Goal: Entertainment & Leisure: Browse casually

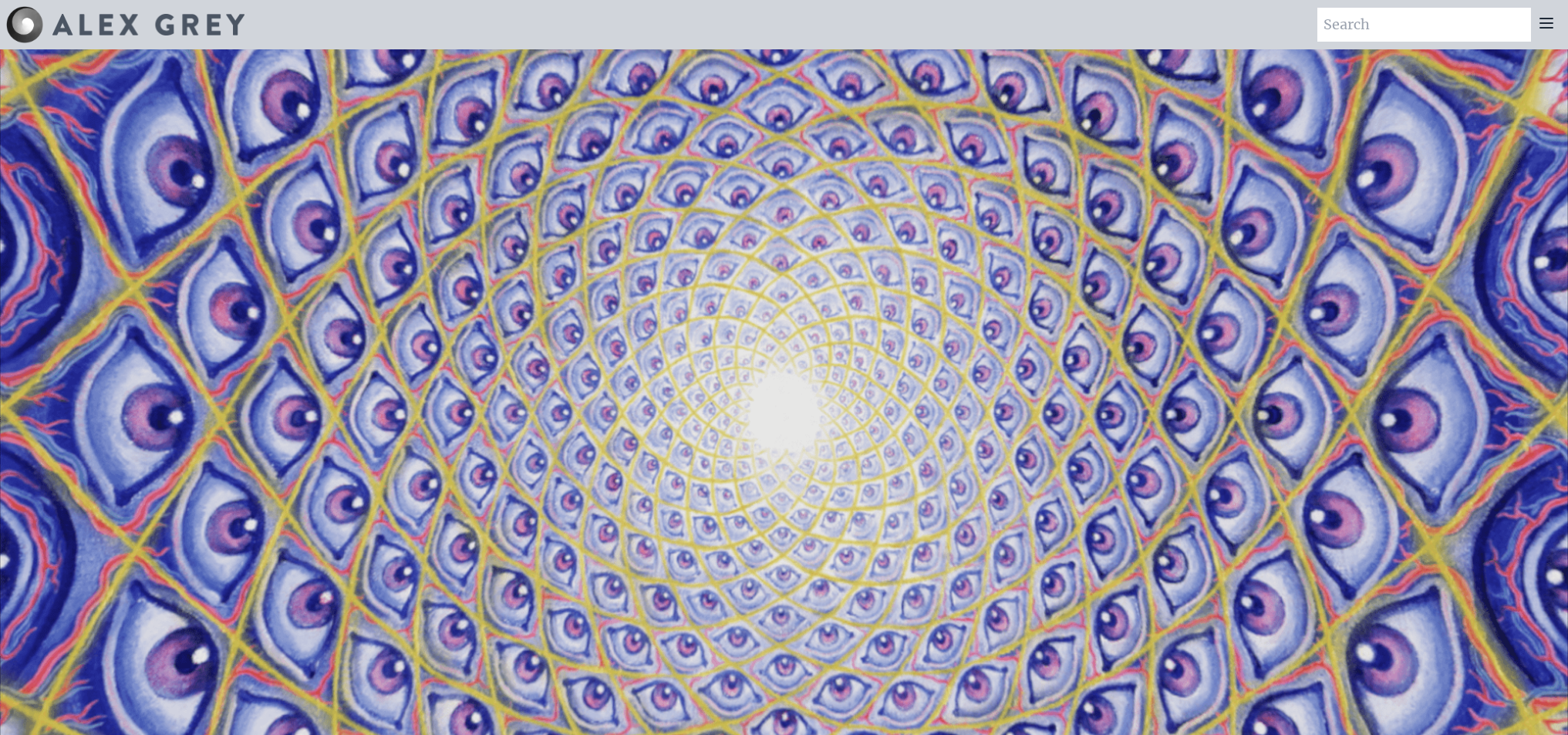
click at [1541, 18] on icon at bounding box center [1546, 23] width 13 height 10
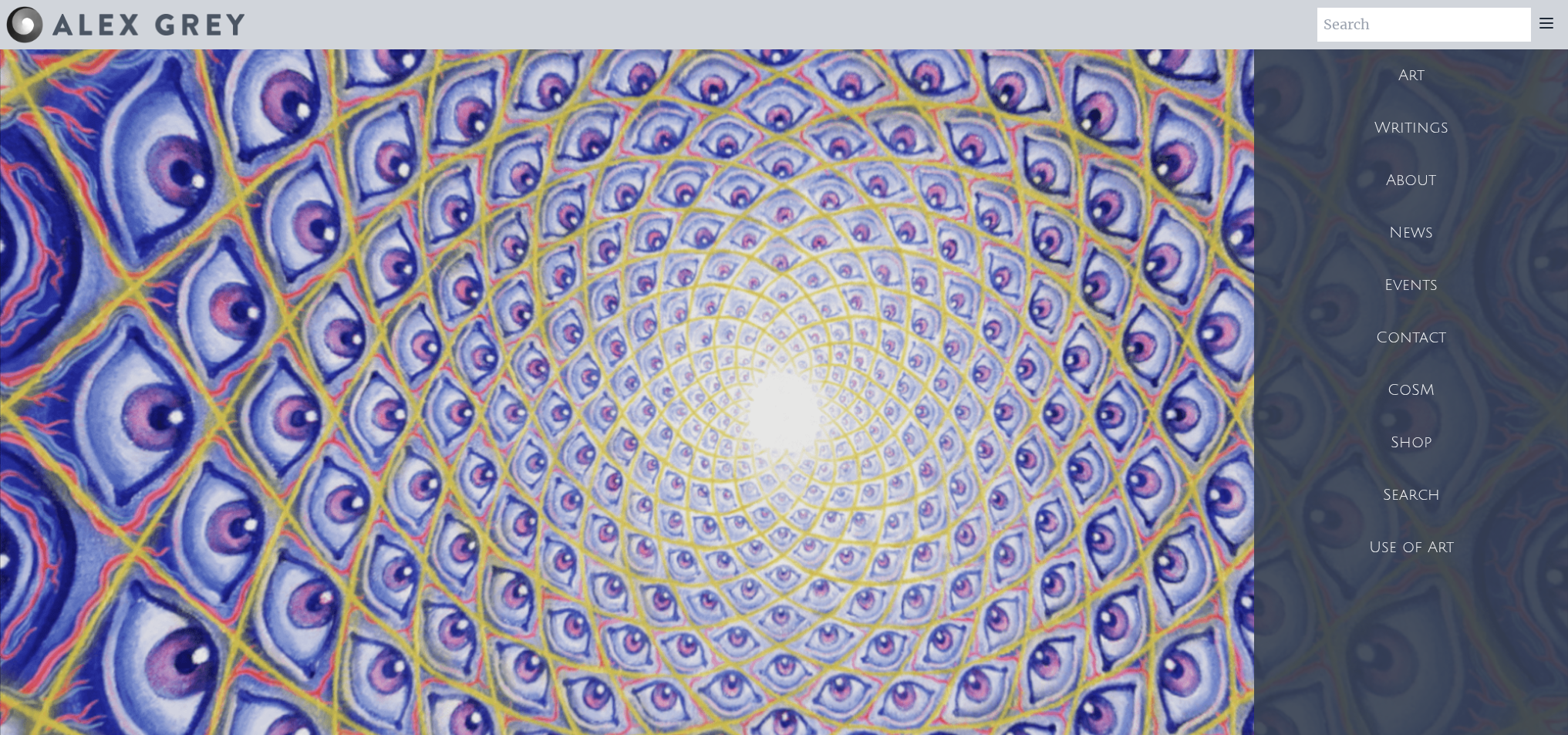
click at [1418, 72] on div "Art" at bounding box center [1411, 75] width 314 height 52
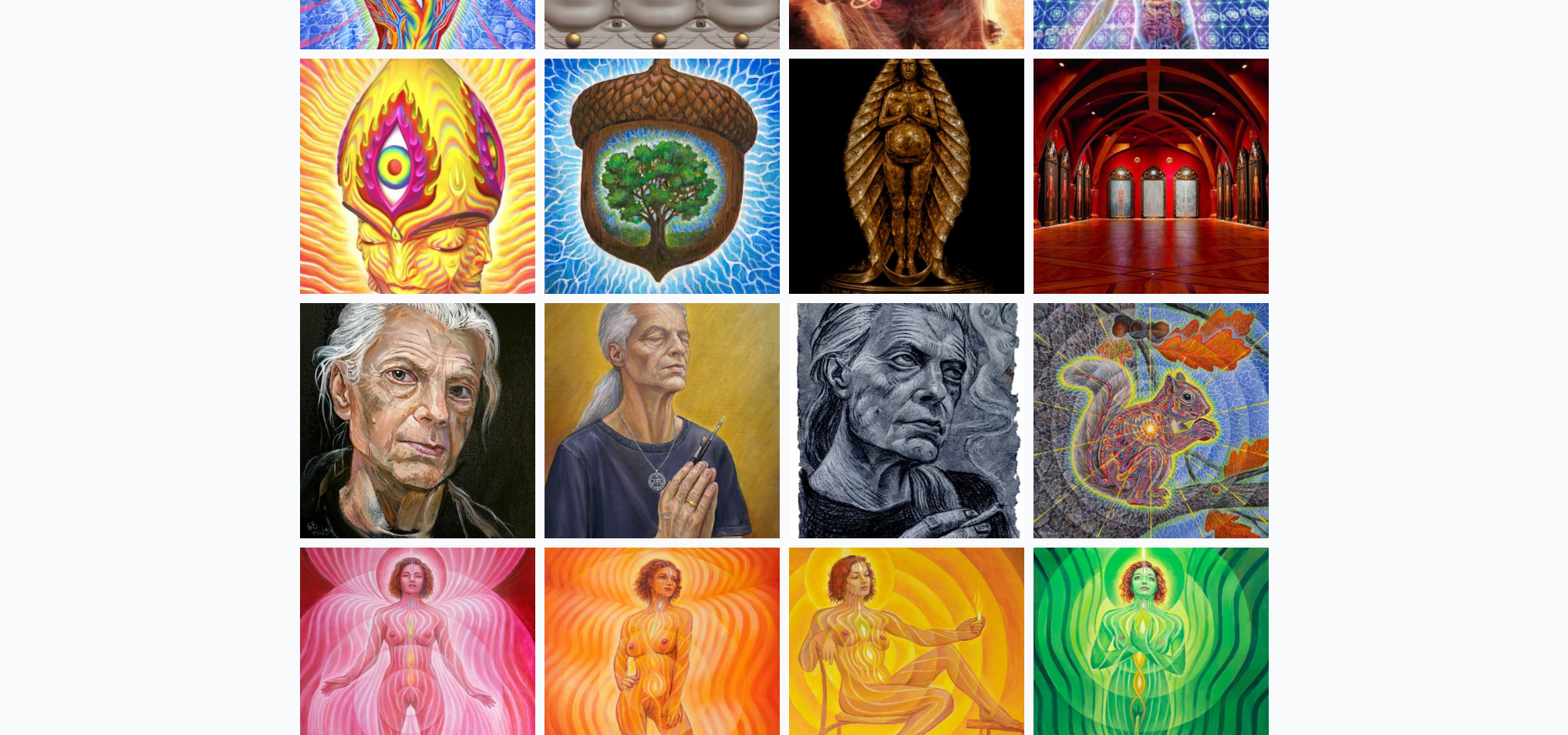
scroll to position [617, 0]
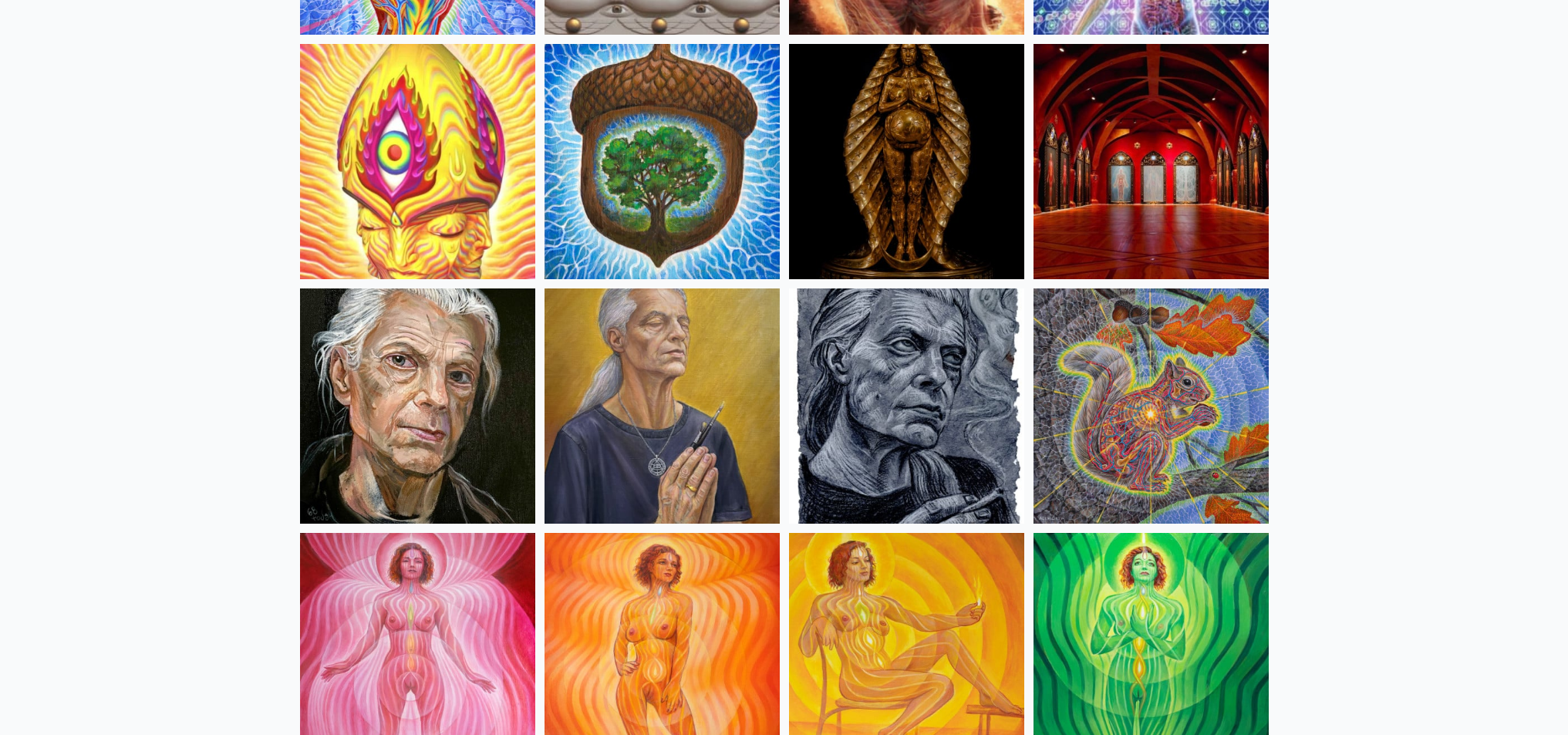
click at [446, 454] on img at bounding box center [417, 406] width 235 height 235
click at [908, 411] on img at bounding box center [907, 406] width 235 height 235
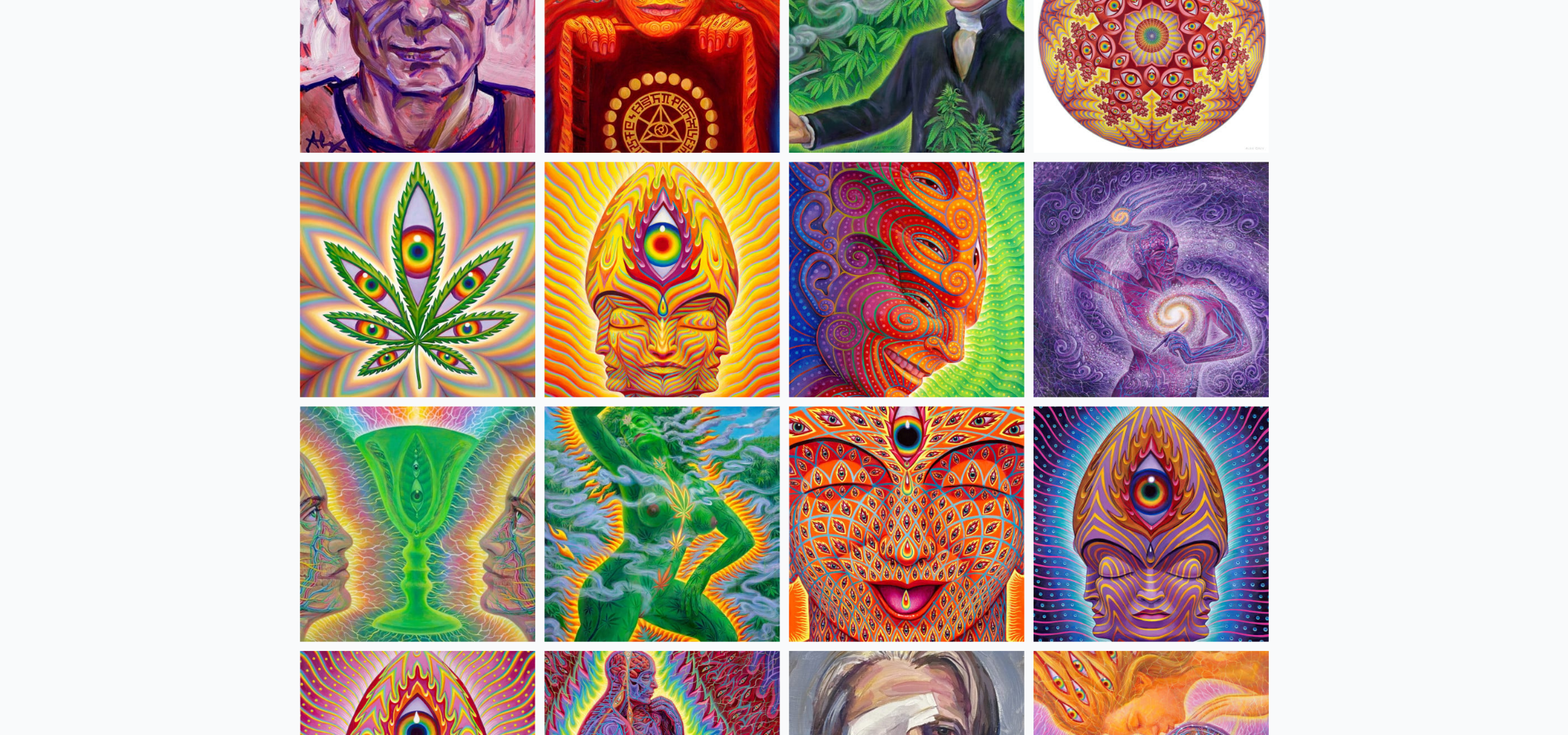
scroll to position [2500, 0]
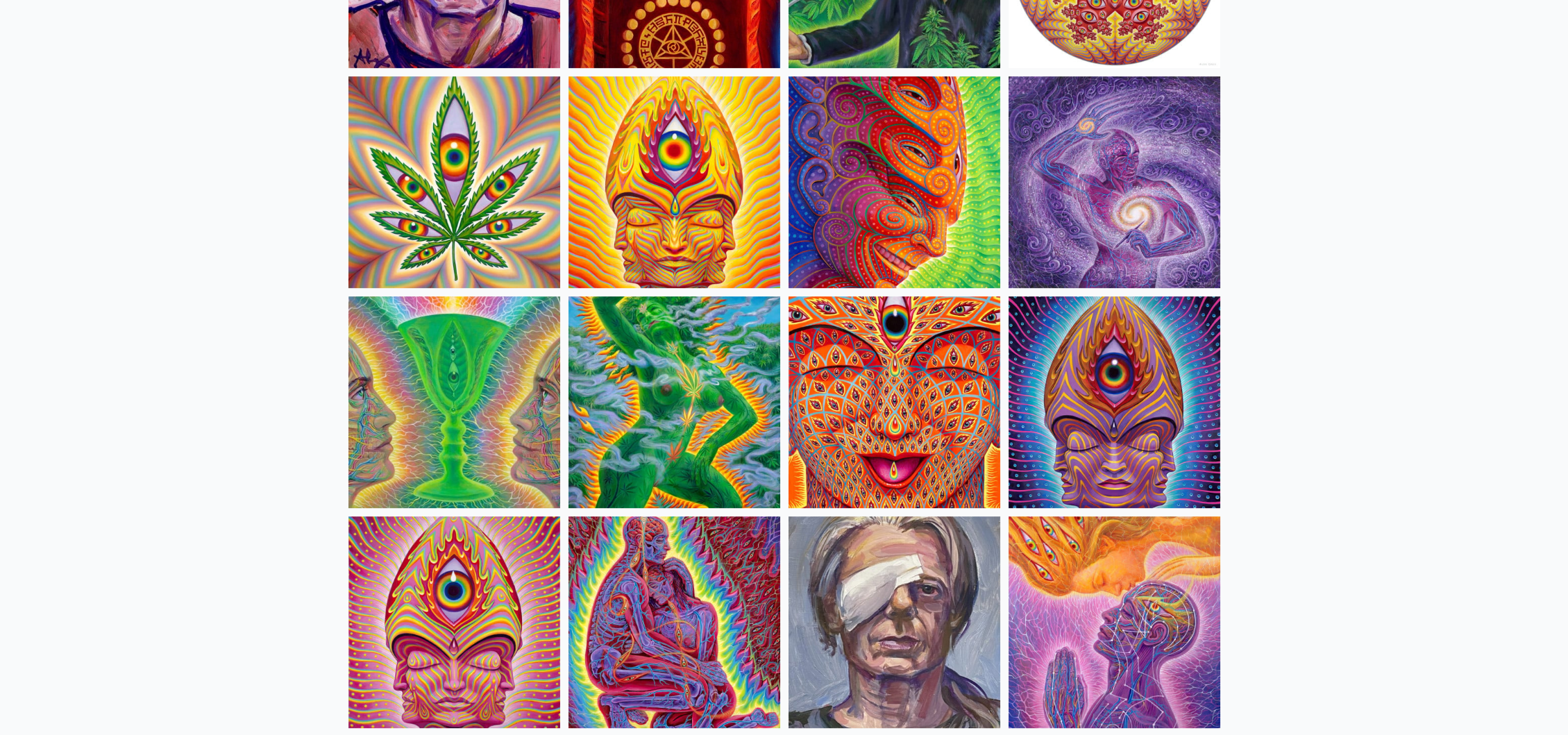
drag, startPoint x: 393, startPoint y: 255, endPoint x: 641, endPoint y: 414, distance: 294.6
click at [641, 414] on img at bounding box center [674, 403] width 212 height 212
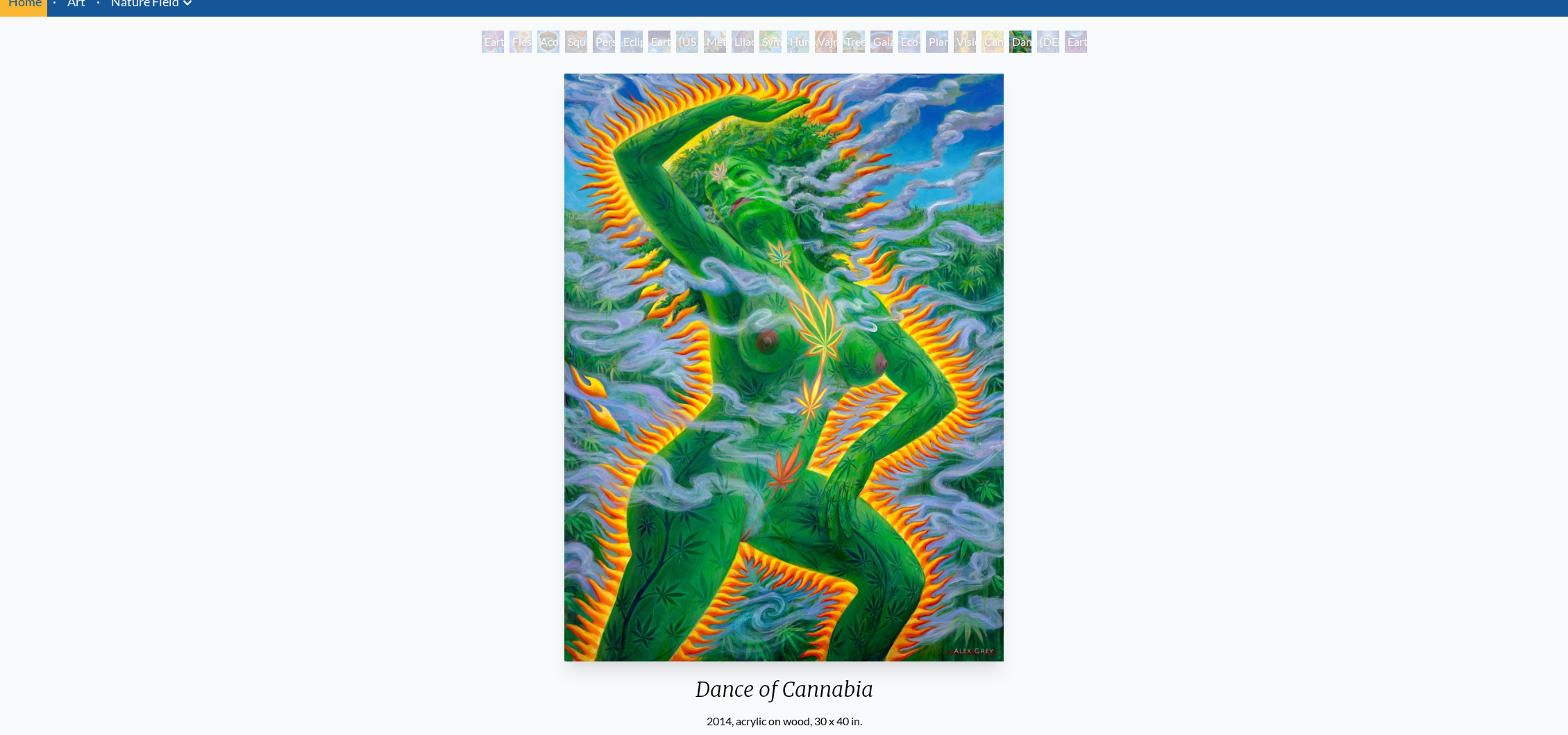
scroll to position [77, 0]
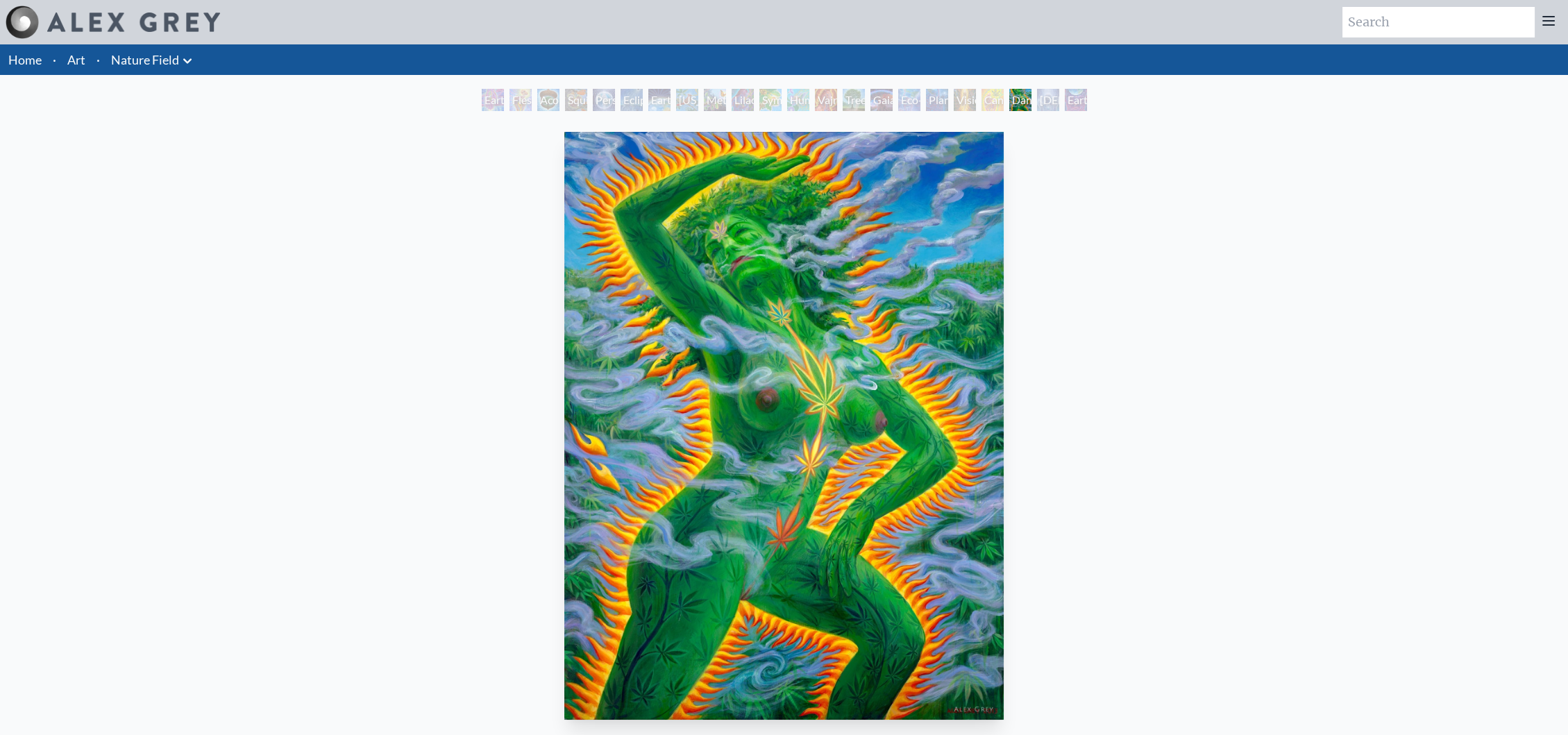
click at [178, 50] on link "Nature Field" at bounding box center [145, 60] width 68 height 19
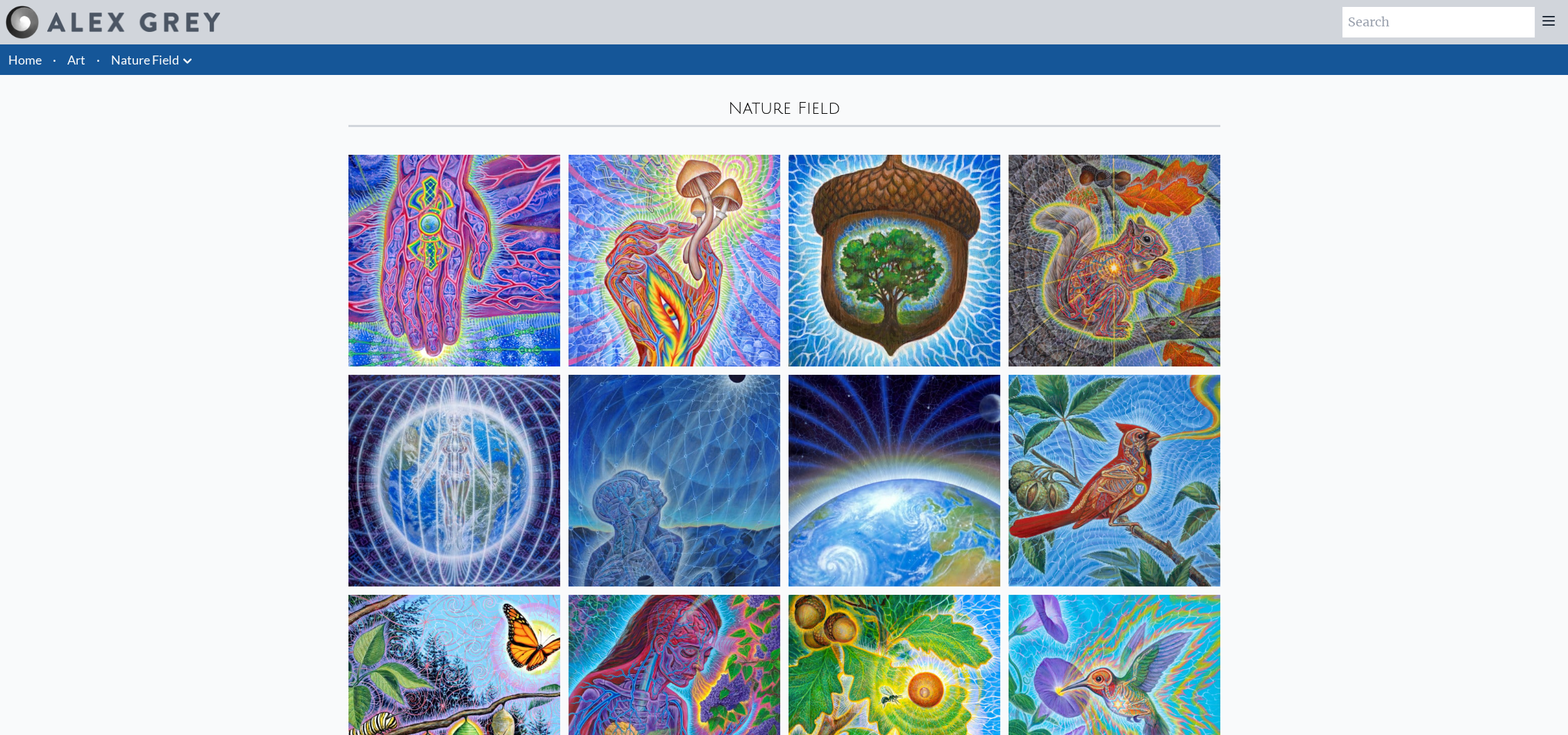
click at [192, 57] on icon at bounding box center [186, 61] width 16 height 16
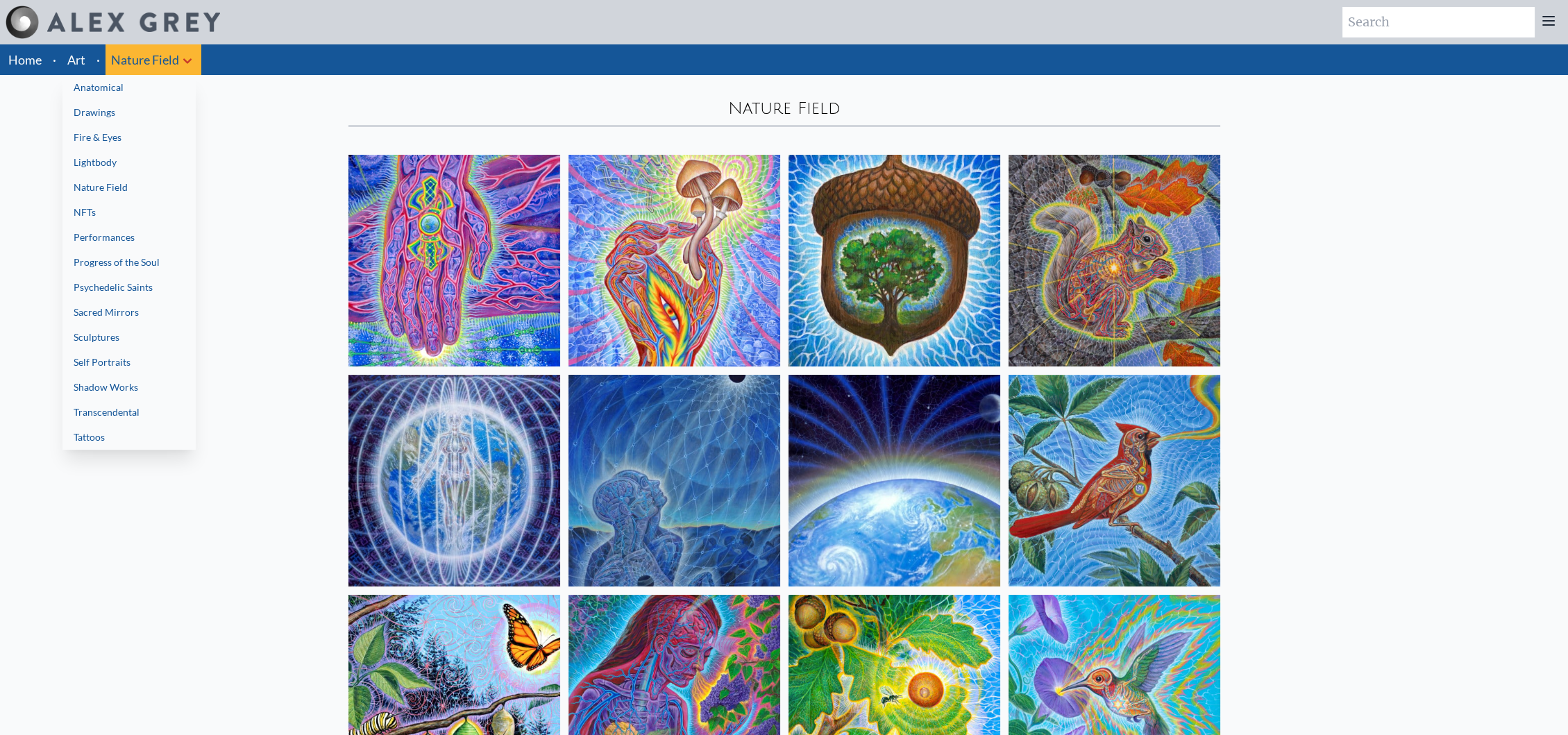
click at [140, 255] on link "Progress of the Soul" at bounding box center [129, 262] width 134 height 25
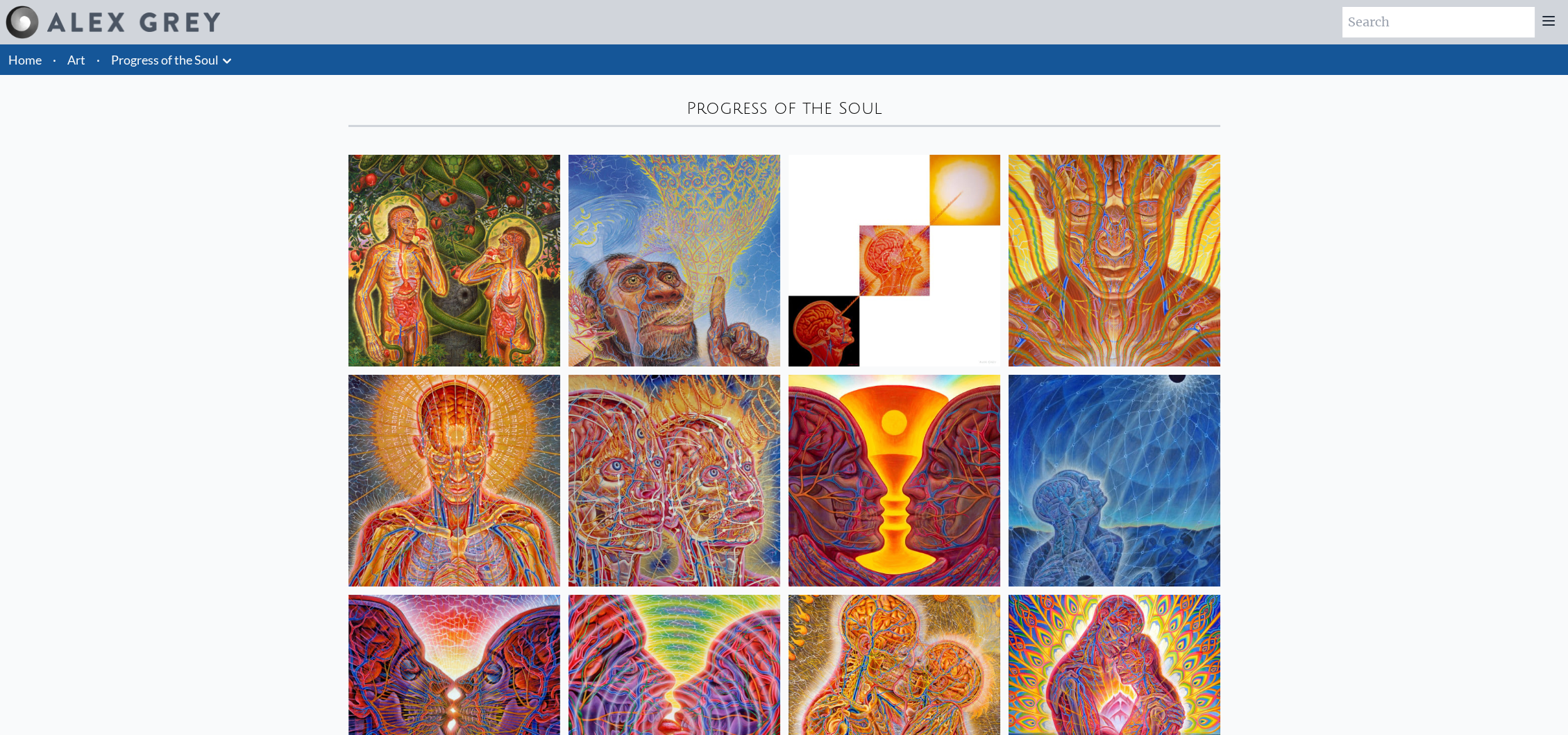
click at [425, 243] on img at bounding box center [454, 260] width 212 height 212
click at [817, 241] on img at bounding box center [894, 260] width 212 height 212
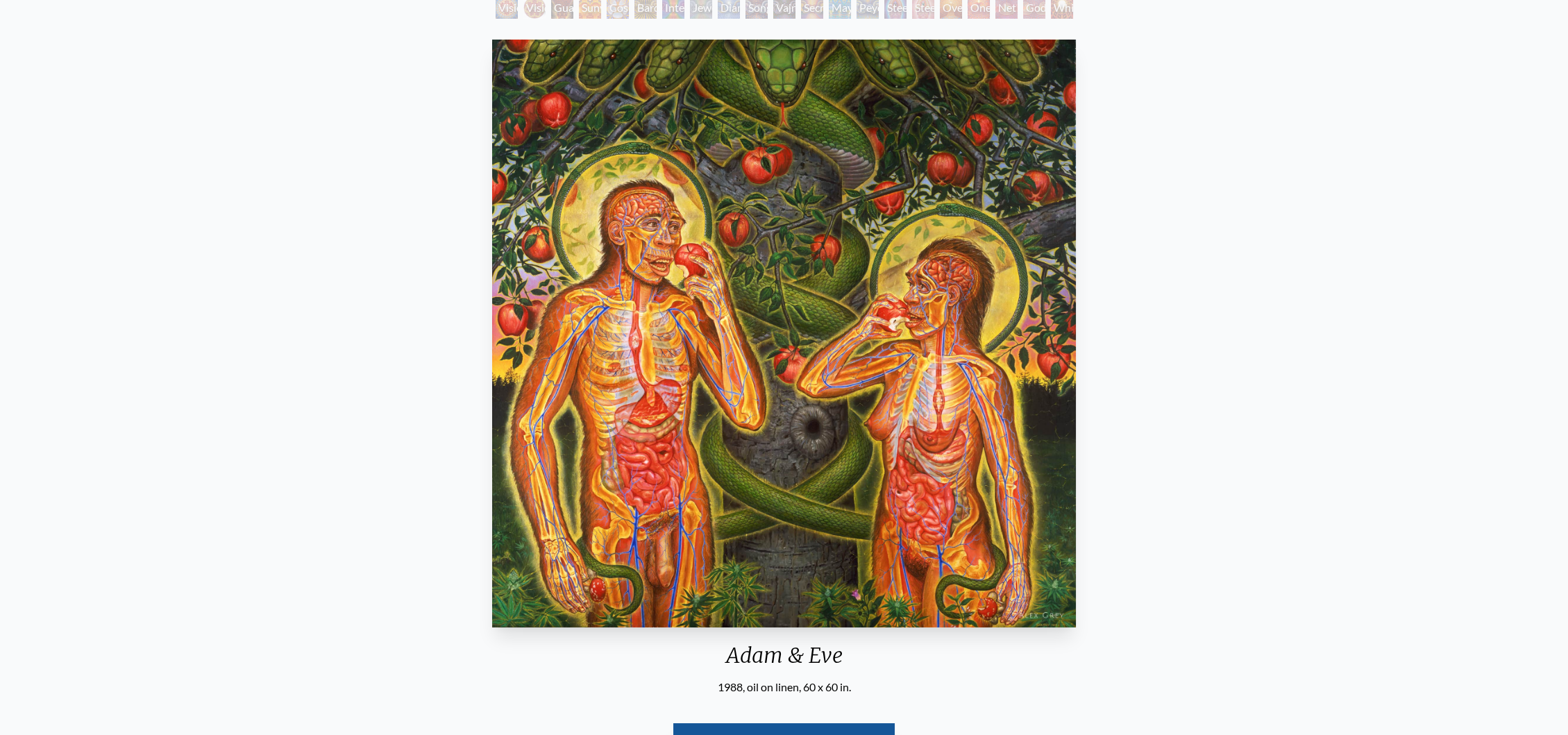
scroll to position [154, 0]
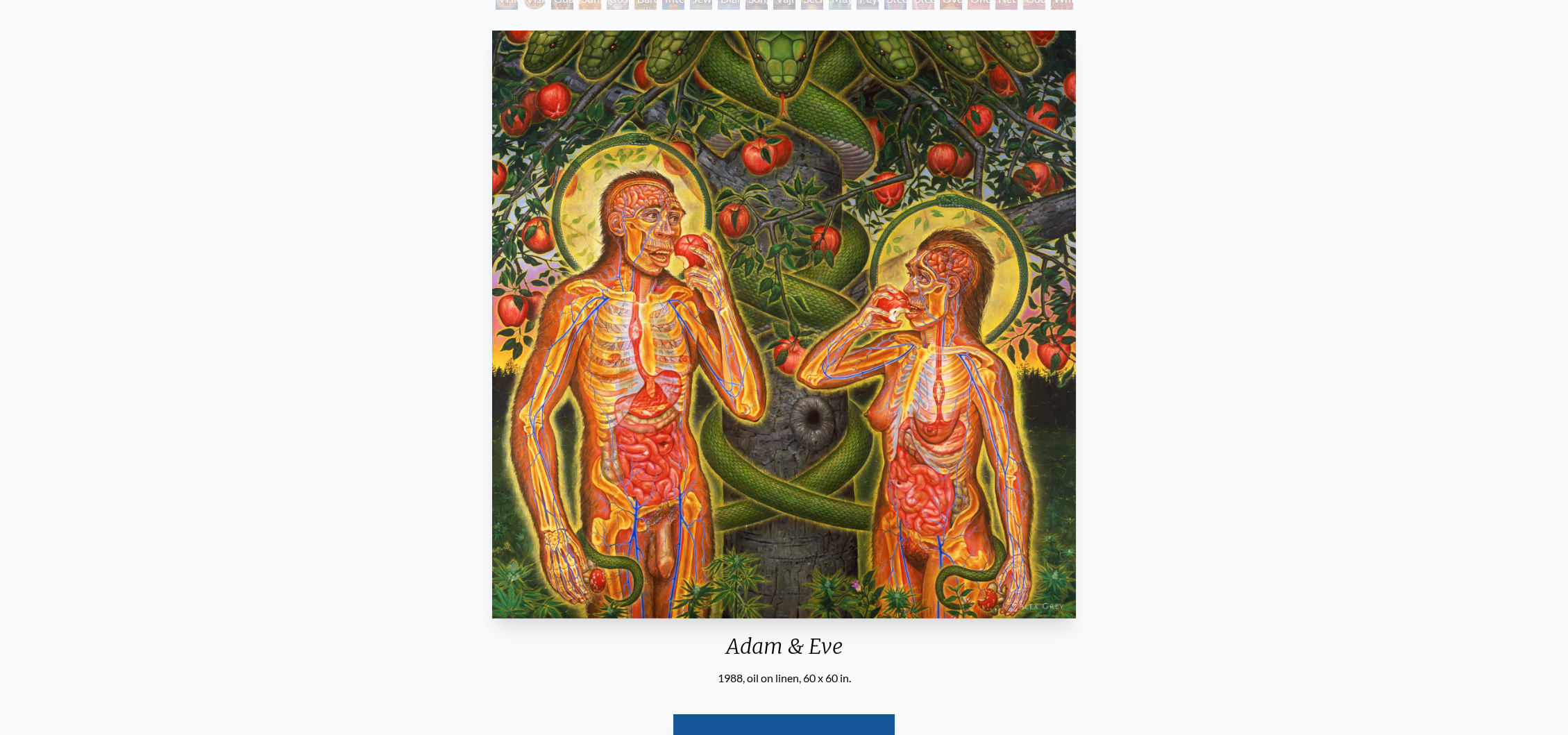
click at [766, 501] on img "1 / 133" at bounding box center [783, 325] width 584 height 588
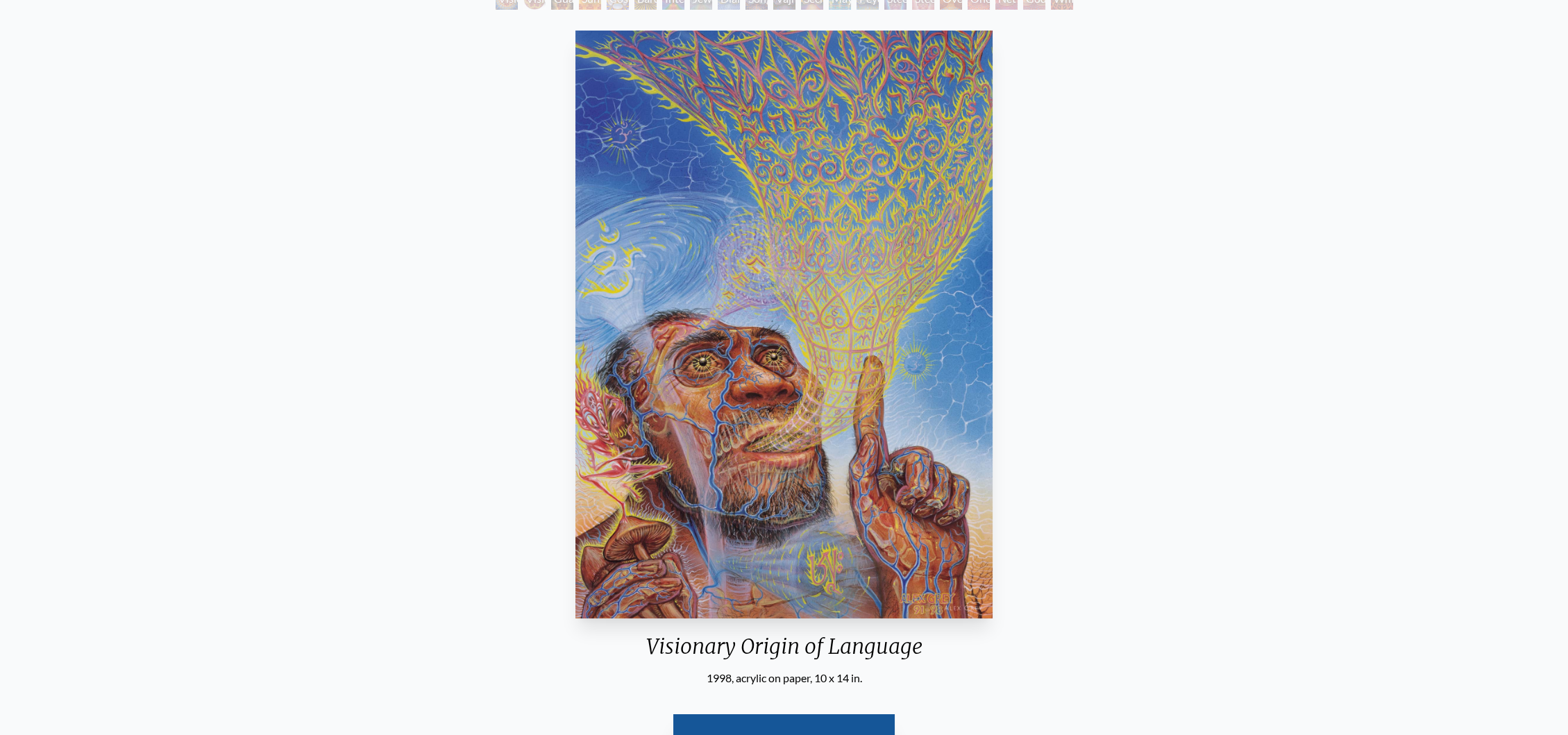
click at [905, 451] on img "2 / 133" at bounding box center [783, 325] width 417 height 588
click at [892, 285] on img "2 / 133" at bounding box center [783, 325] width 417 height 588
click at [896, 245] on img "2 / 133" at bounding box center [783, 325] width 417 height 588
click at [964, 308] on img "2 / 133" at bounding box center [783, 325] width 417 height 588
click at [999, 303] on div "Visionary Origin of Language 1998, acrylic on paper, 10 x 14 in. Visit the CoSM…" at bounding box center [784, 406] width 1545 height 762
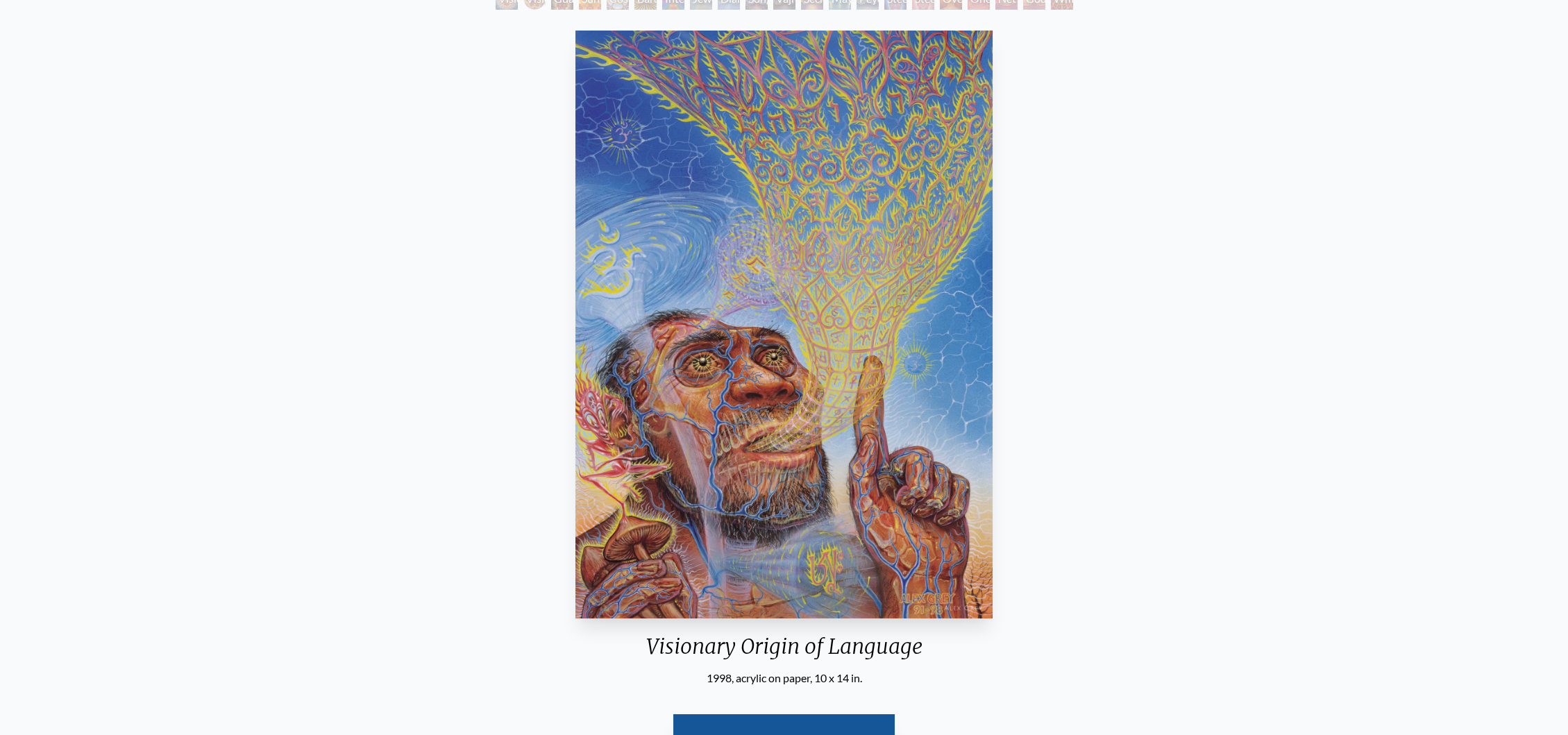
click at [964, 340] on img "2 / 133" at bounding box center [783, 325] width 417 height 588
click at [1160, 255] on div "Visionary Origin of Language 1998, acrylic on paper, 10 x 14 in. Visit the CoSM…" at bounding box center [784, 406] width 1545 height 762
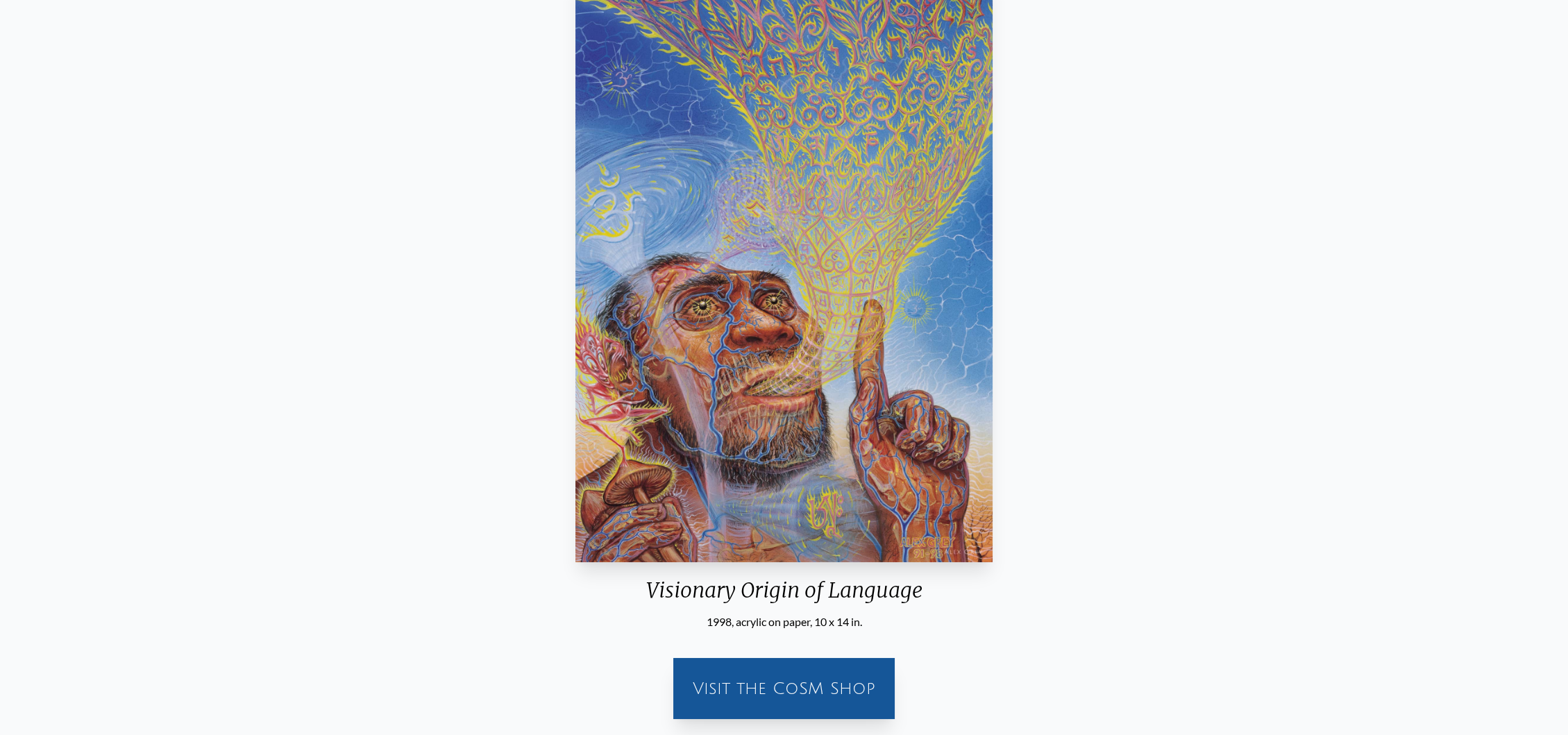
scroll to position [231, 0]
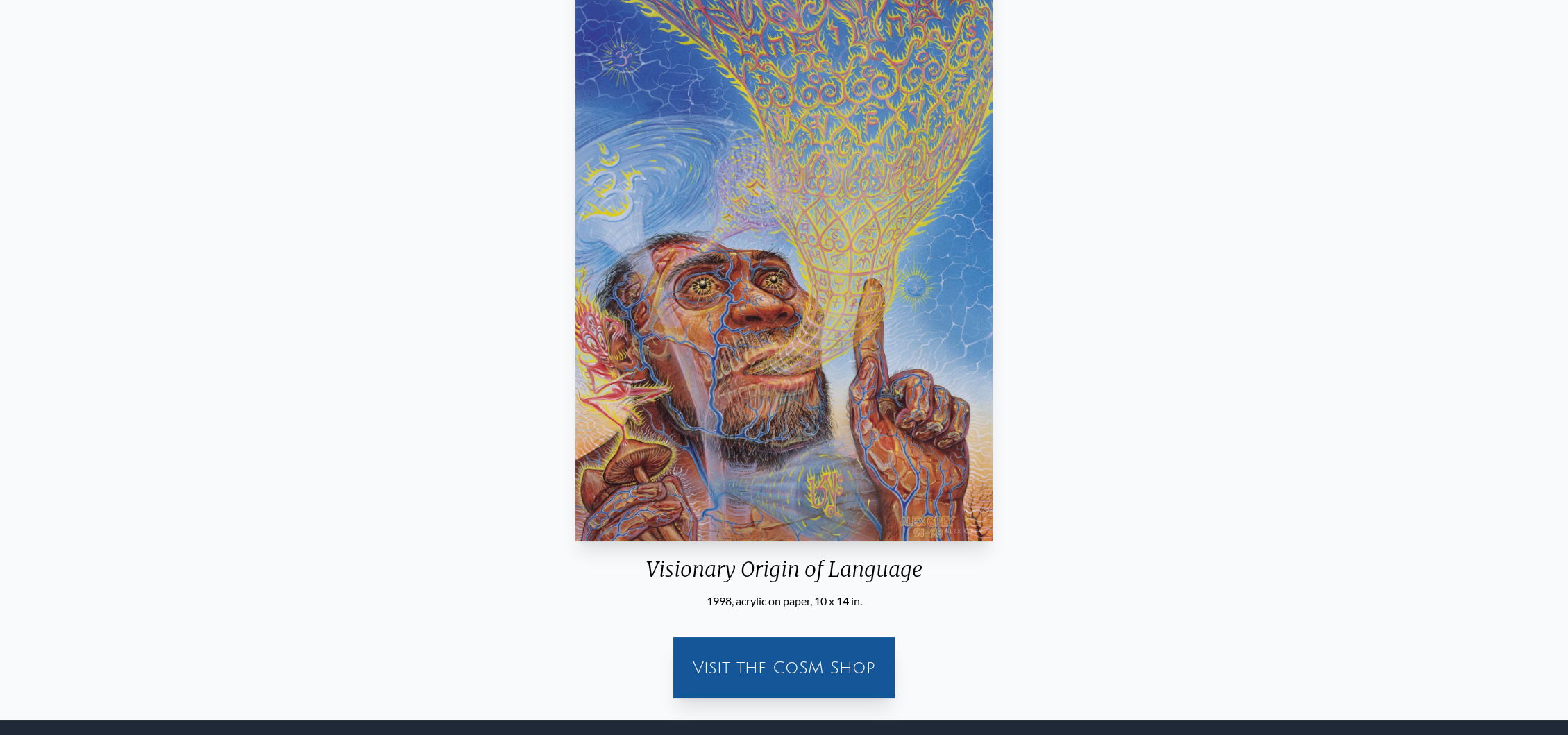
click at [936, 241] on img "2 / 133" at bounding box center [783, 247] width 417 height 588
click at [663, 250] on img "2 / 133" at bounding box center [783, 247] width 417 height 588
click at [970, 272] on img "2 / 133" at bounding box center [783, 247] width 417 height 588
click at [831, 251] on img "2 / 133" at bounding box center [783, 247] width 417 height 588
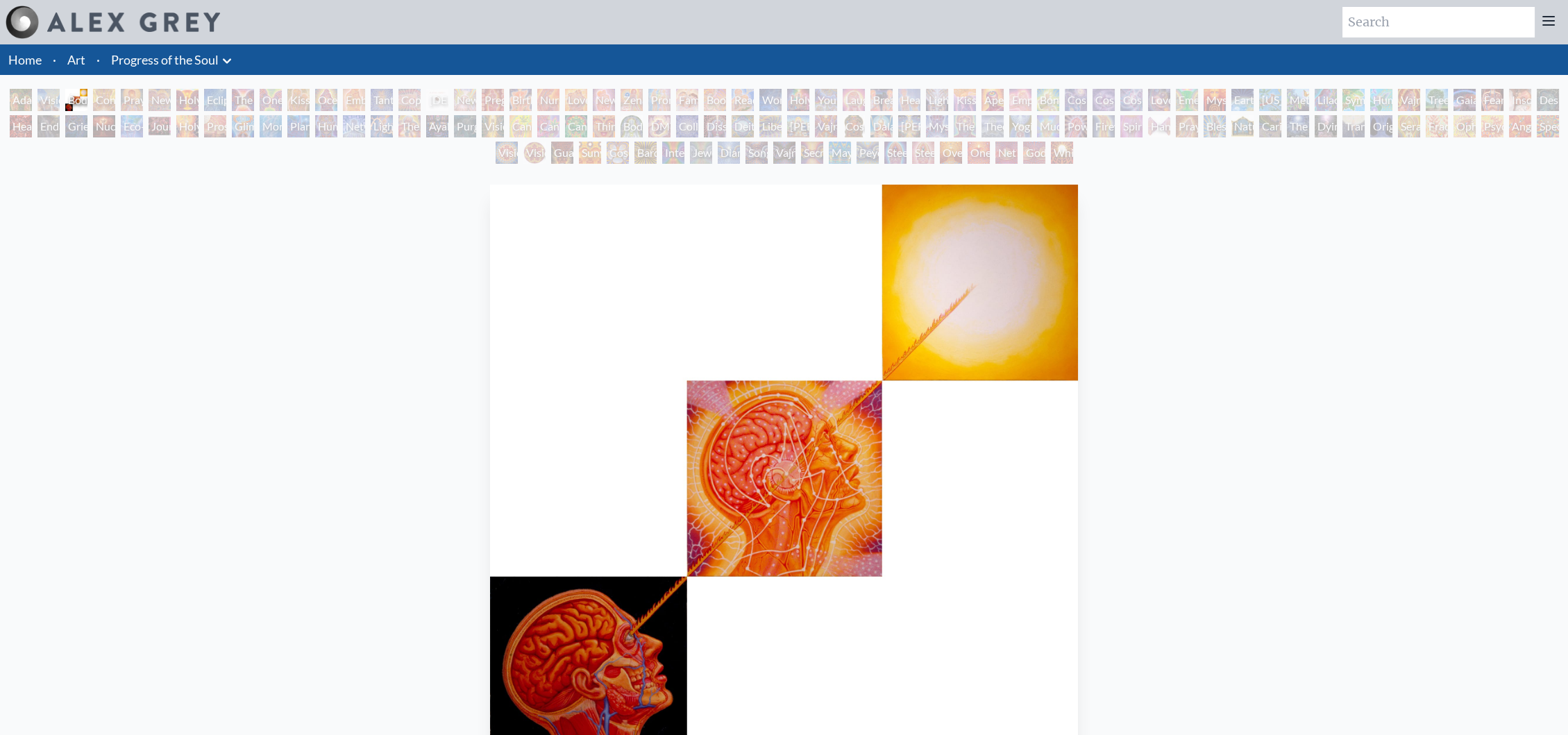
click at [1129, 457] on div "Body, Mind, Spirit 1985, oil on linen, 12 x 12 in. Visit the CoSM Shop" at bounding box center [784, 560] width 1545 height 762
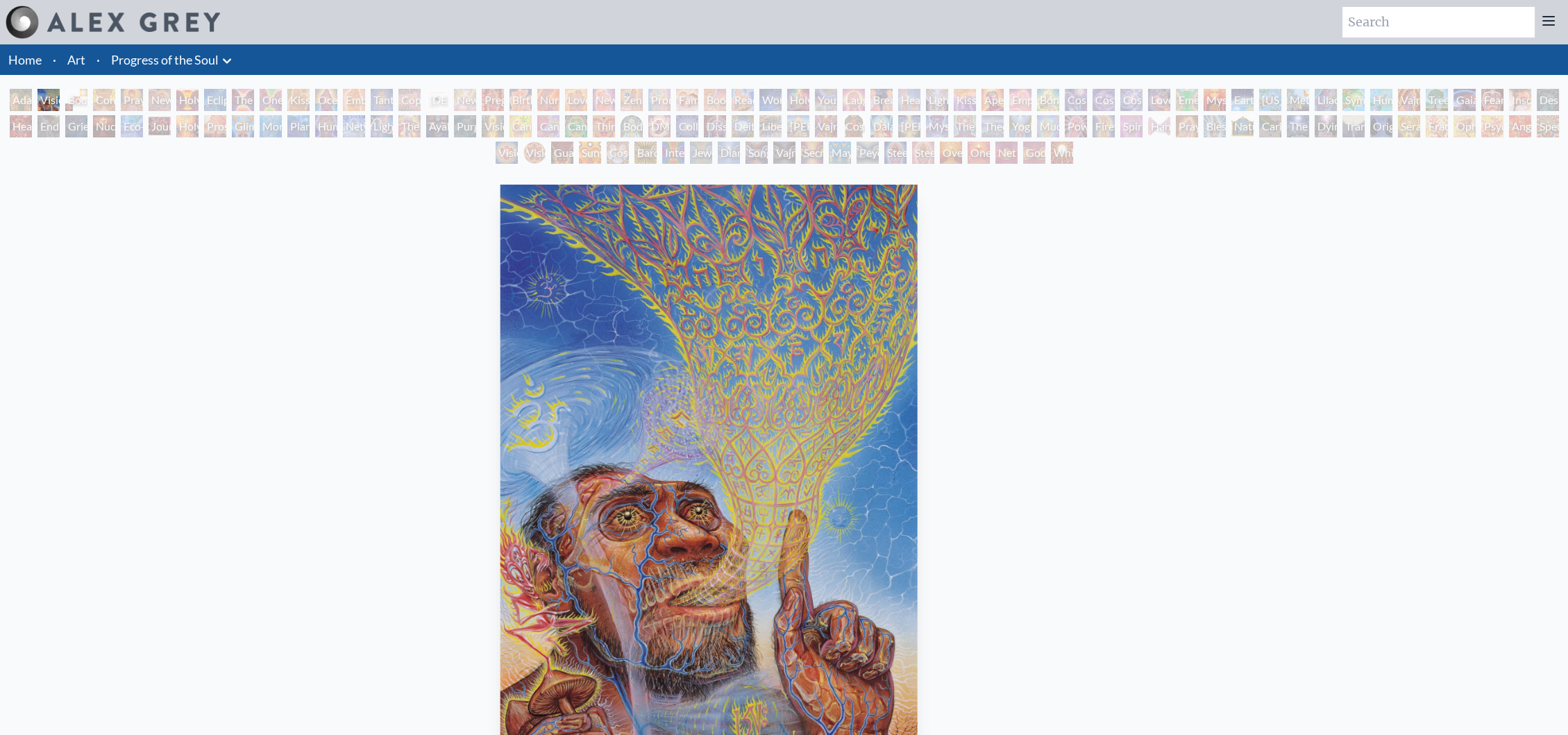
click at [985, 457] on div "Visionary Origin of Language 1998, acrylic on paper, 10 x 14 in. Visit the CoSM…" at bounding box center [709, 560] width 1545 height 762
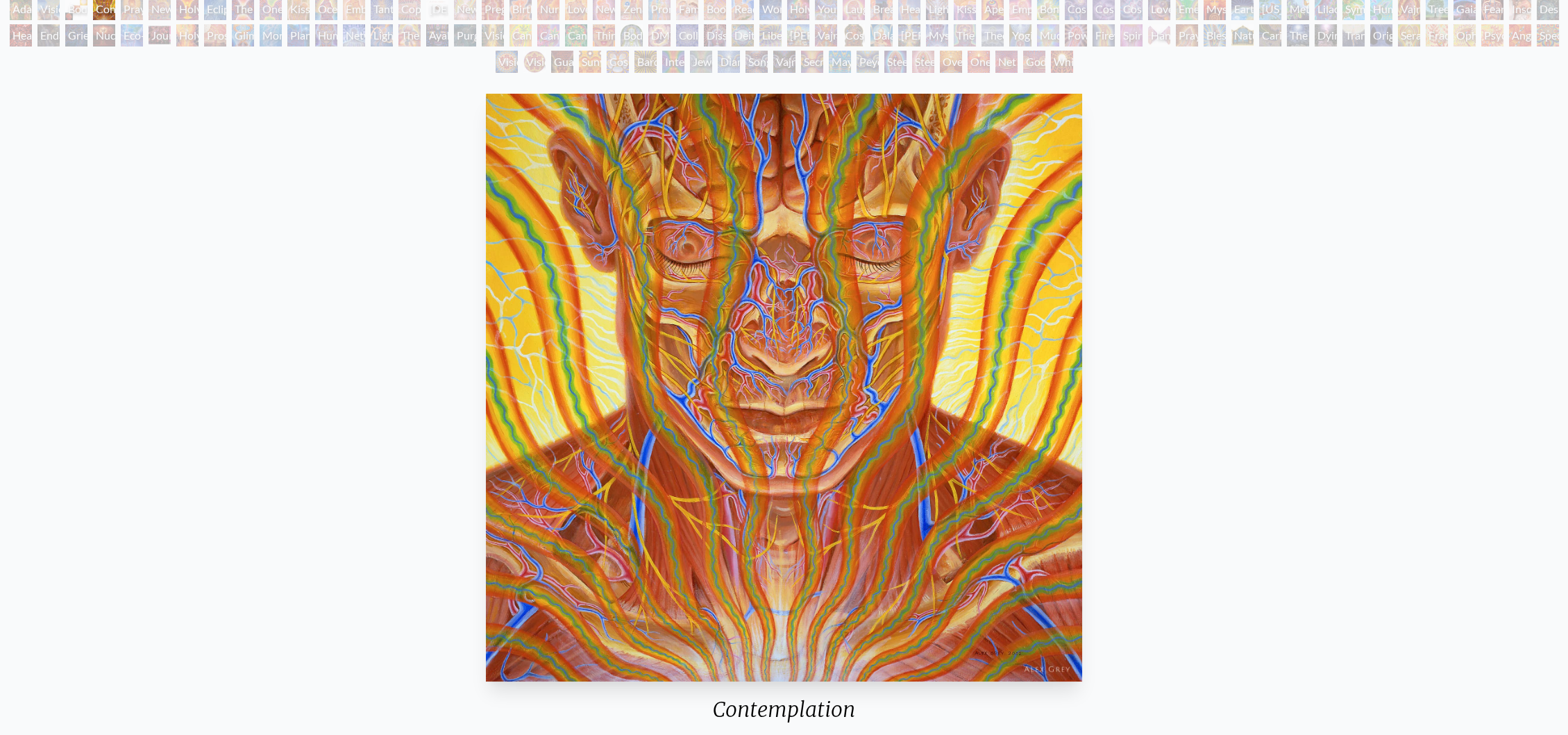
scroll to position [77, 0]
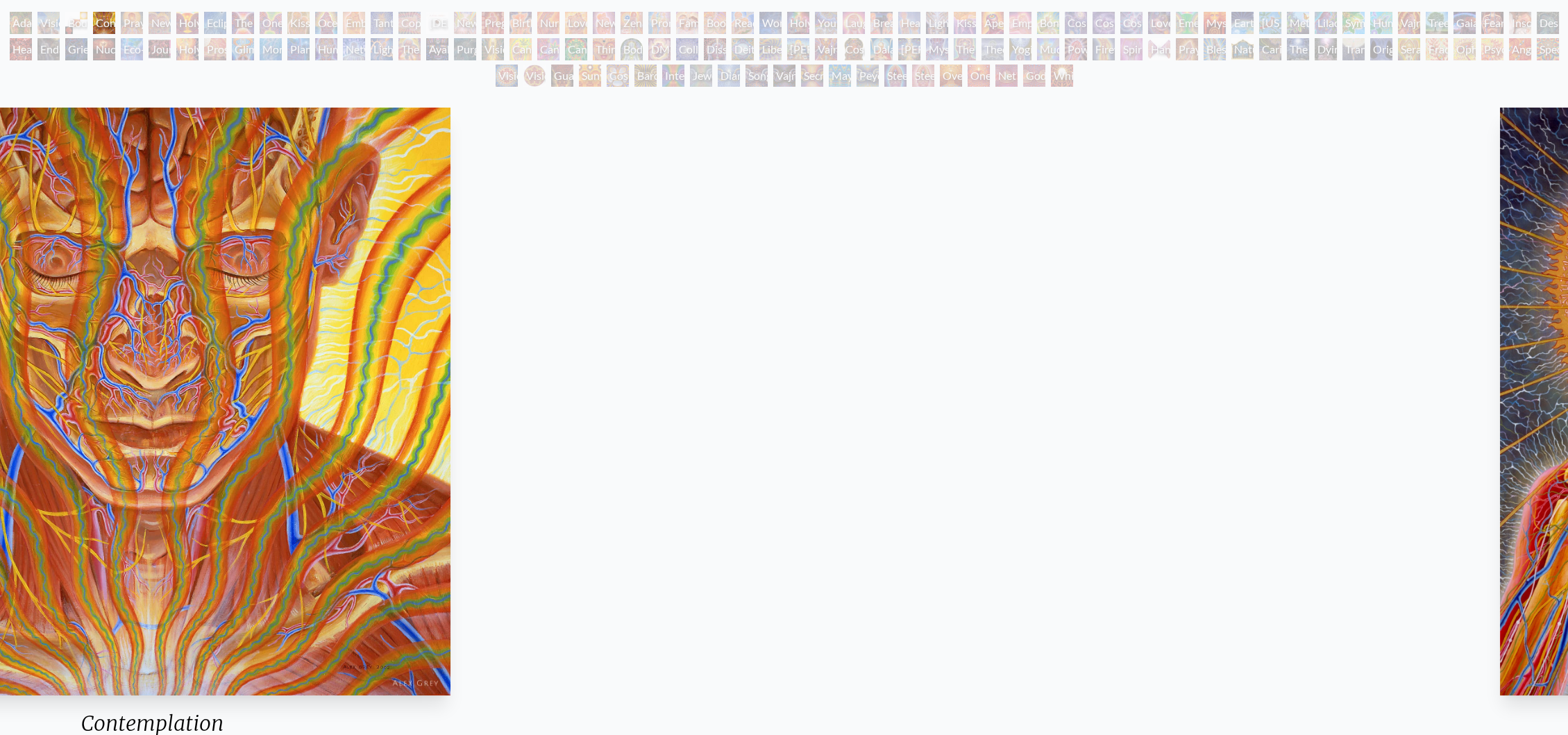
click at [424, 353] on div "Contemplation 2002, oil on wood, 20 x 20 in. Visit the CoSM Shop" at bounding box center [153, 483] width 1545 height 762
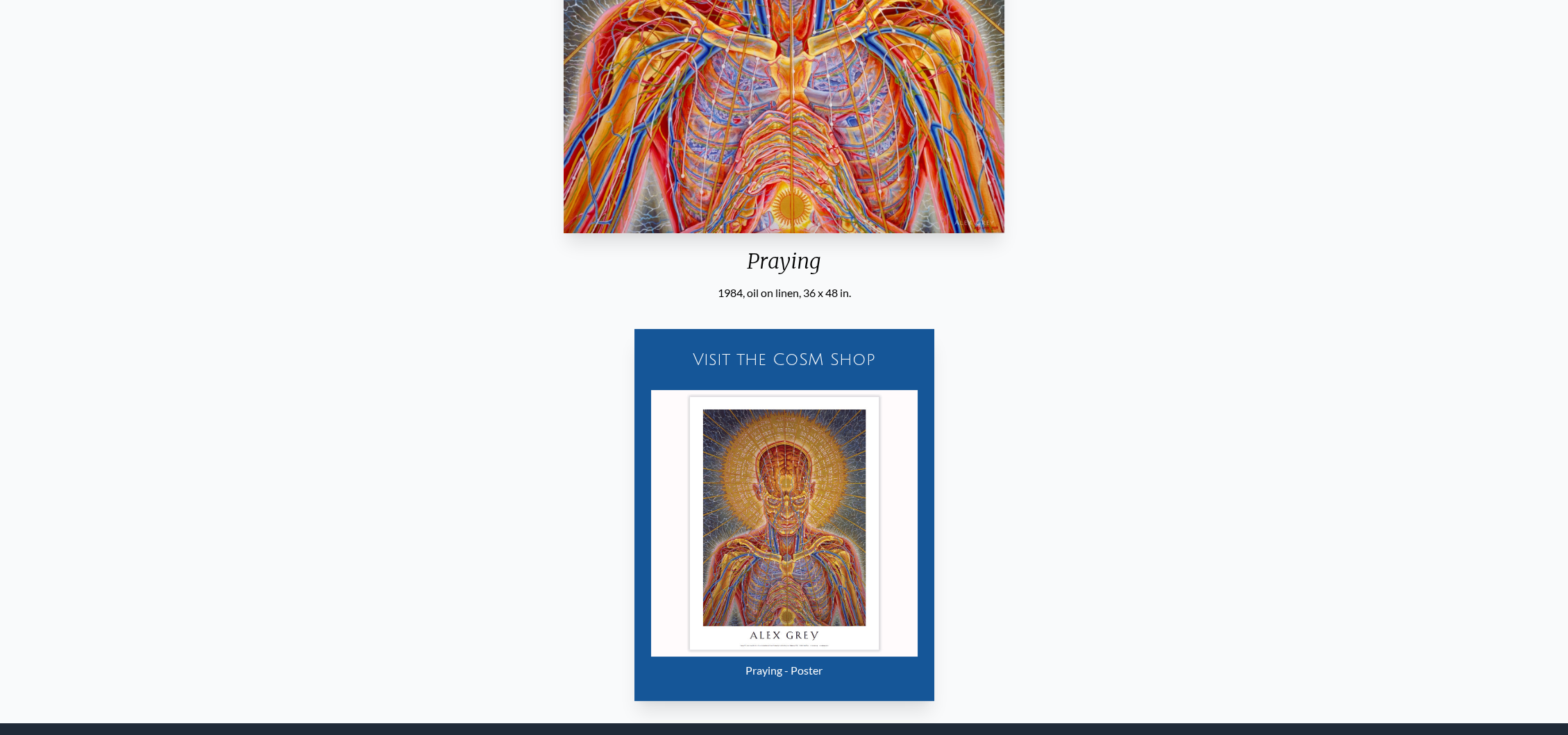
scroll to position [617, 0]
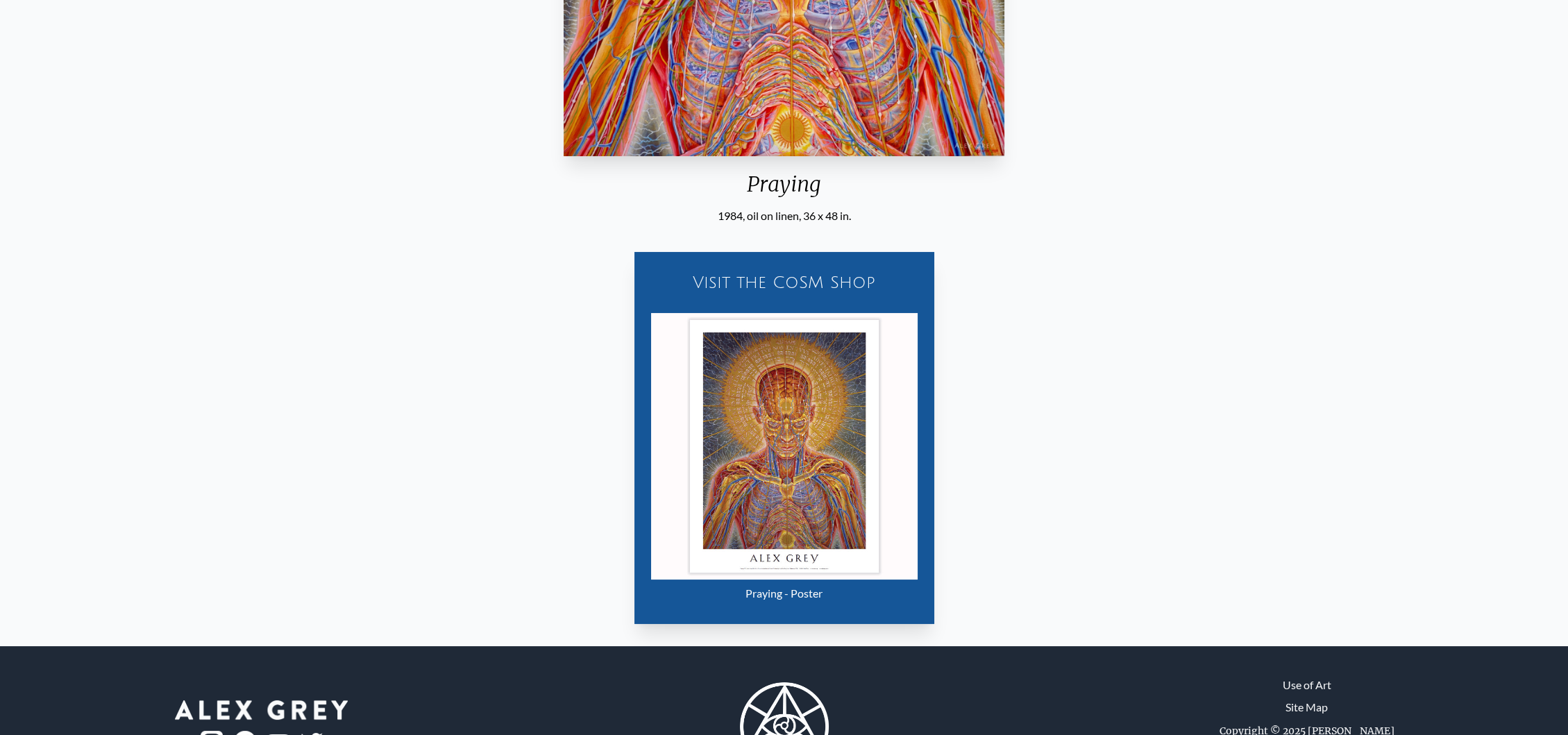
click at [768, 353] on img "5 / 133" at bounding box center [784, 446] width 266 height 266
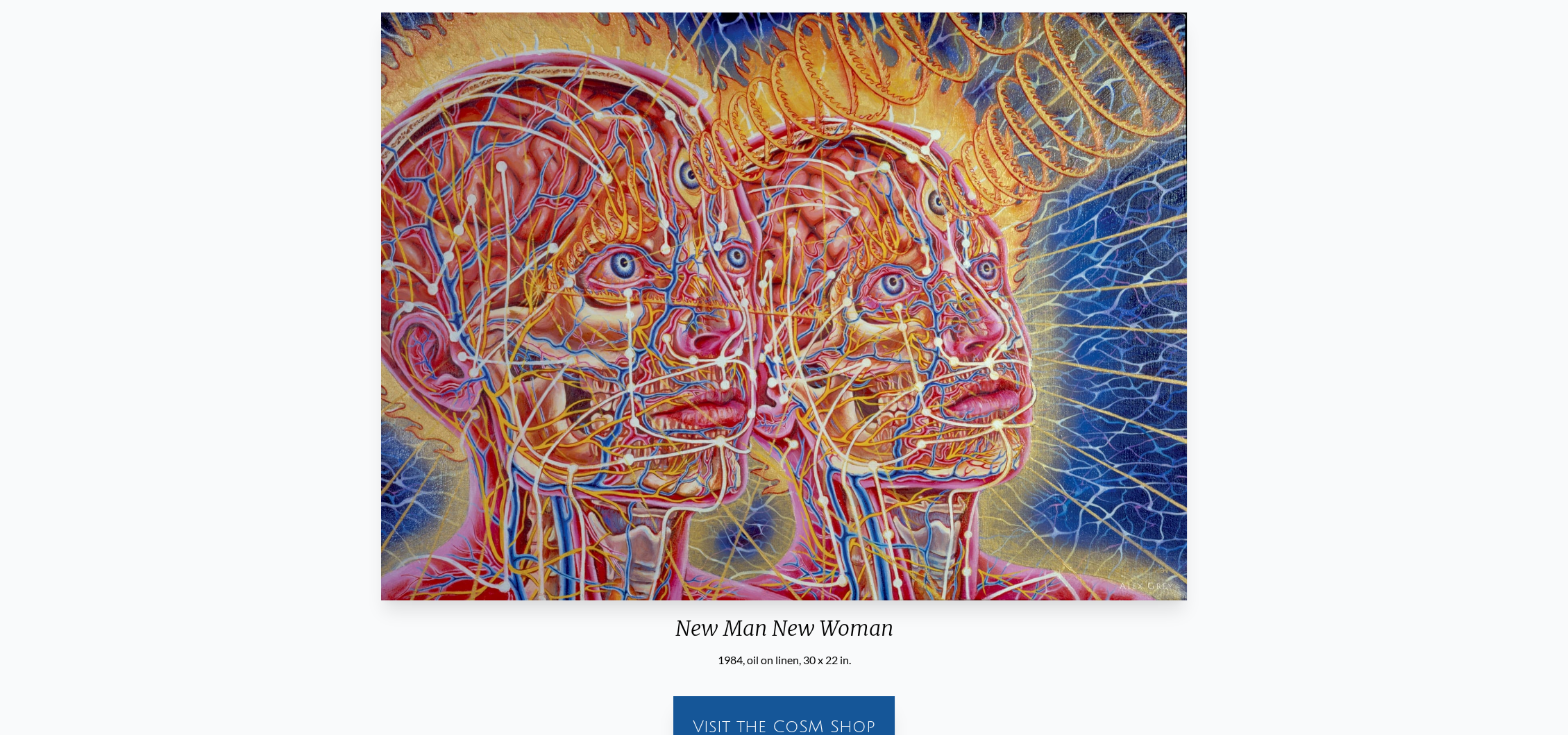
scroll to position [154, 0]
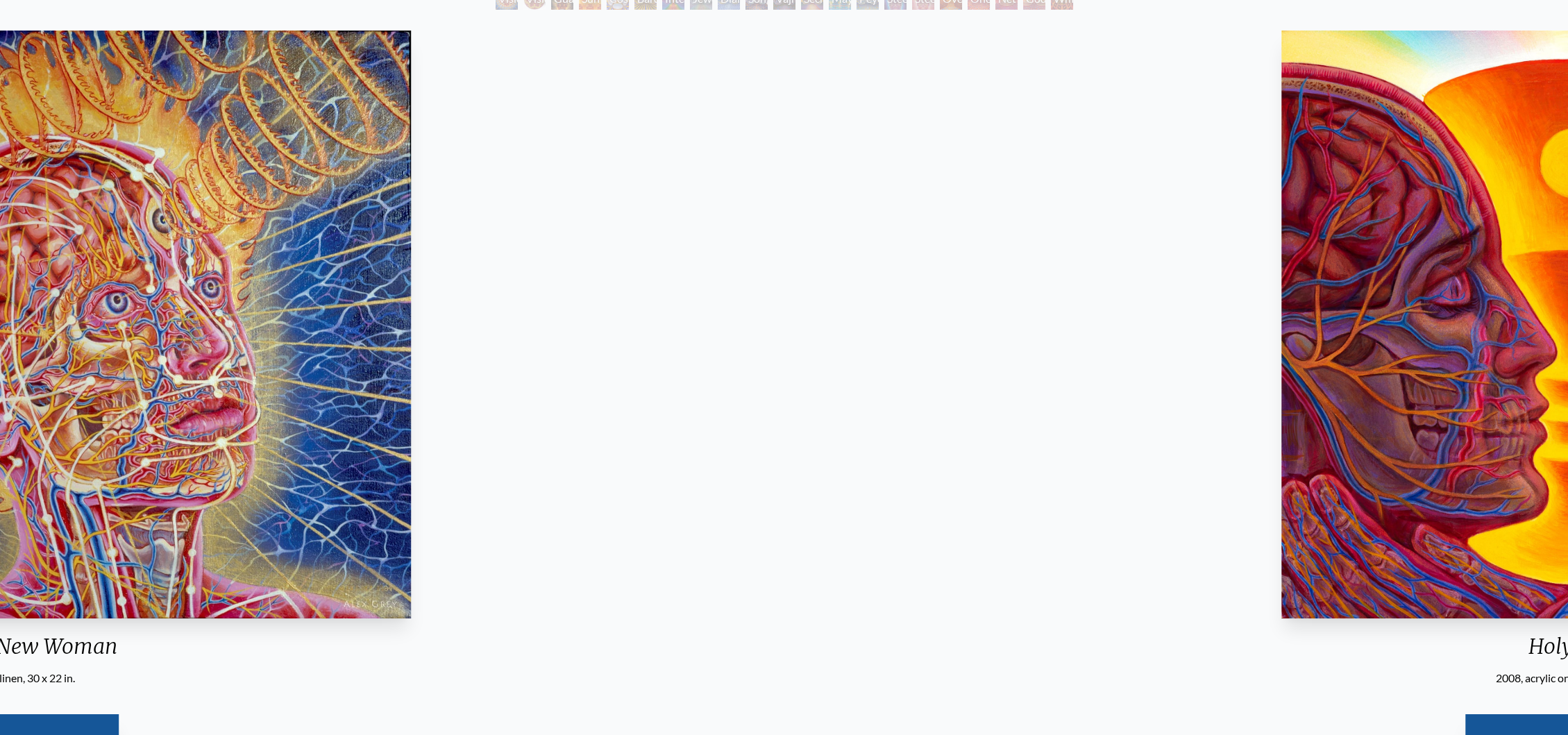
click at [0, 458] on img "6 / 133" at bounding box center [8, 325] width 806 height 588
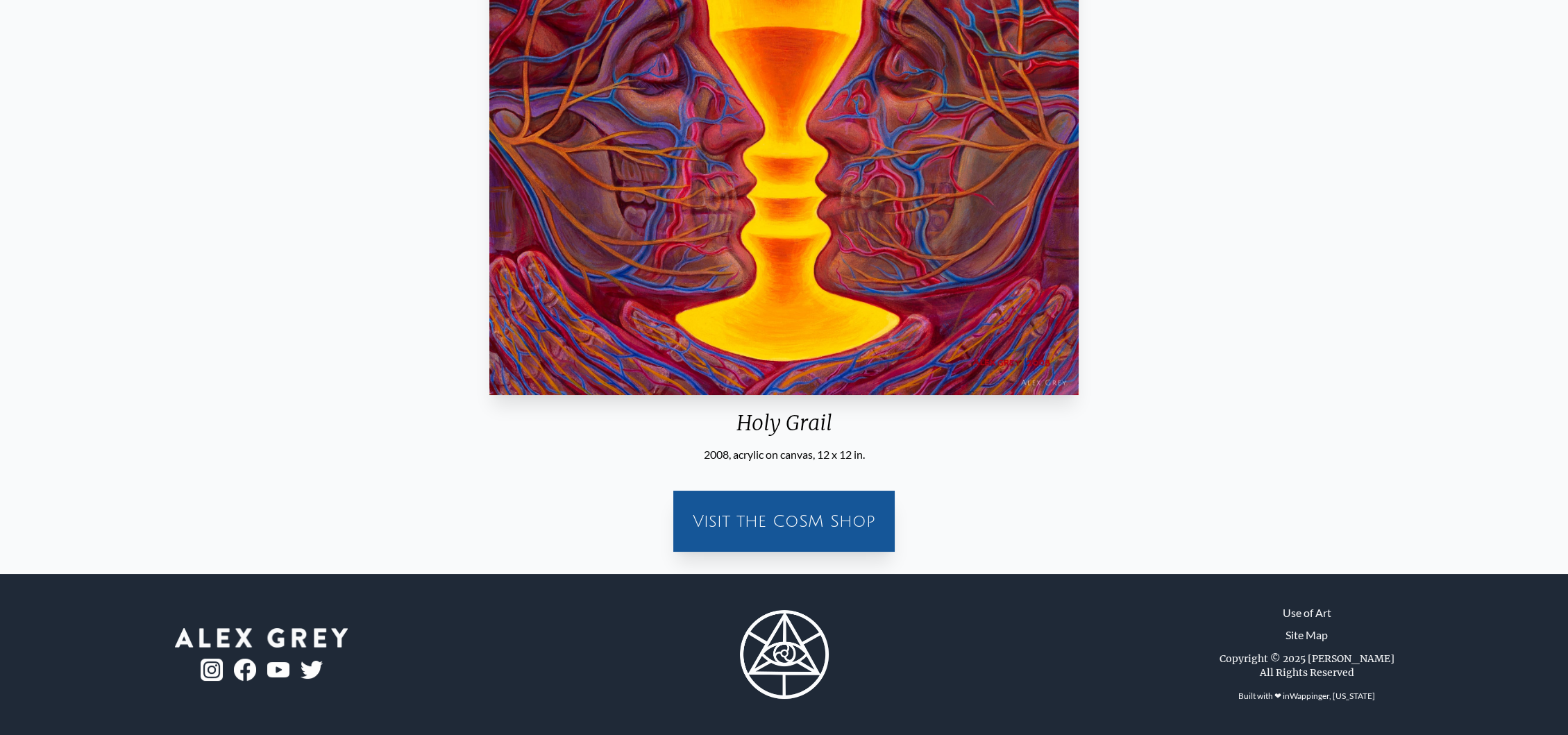
scroll to position [147, 0]
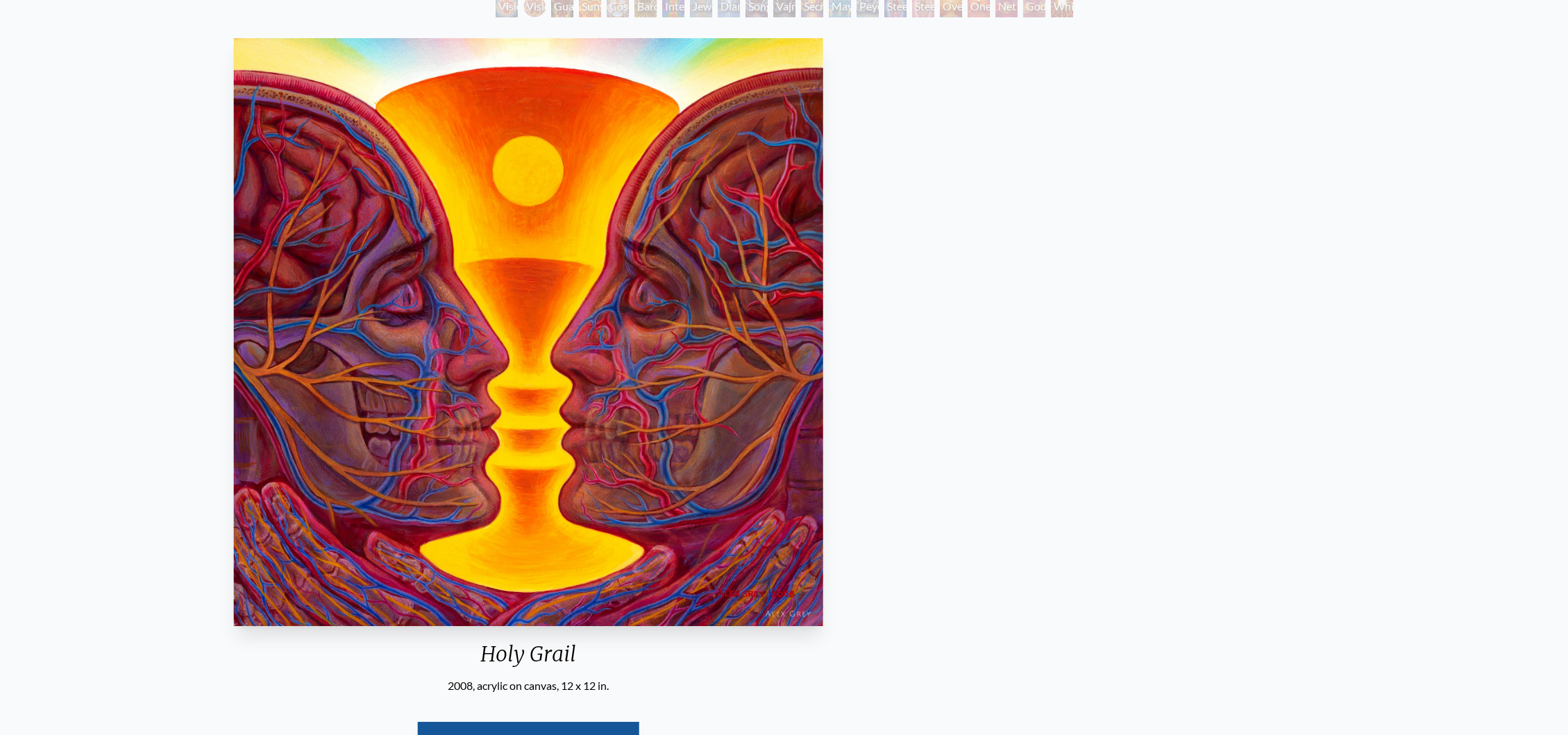
click at [489, 361] on div "Holy Grail 2008, acrylic on canvas, 12 x 12 in. Visit the CoSM Shop" at bounding box center [528, 414] width 1545 height 762
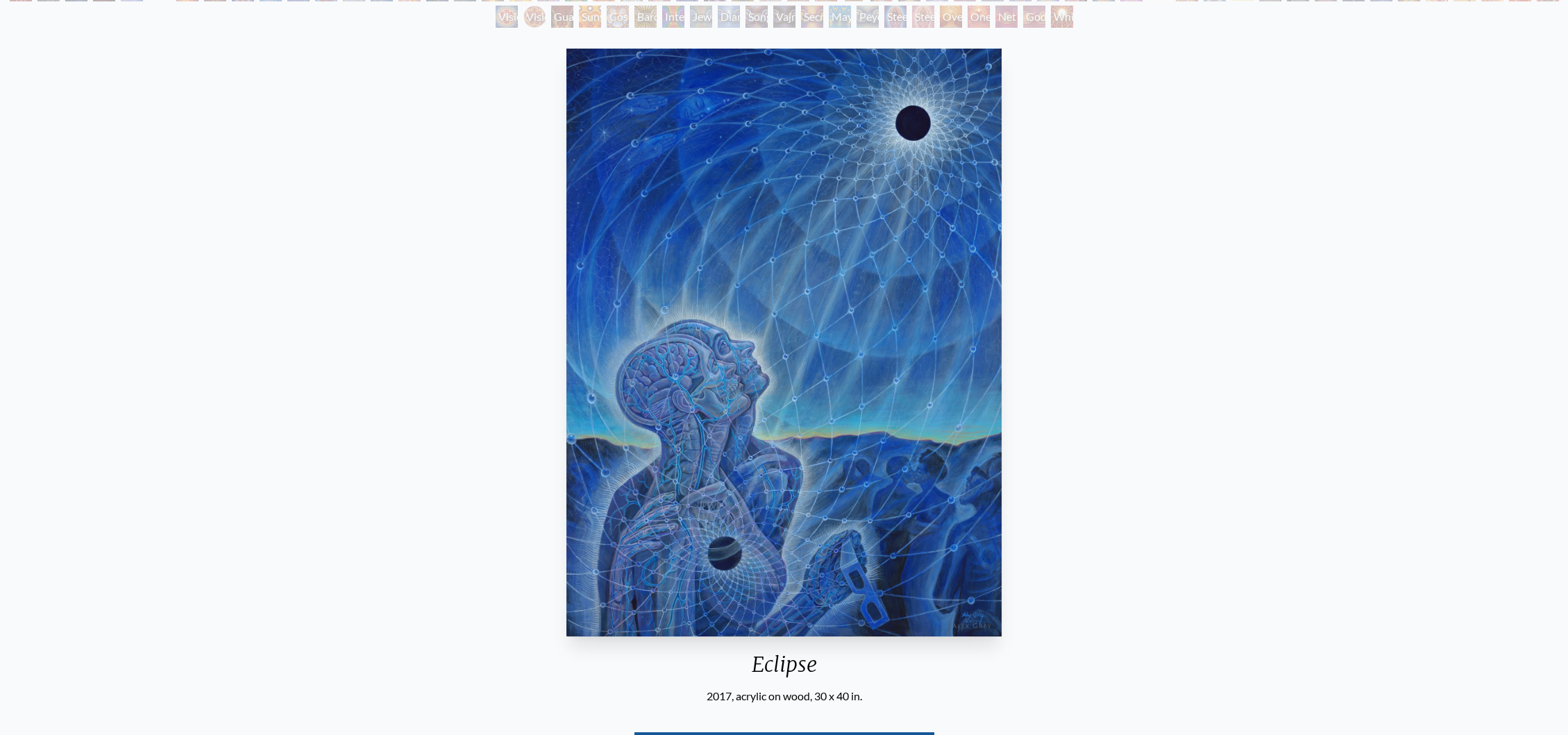
scroll to position [154, 0]
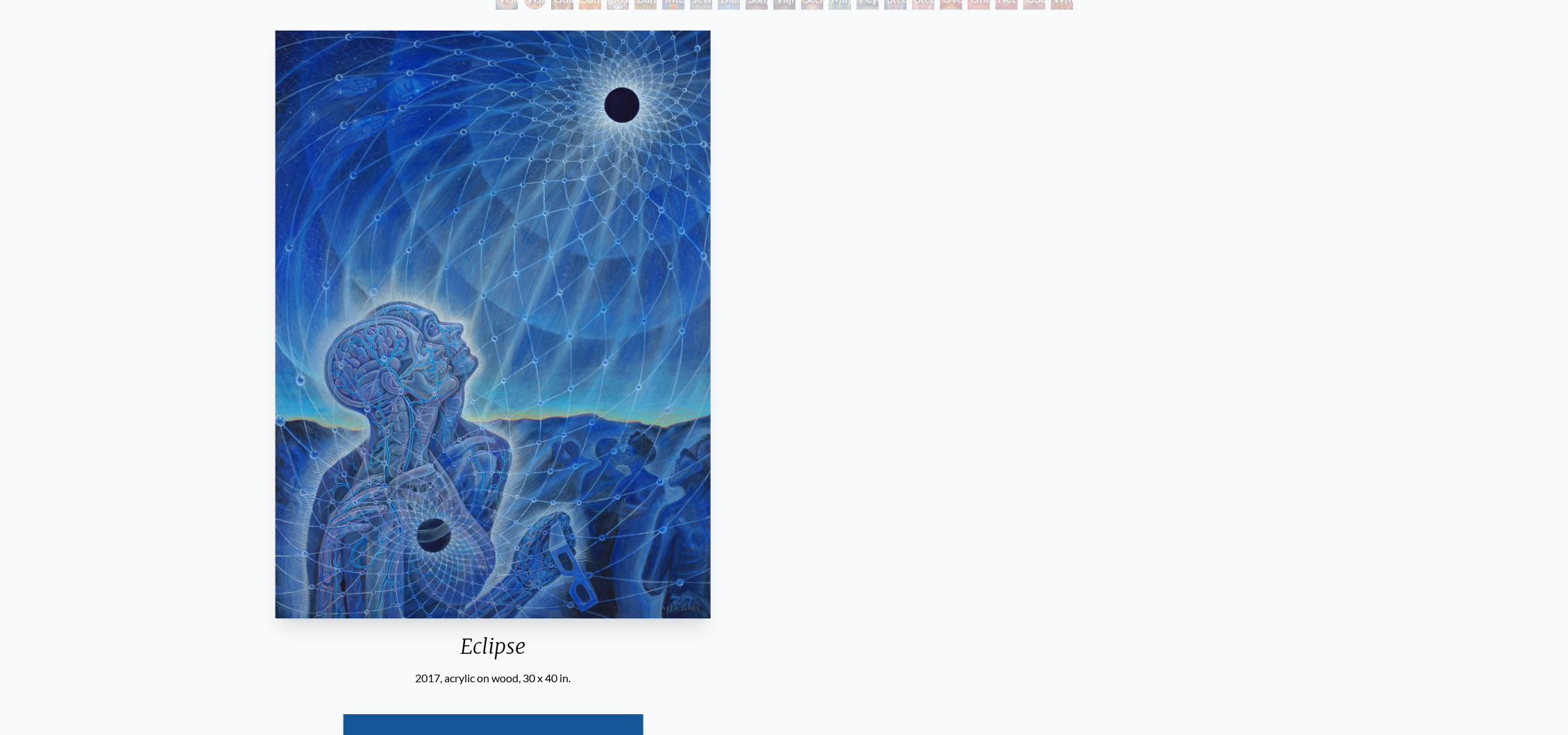
click at [275, 259] on img "8 / 133" at bounding box center [493, 325] width 436 height 588
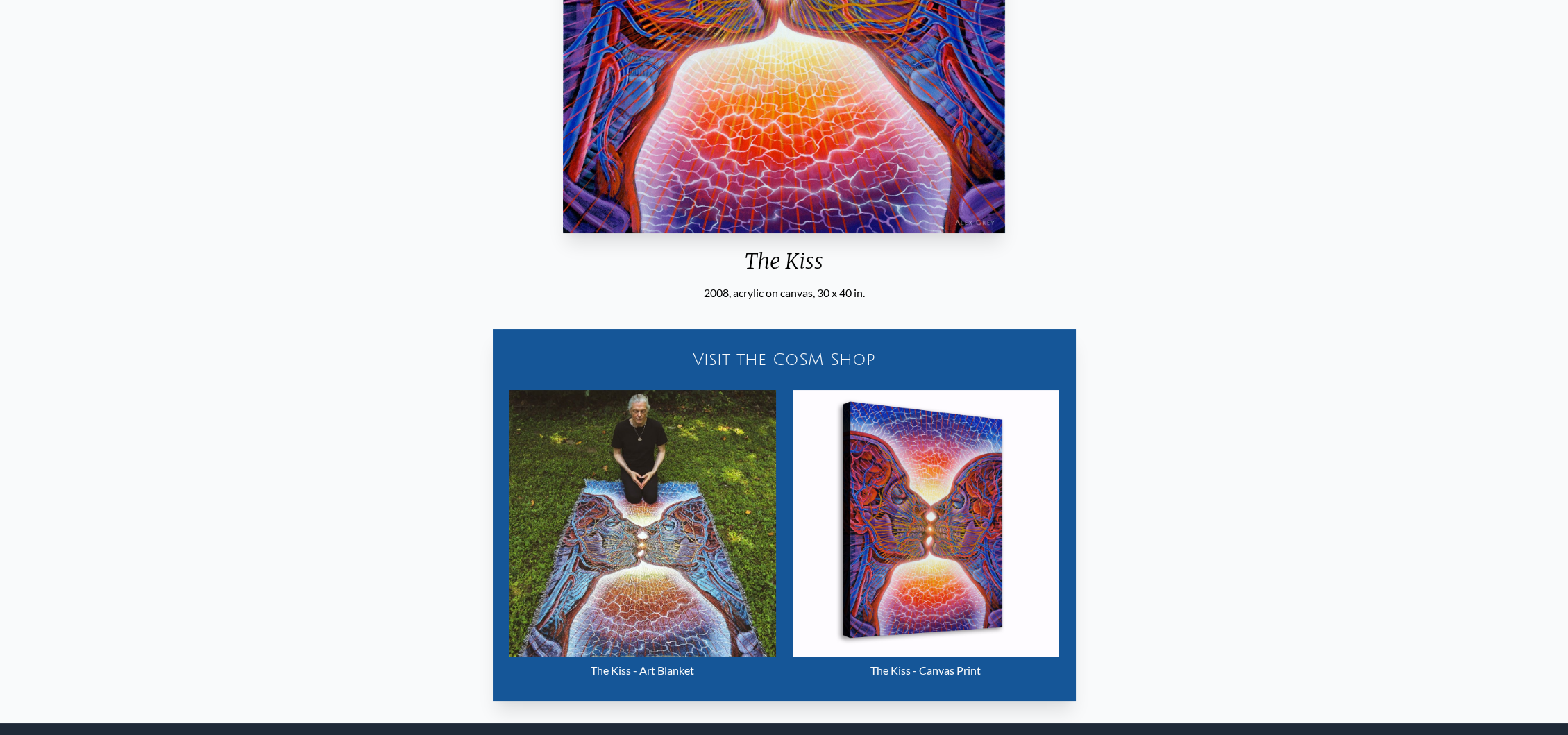
scroll to position [617, 0]
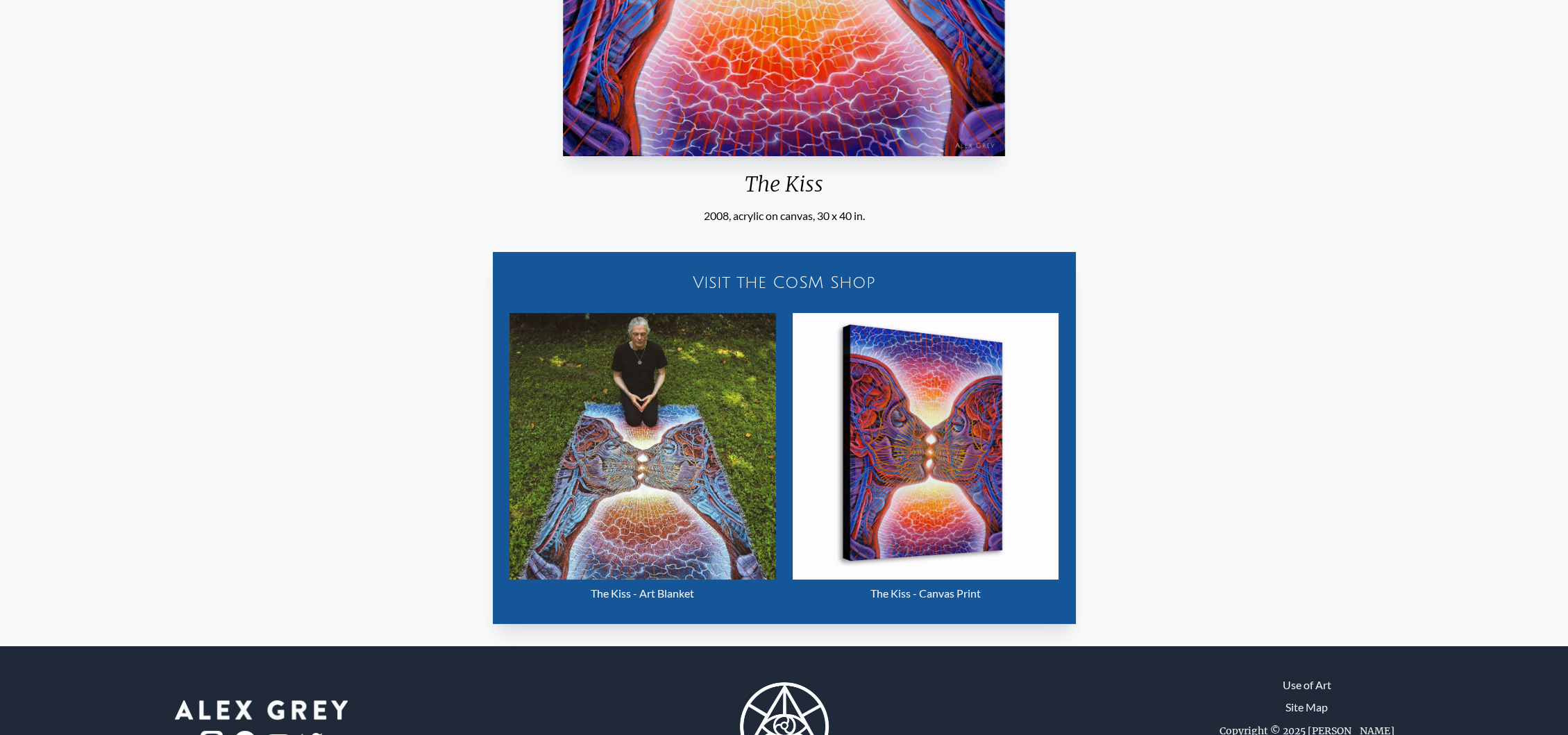
click at [617, 578] on img "9 / 133" at bounding box center [642, 446] width 266 height 266
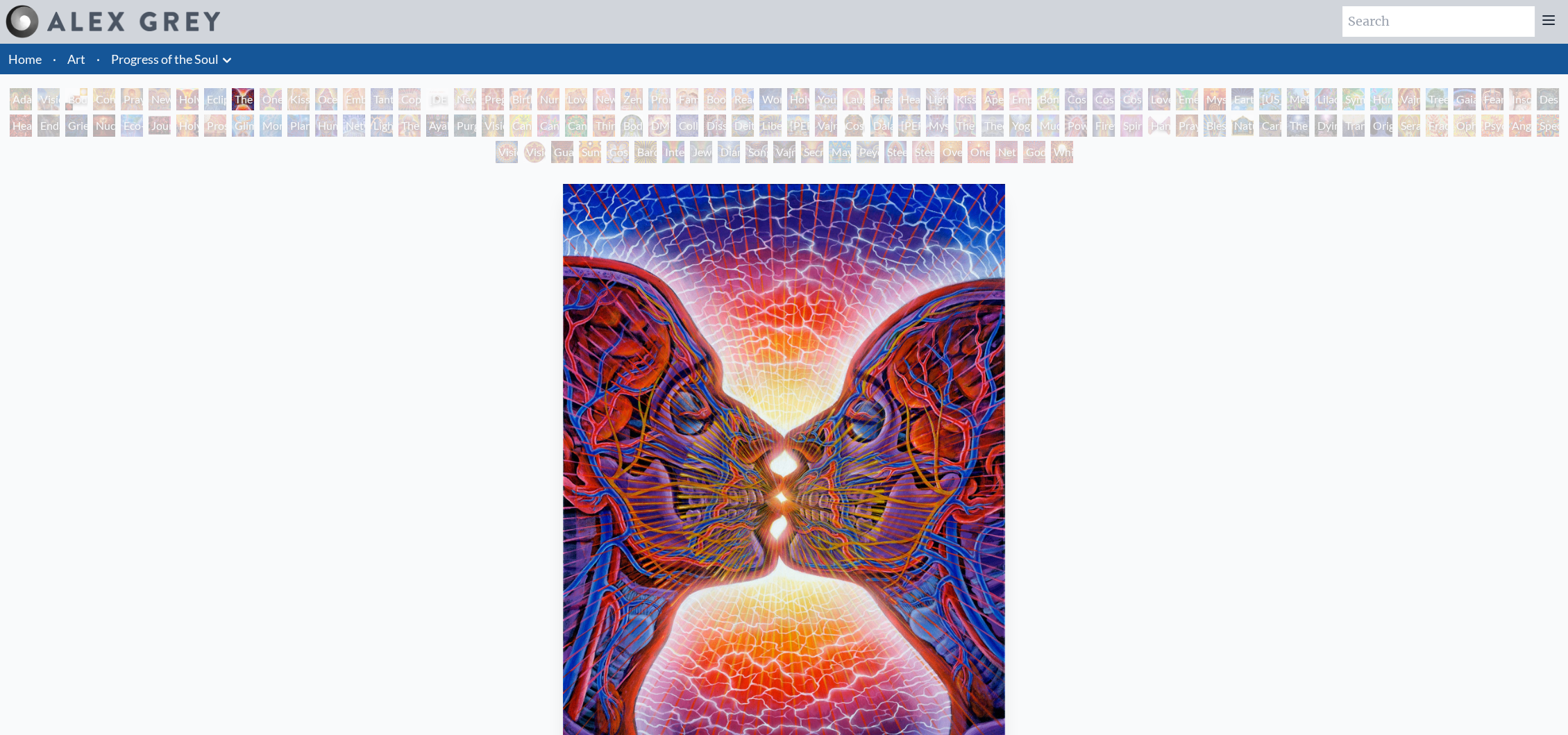
scroll to position [0, 0]
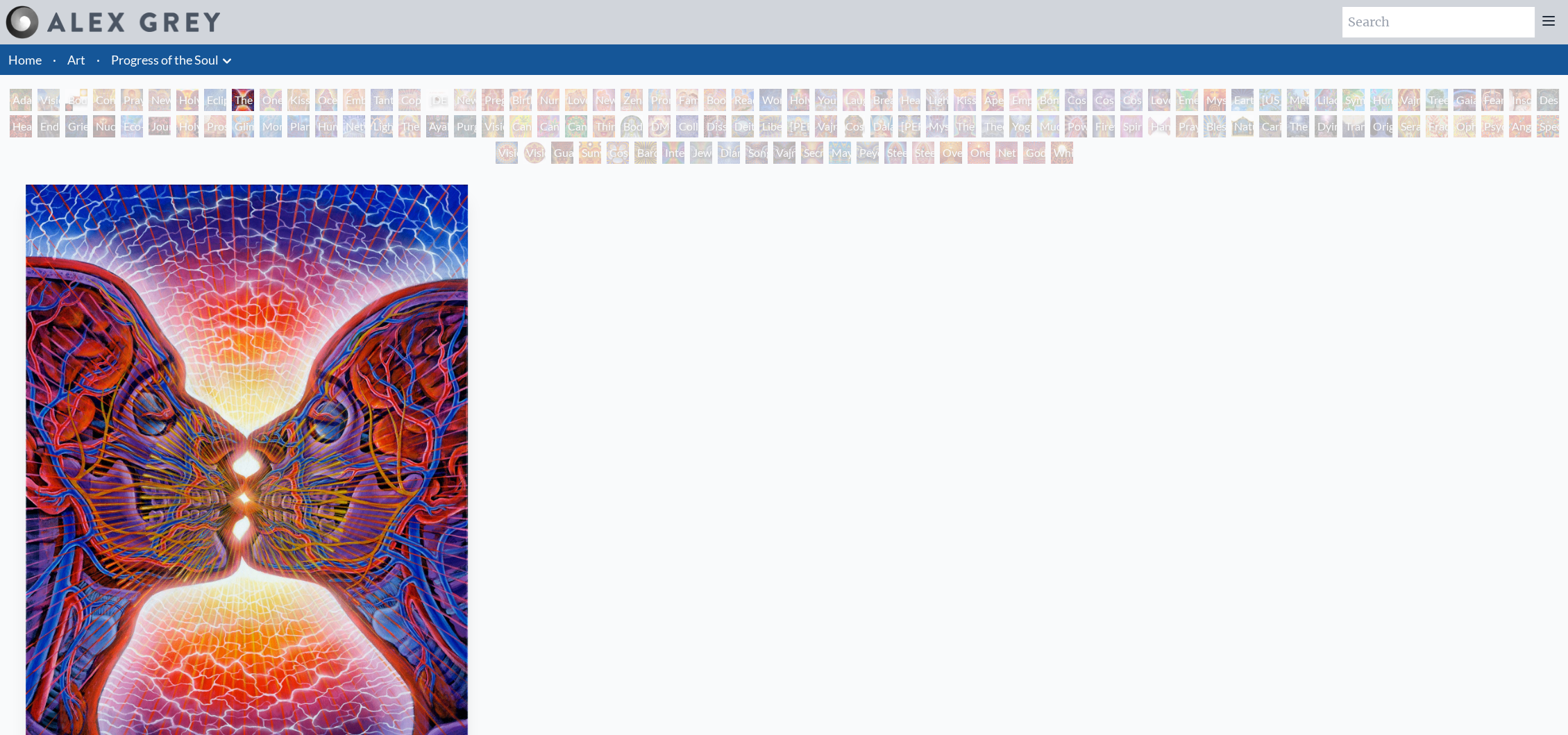
click at [42, 507] on img "9 / 133" at bounding box center [247, 479] width 442 height 588
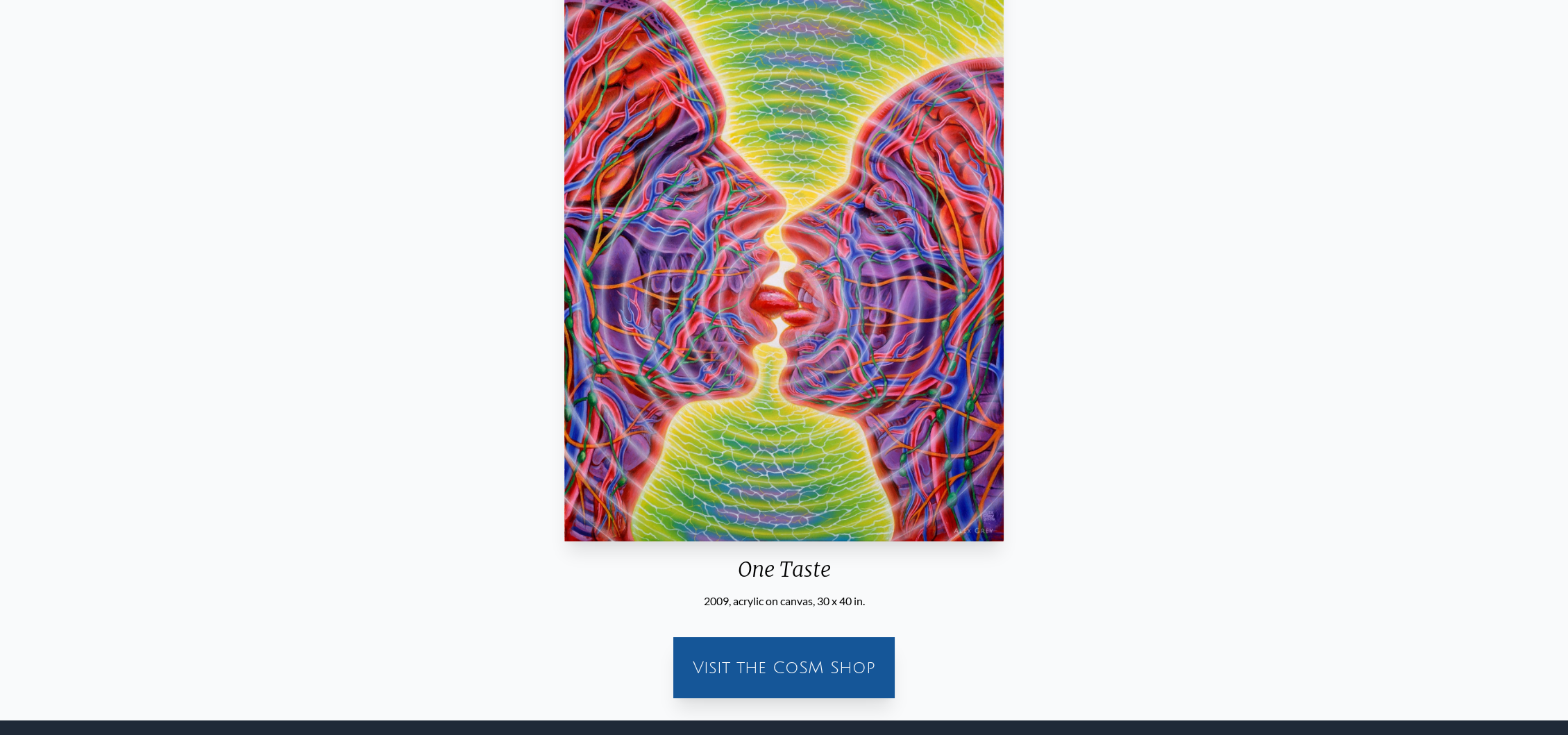
scroll to position [154, 0]
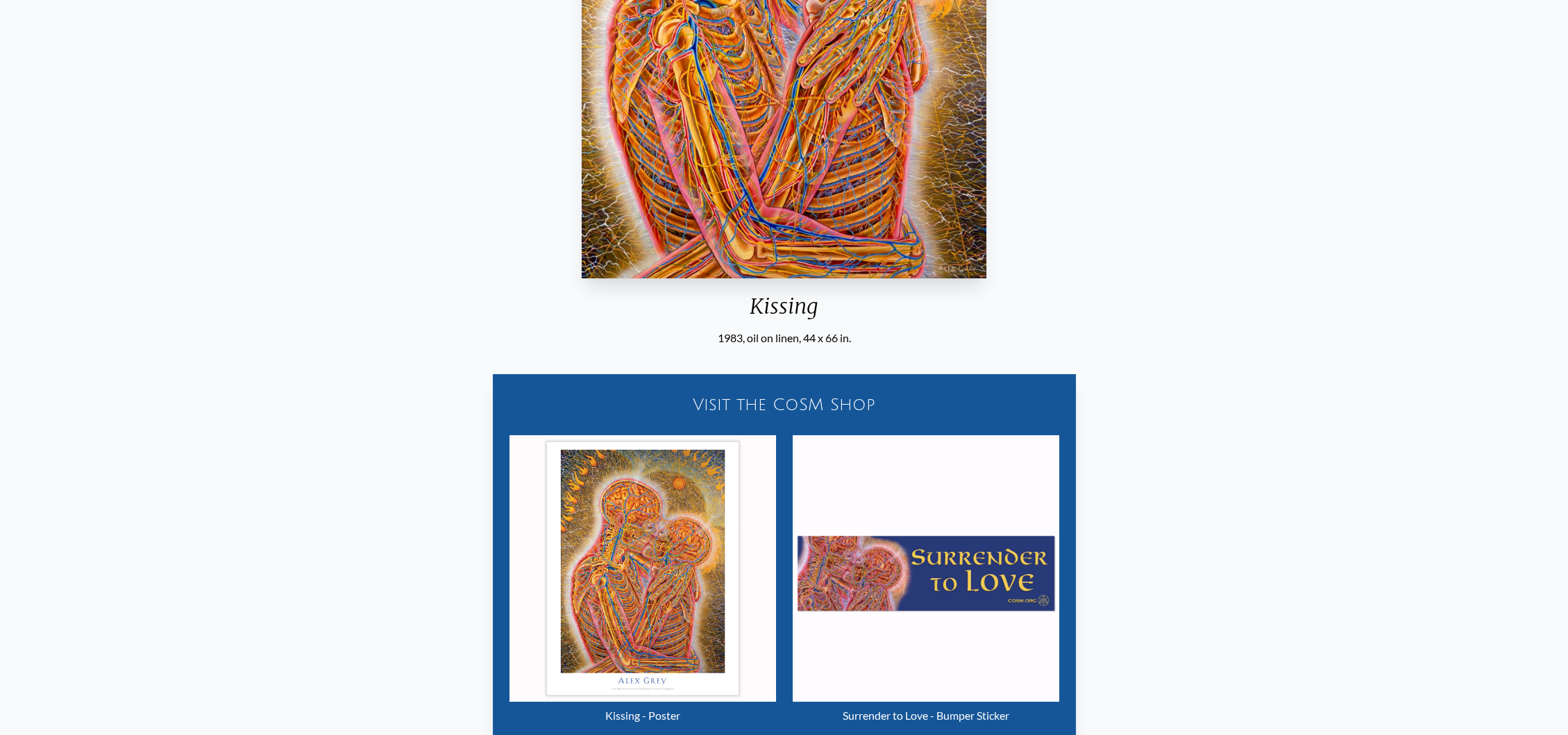
scroll to position [540, 0]
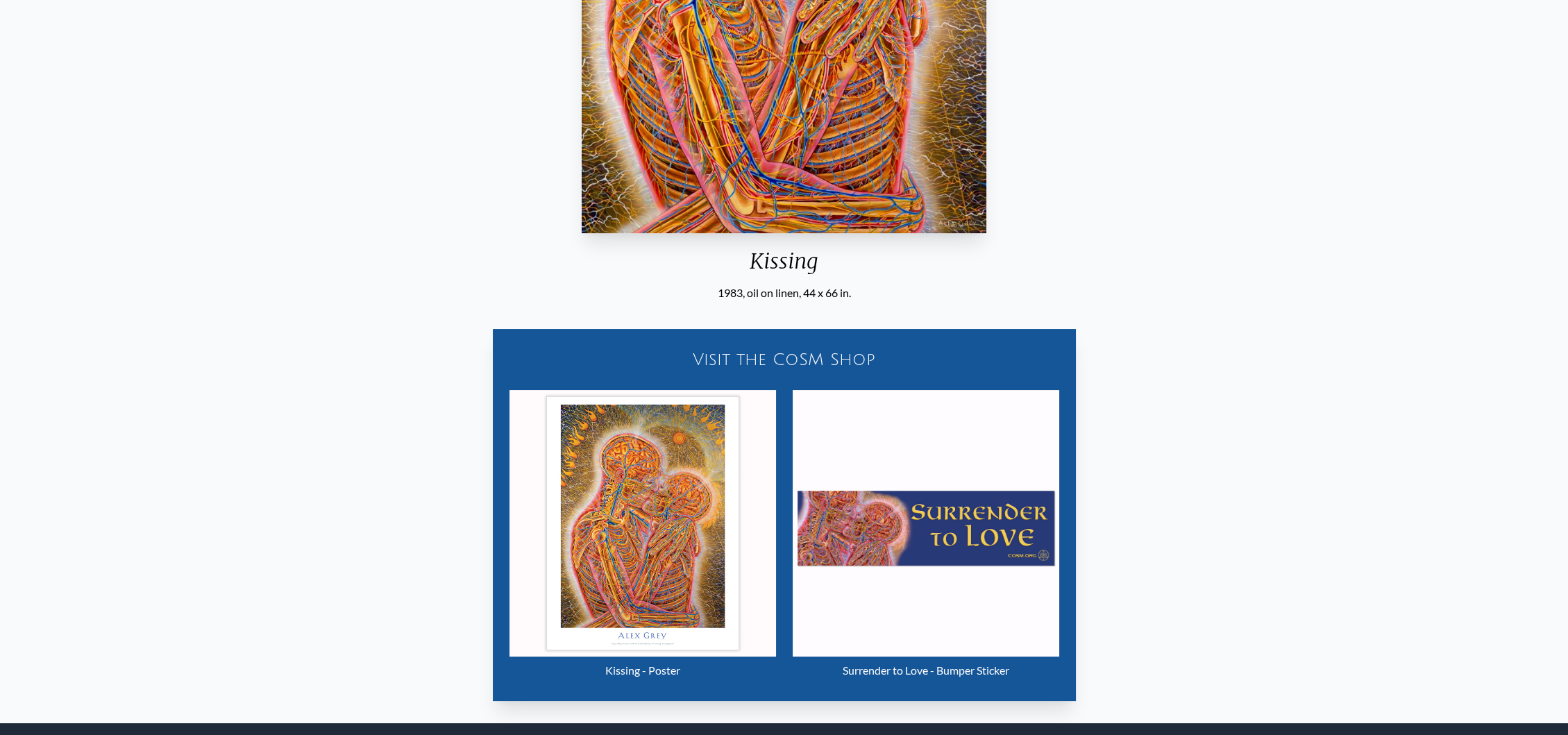
click at [620, 548] on img "11 / 133" at bounding box center [642, 523] width 266 height 266
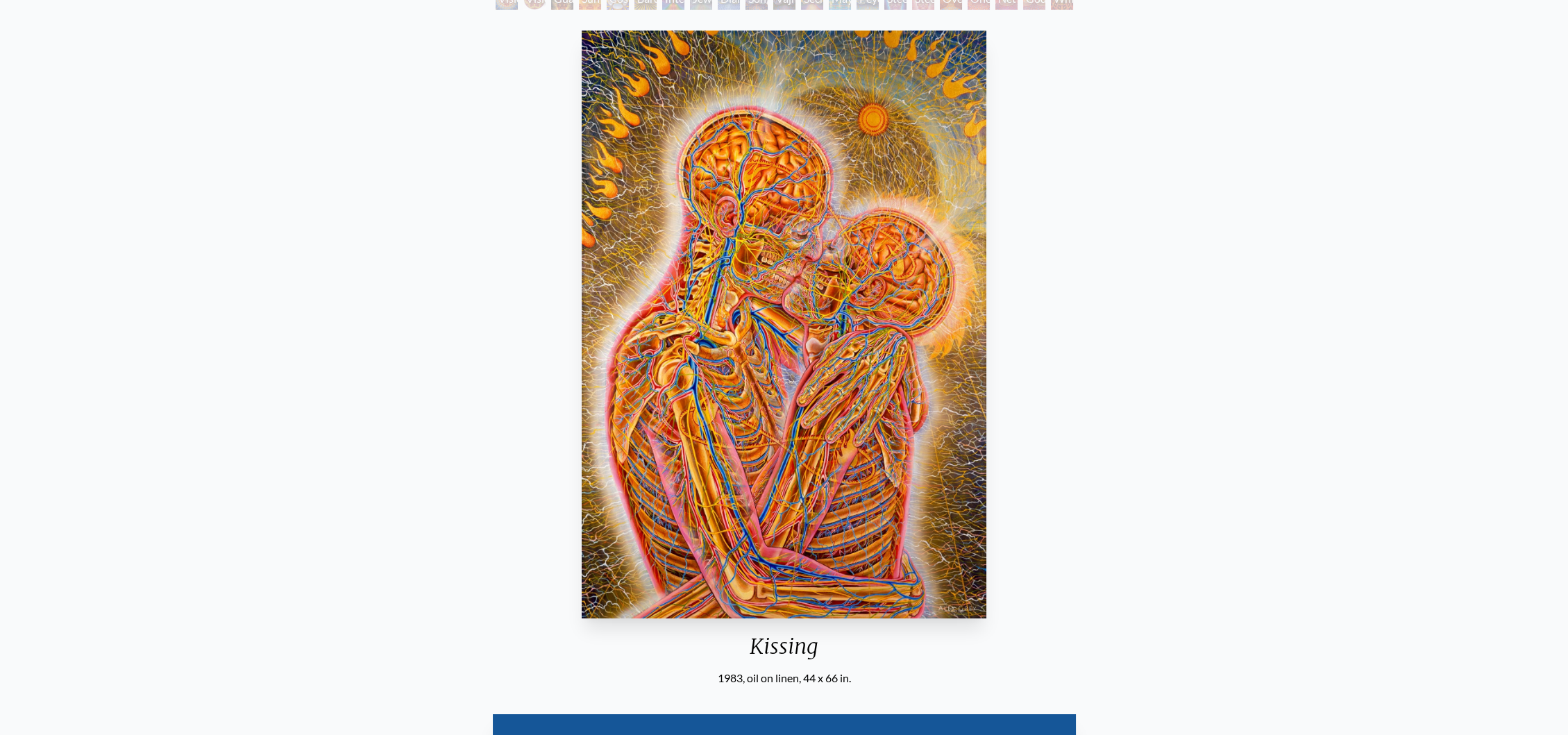
scroll to position [0, 0]
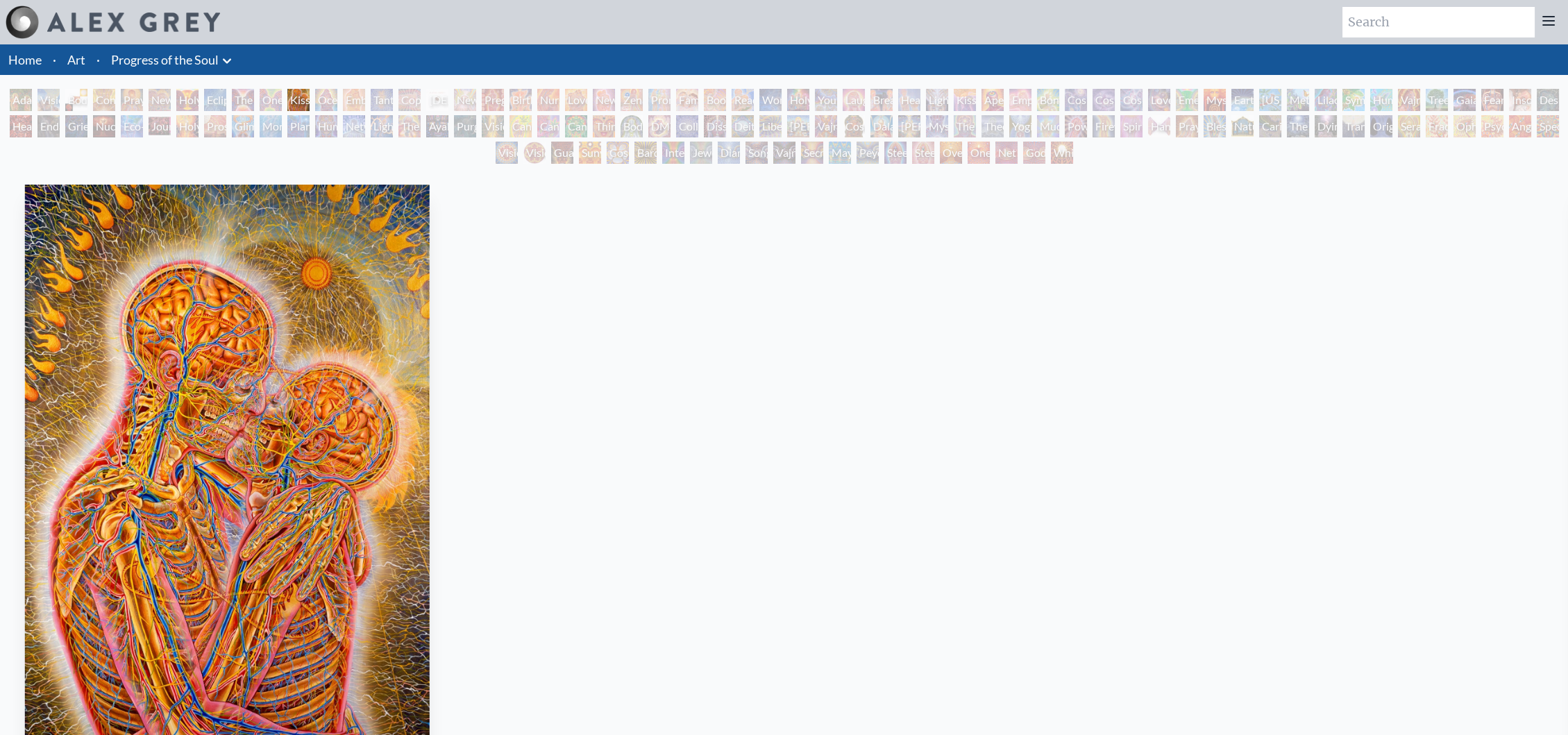
click at [82, 497] on div "Kissing 1983, oil on linen, 44 x 66 in. Visit the CoSM Shop Kissing - Poster" at bounding box center [227, 715] width 1545 height 1073
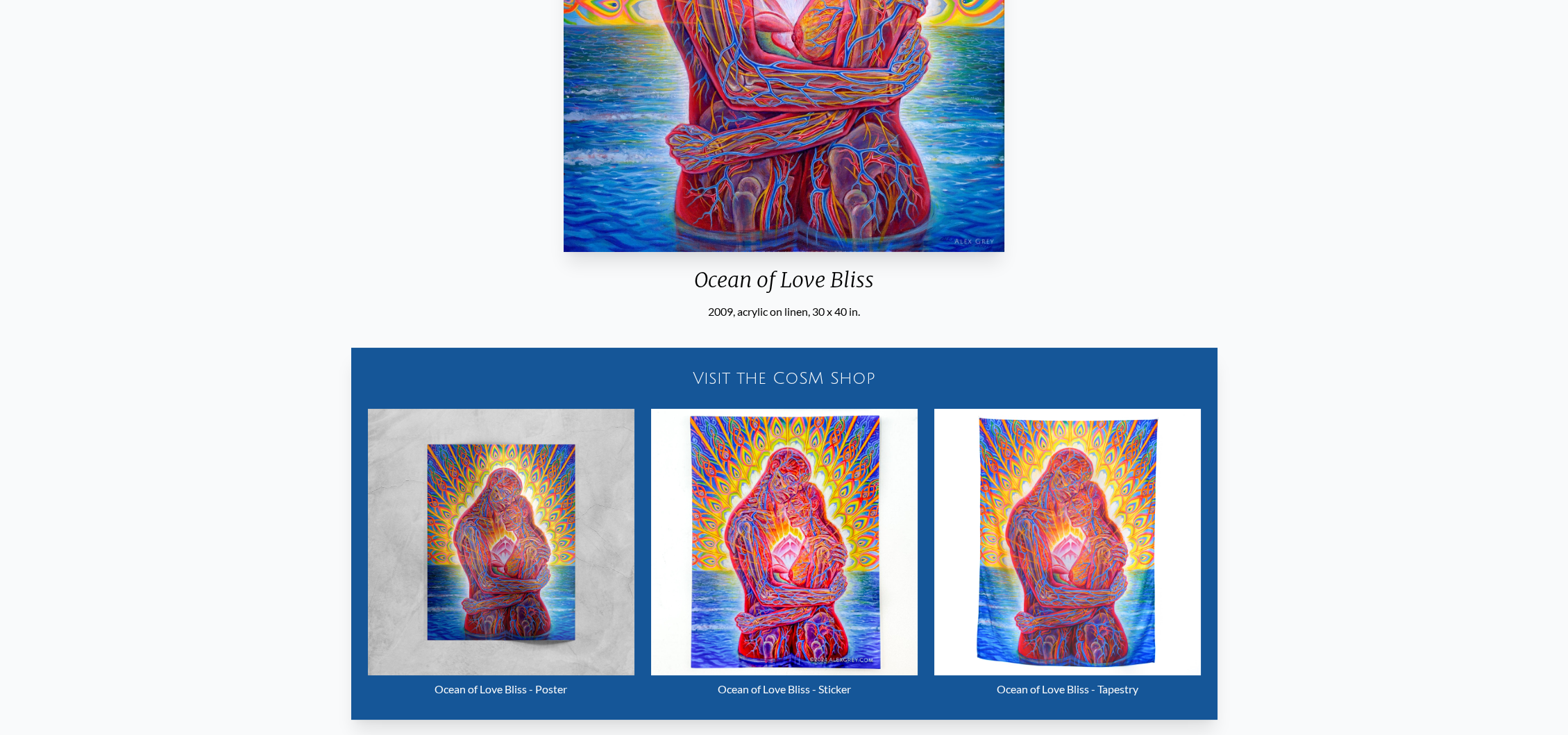
scroll to position [540, 0]
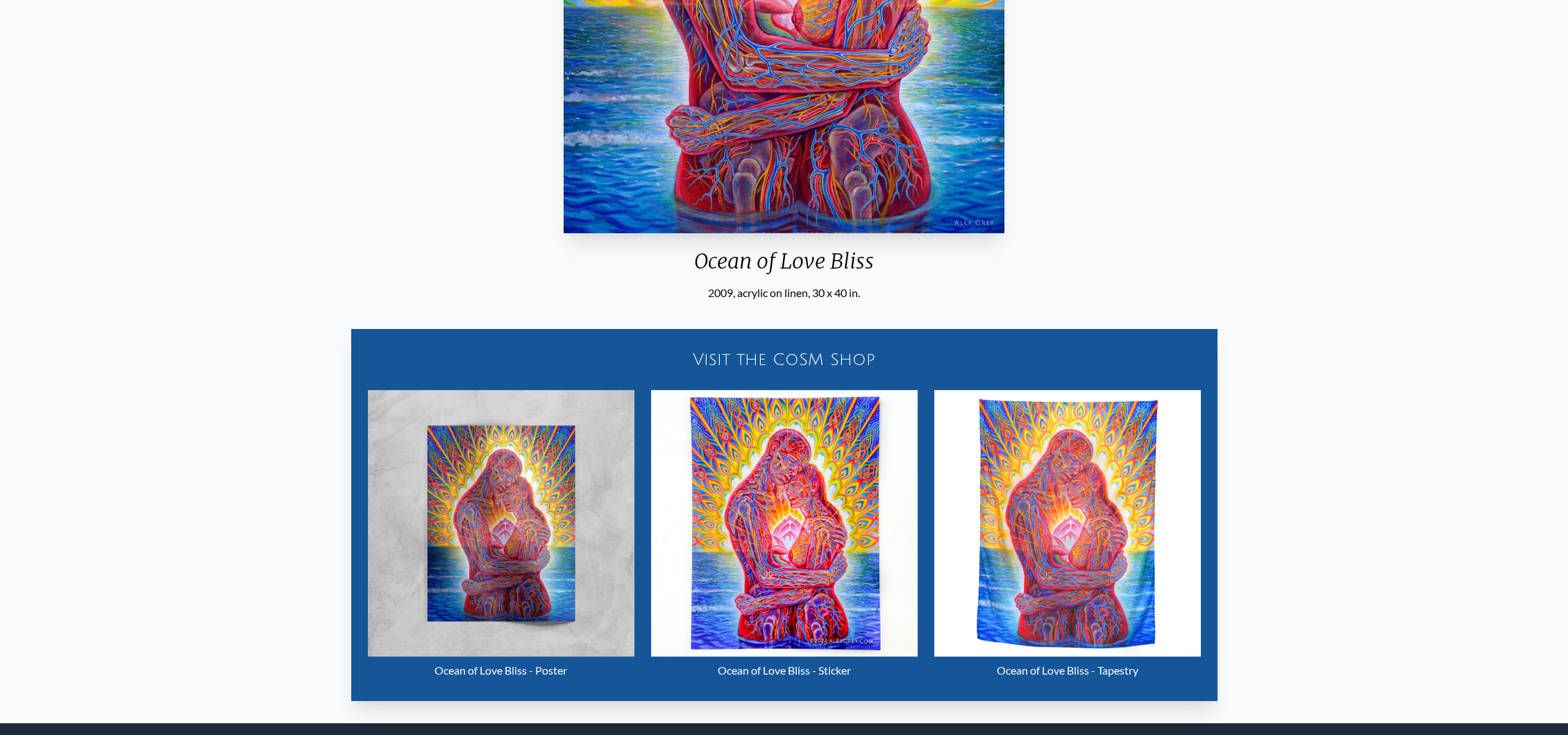
click at [1091, 471] on img "12 / 133" at bounding box center [1067, 523] width 266 height 266
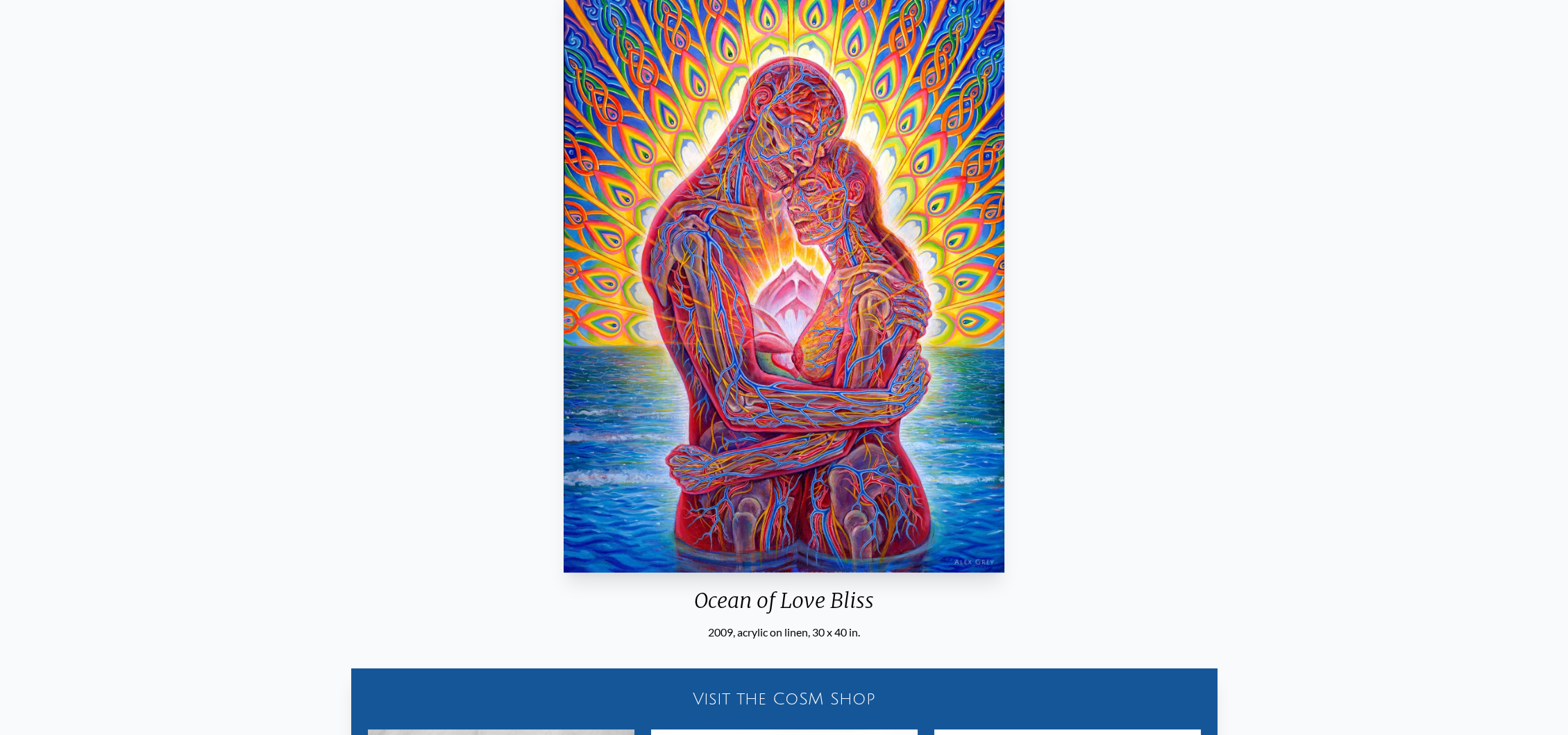
scroll to position [0, 0]
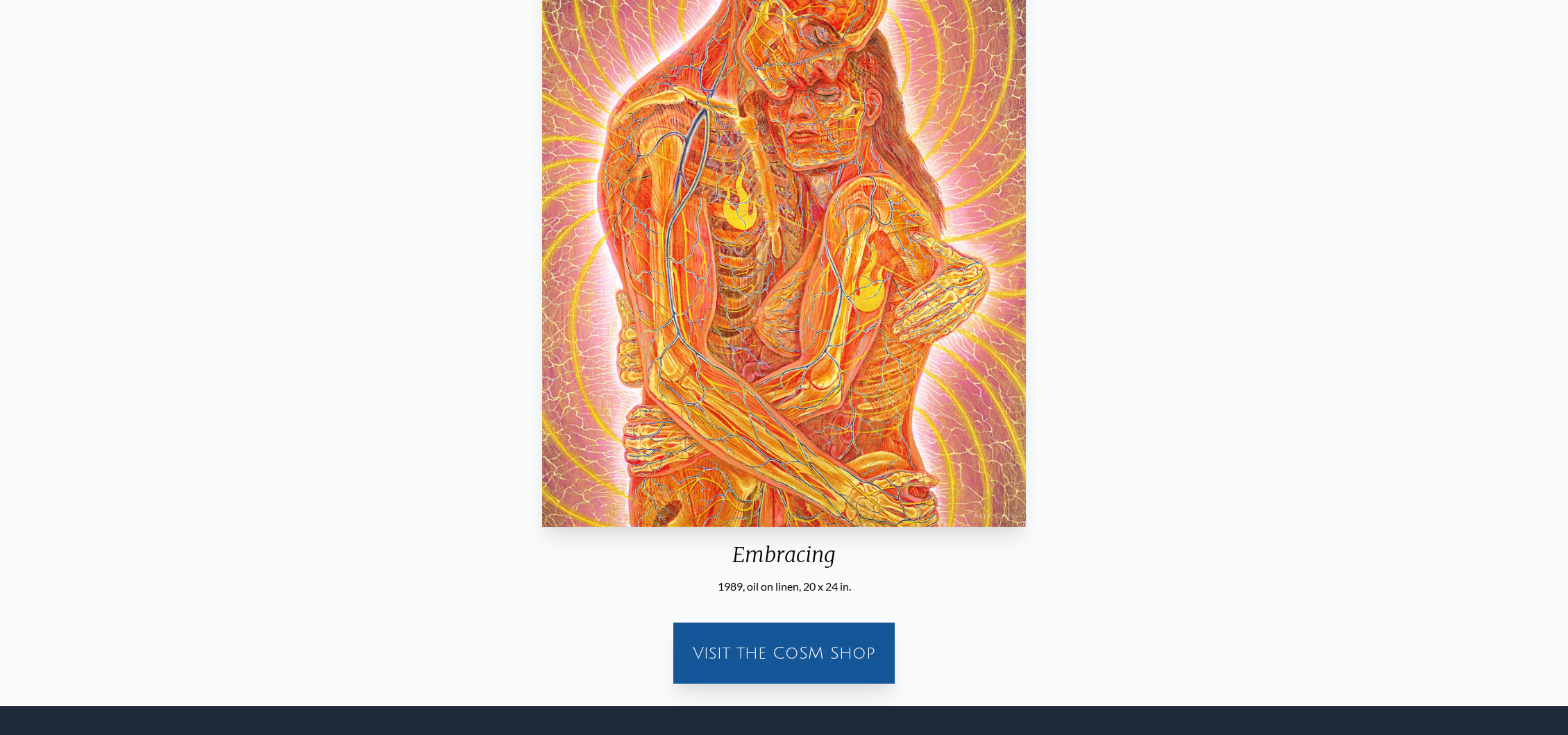
scroll to position [154, 0]
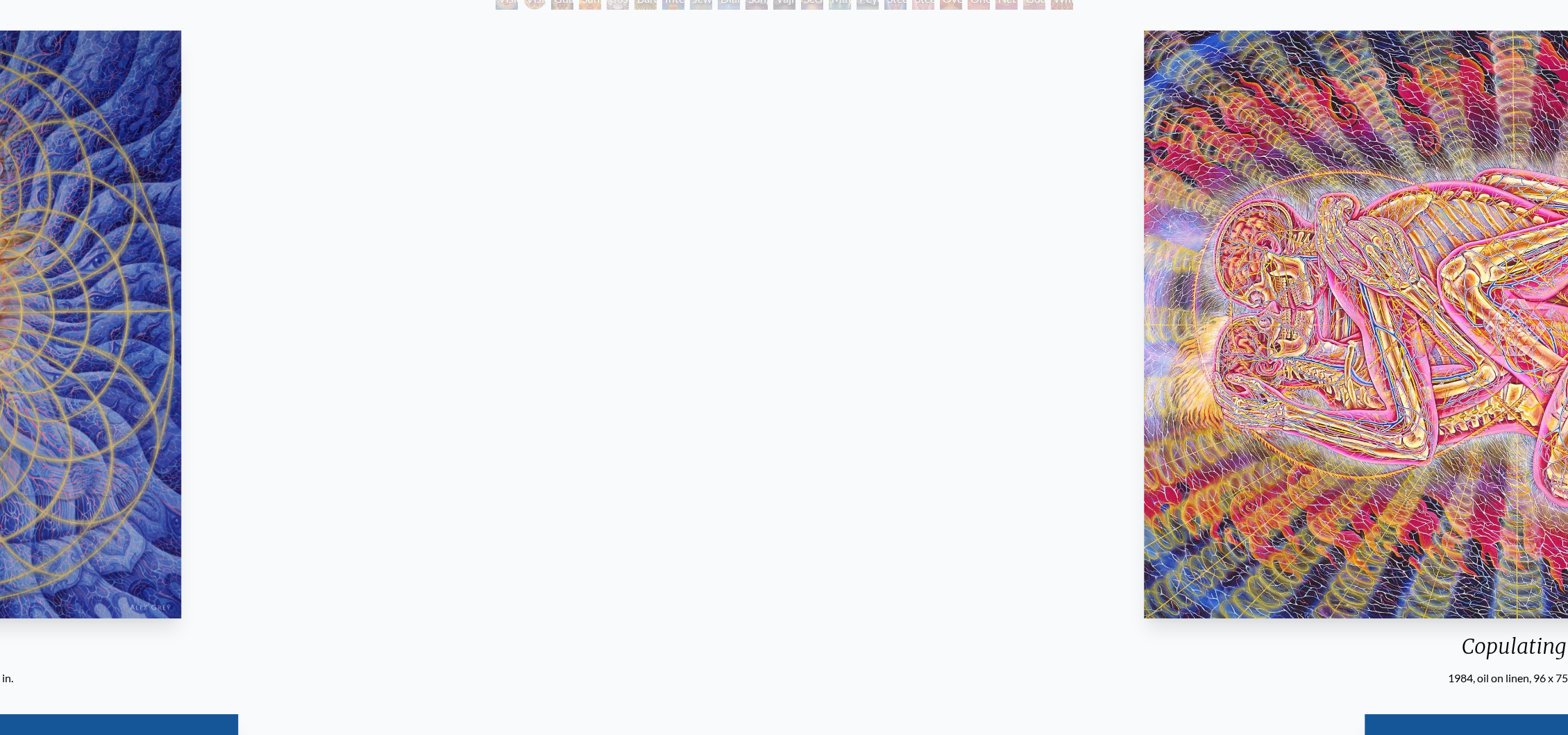
click at [1528, 494] on img "15 / 133" at bounding box center [1514, 325] width 740 height 588
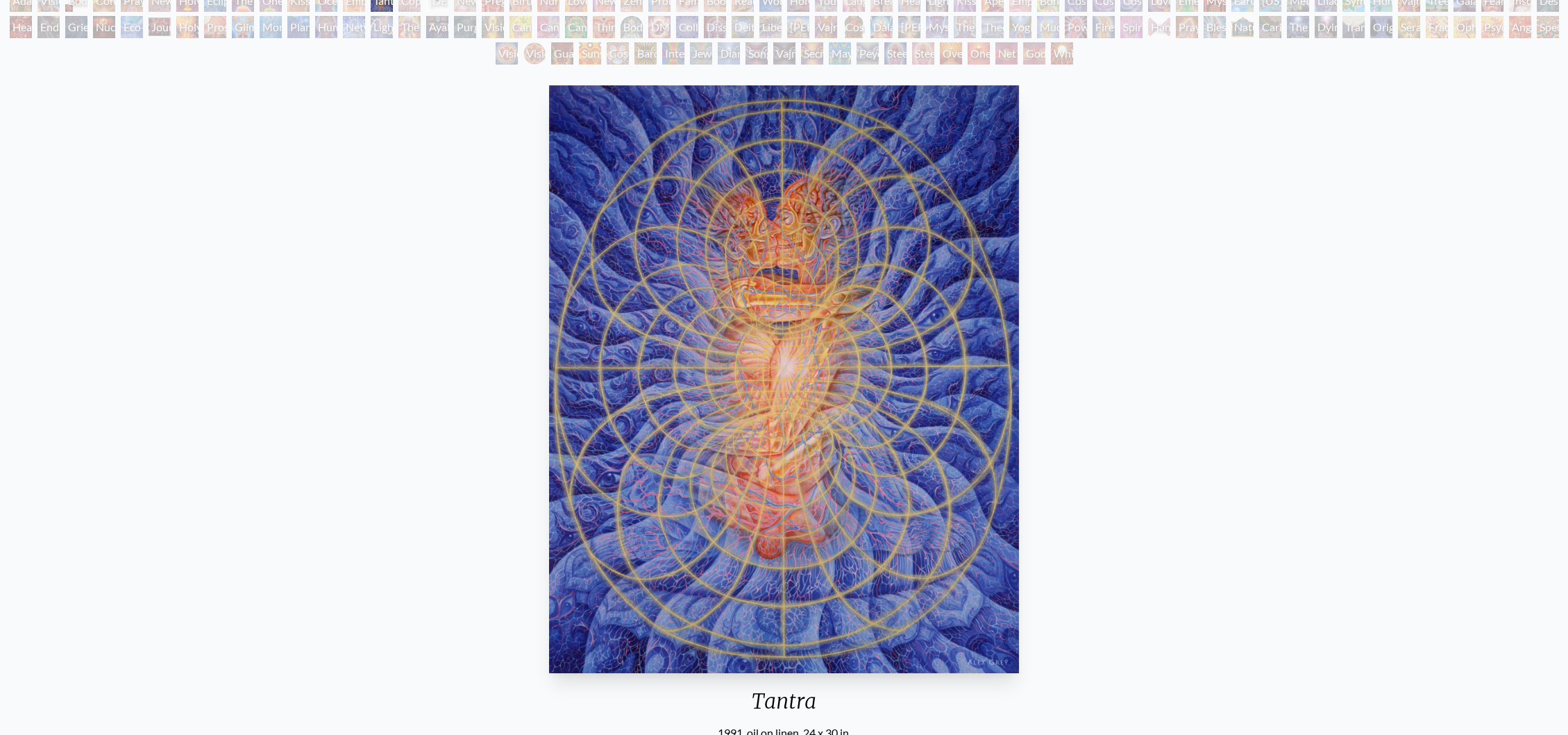
scroll to position [77, 0]
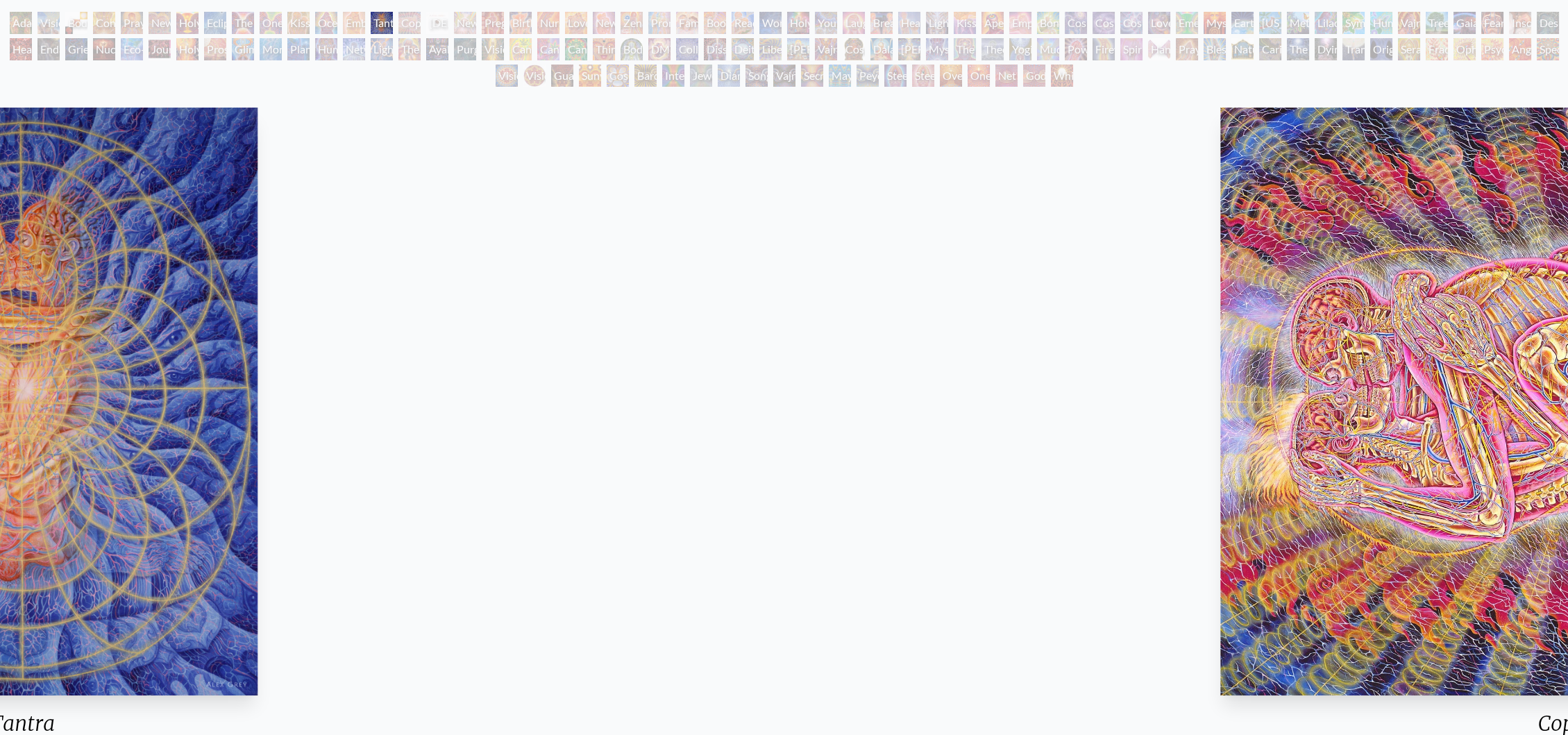
click at [0, 361] on div "Tantra 1991, oil on linen, 24 x 30 in. Visit the CoSM Shop Tantra - Mini Poster" at bounding box center [23, 639] width 1545 height 1073
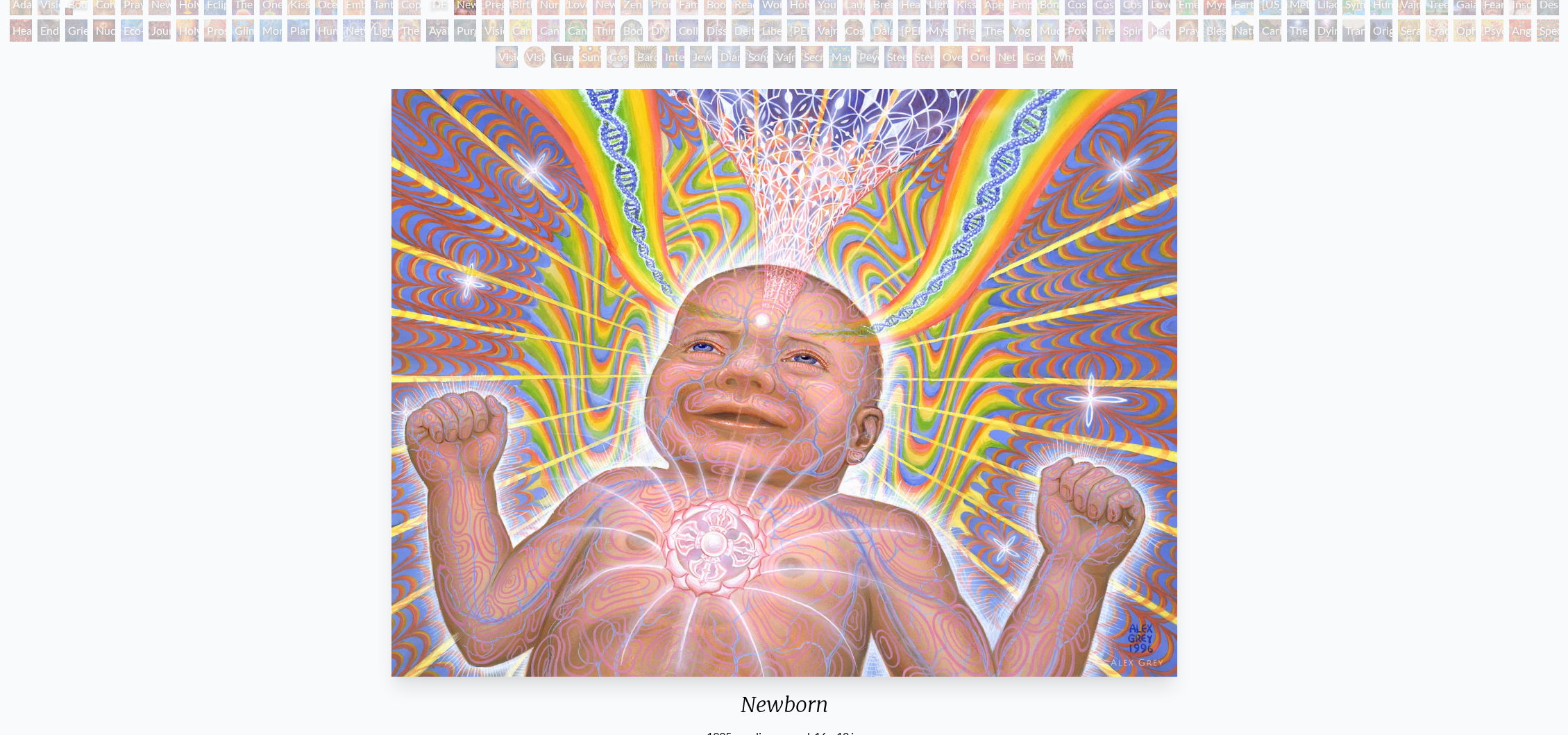
scroll to position [77, 0]
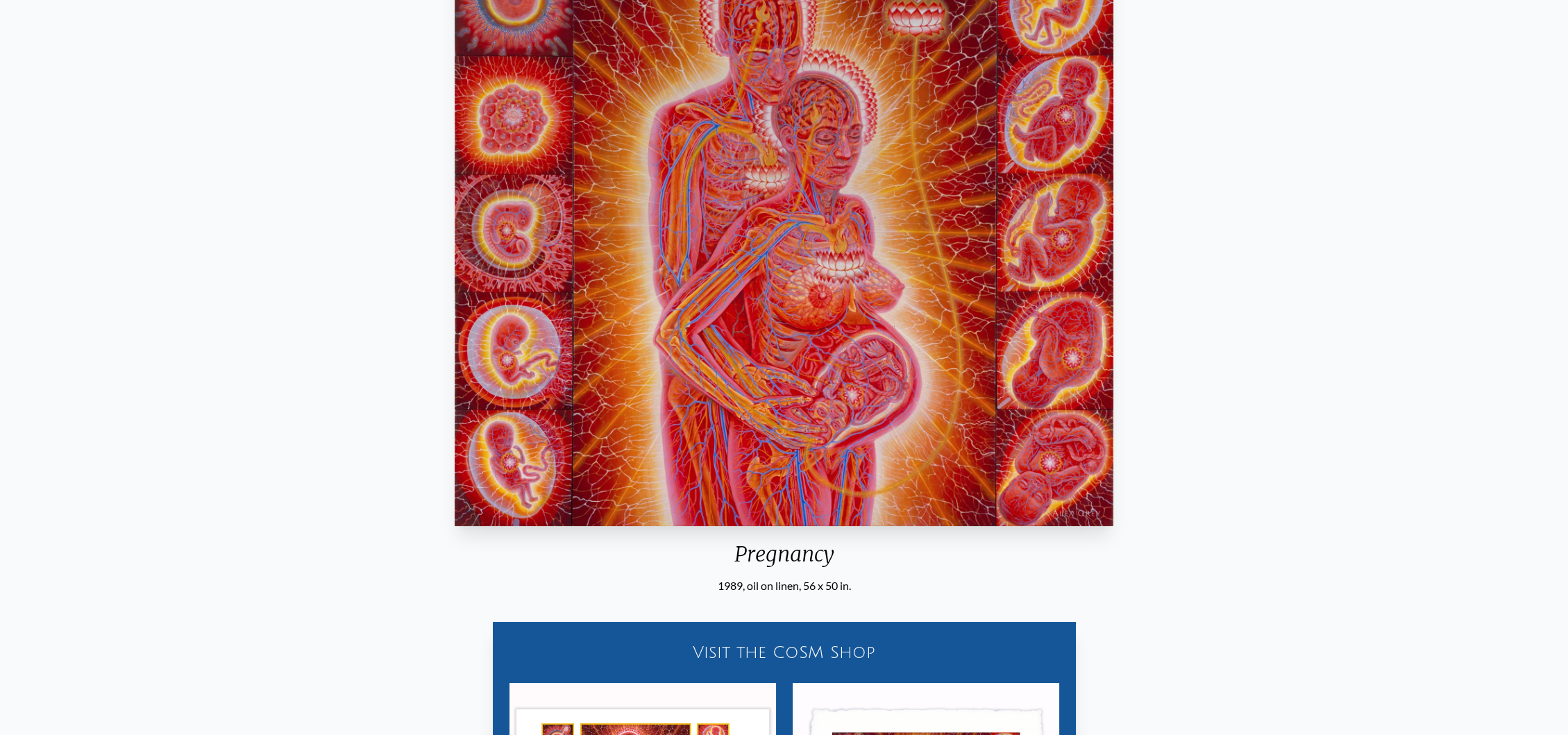
scroll to position [154, 0]
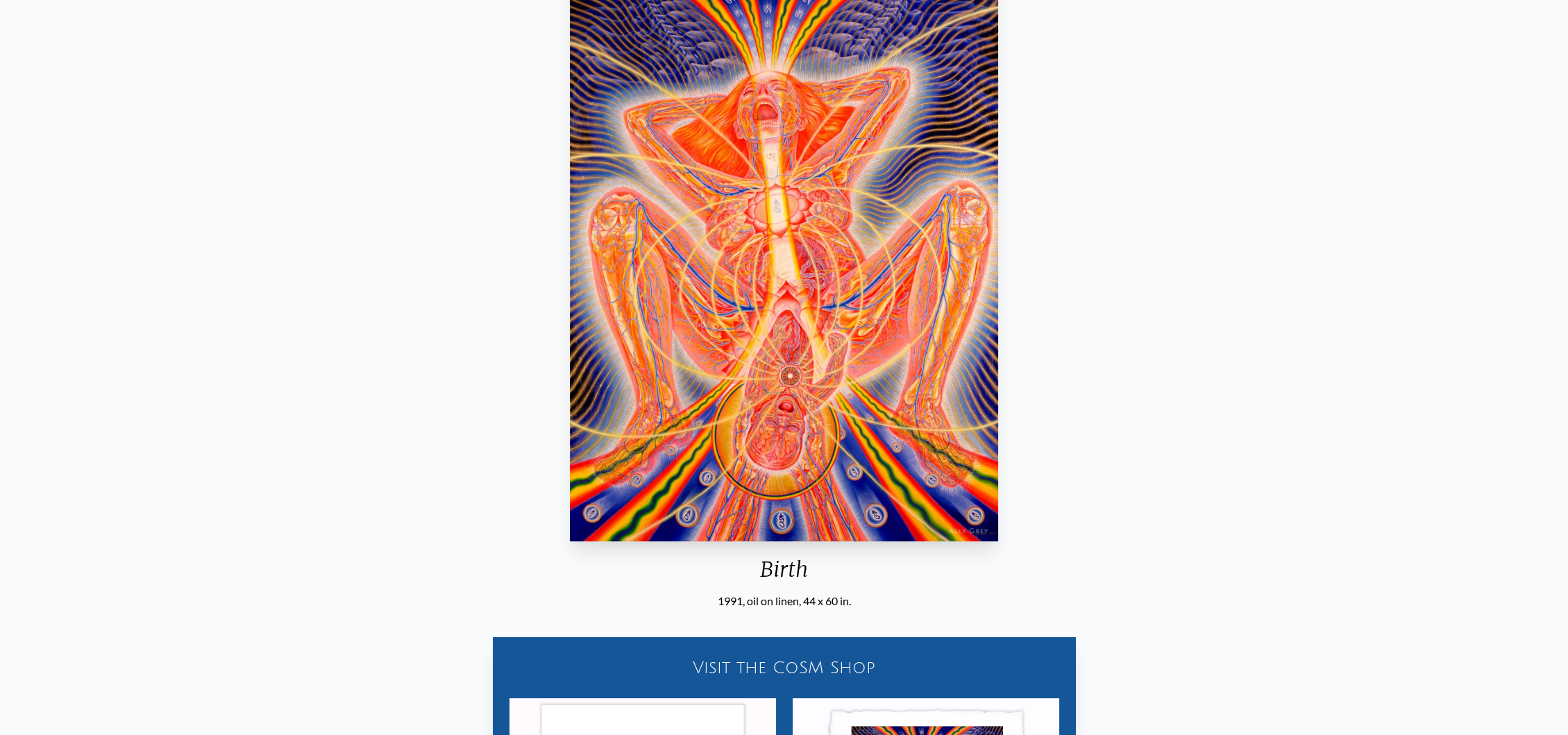
scroll to position [77, 0]
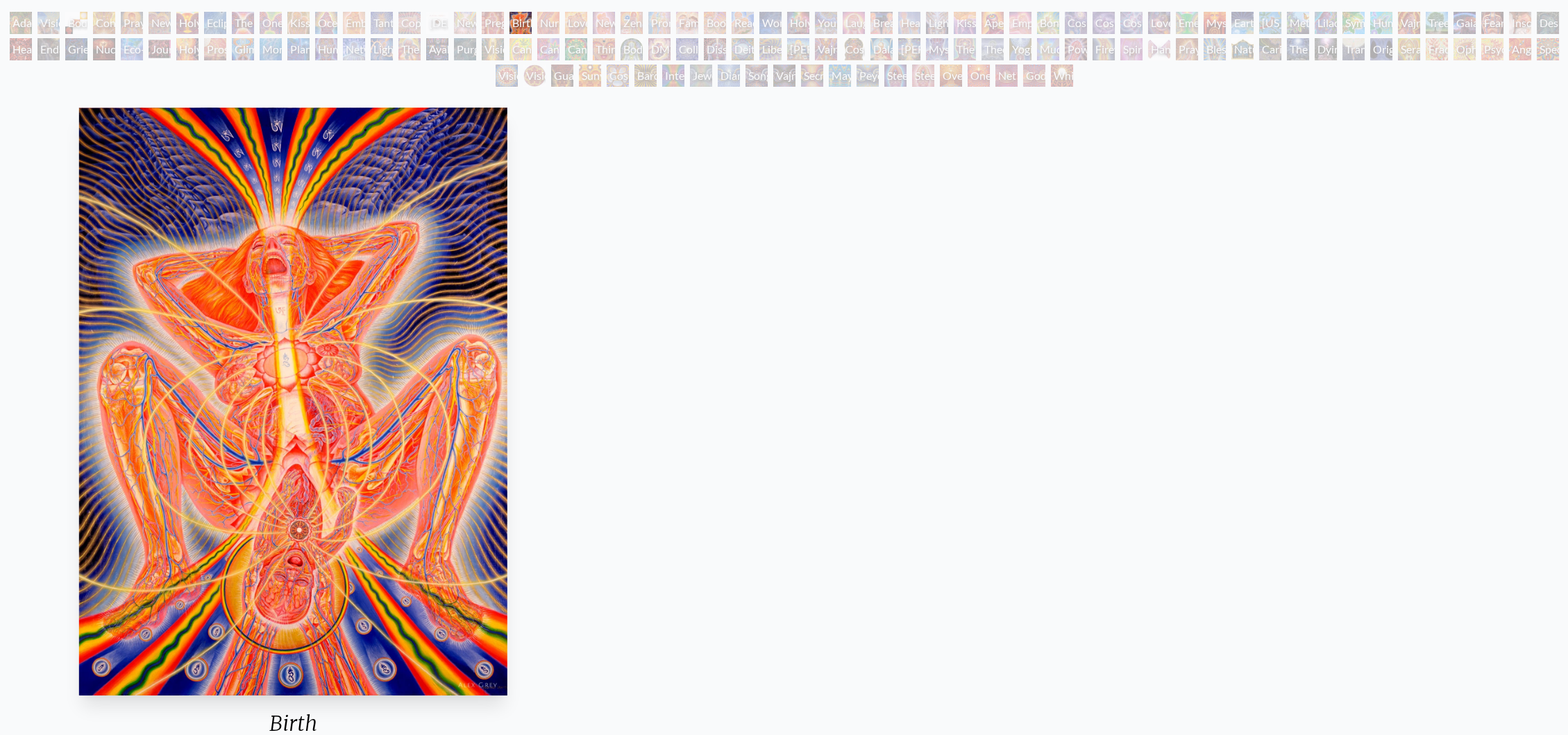
click at [120, 469] on div "Birth 1991, oil on linen, 44 x 60 in. Visit the CoSM Shop Birth - Mini Poster" at bounding box center [293, 639] width 1545 height 1073
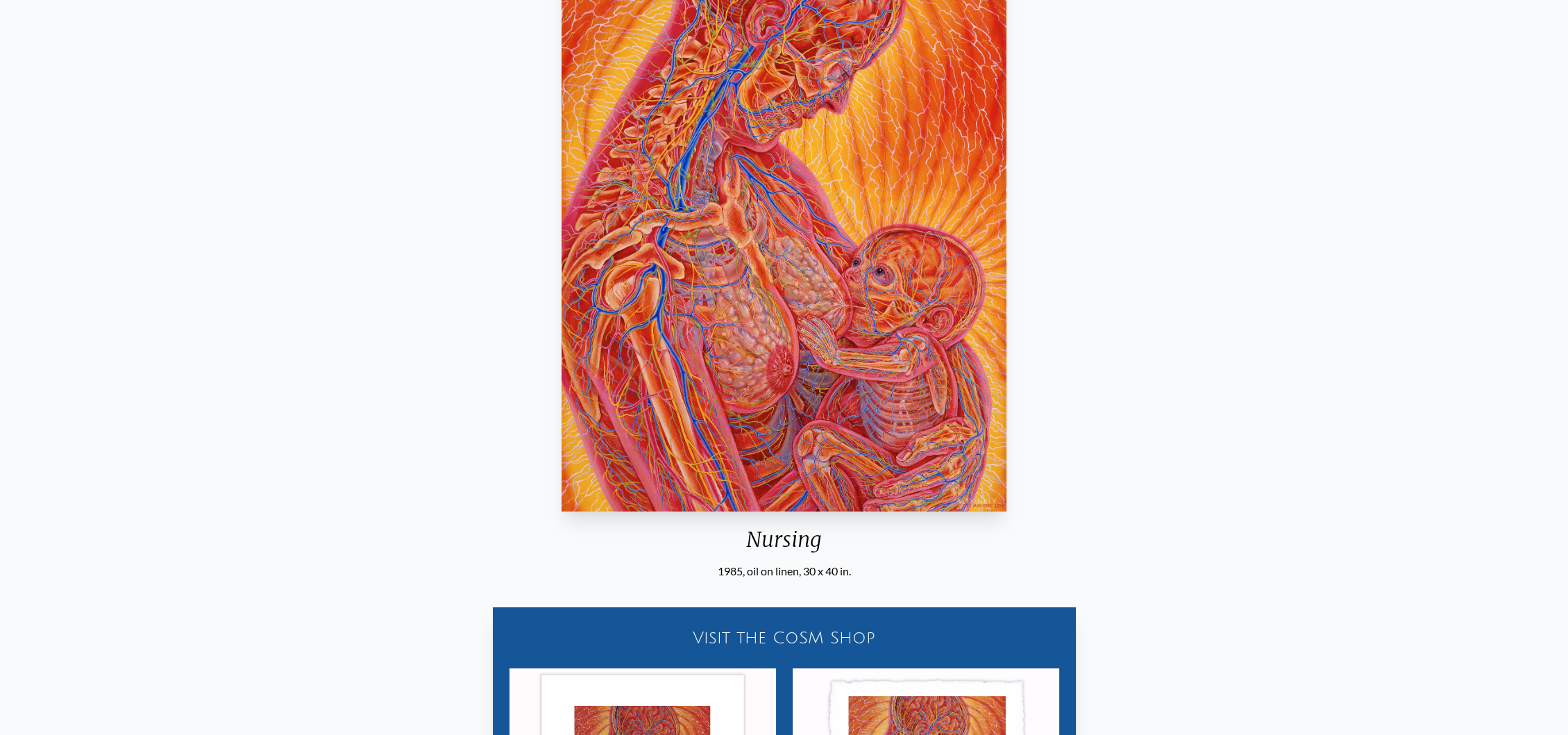
scroll to position [308, 0]
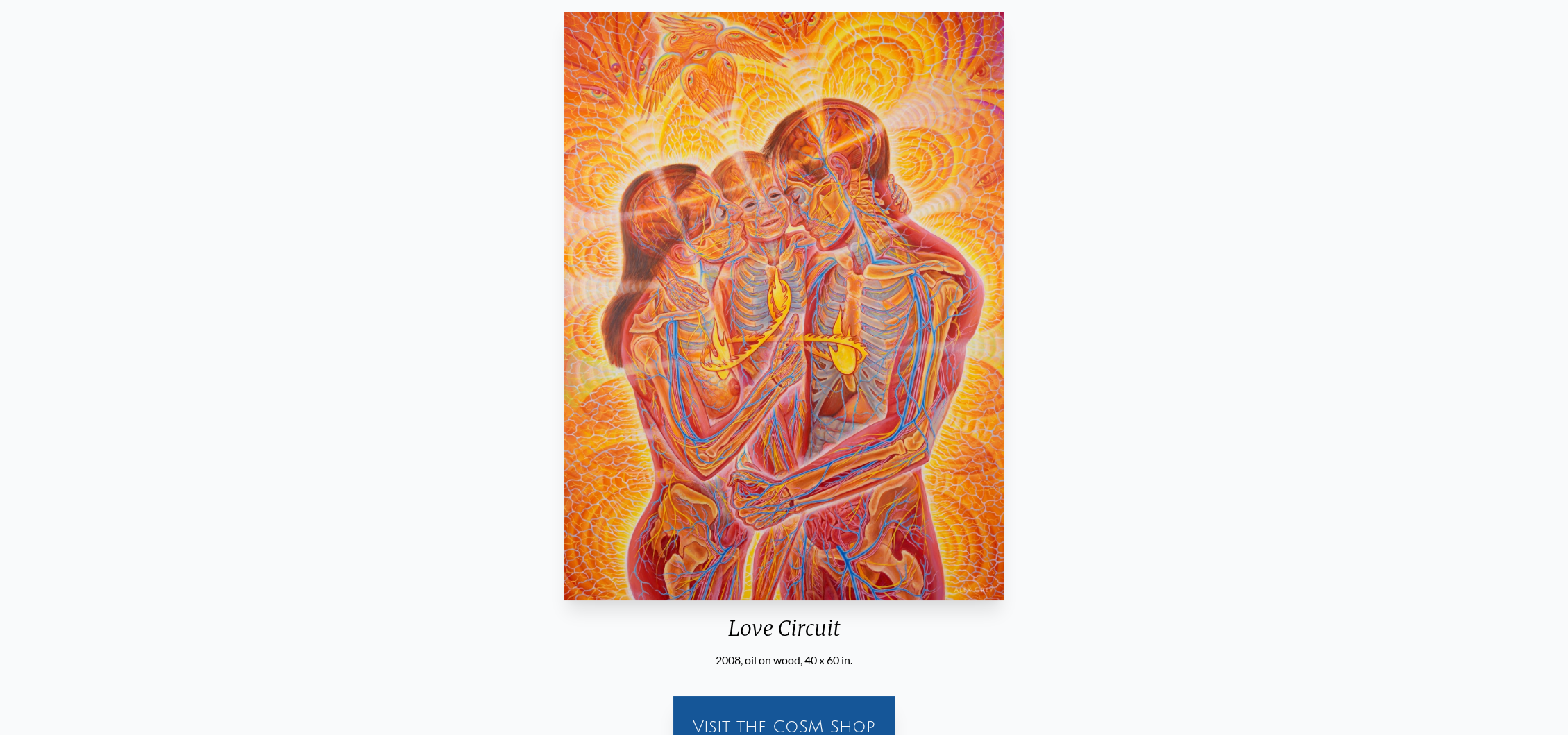
scroll to position [154, 0]
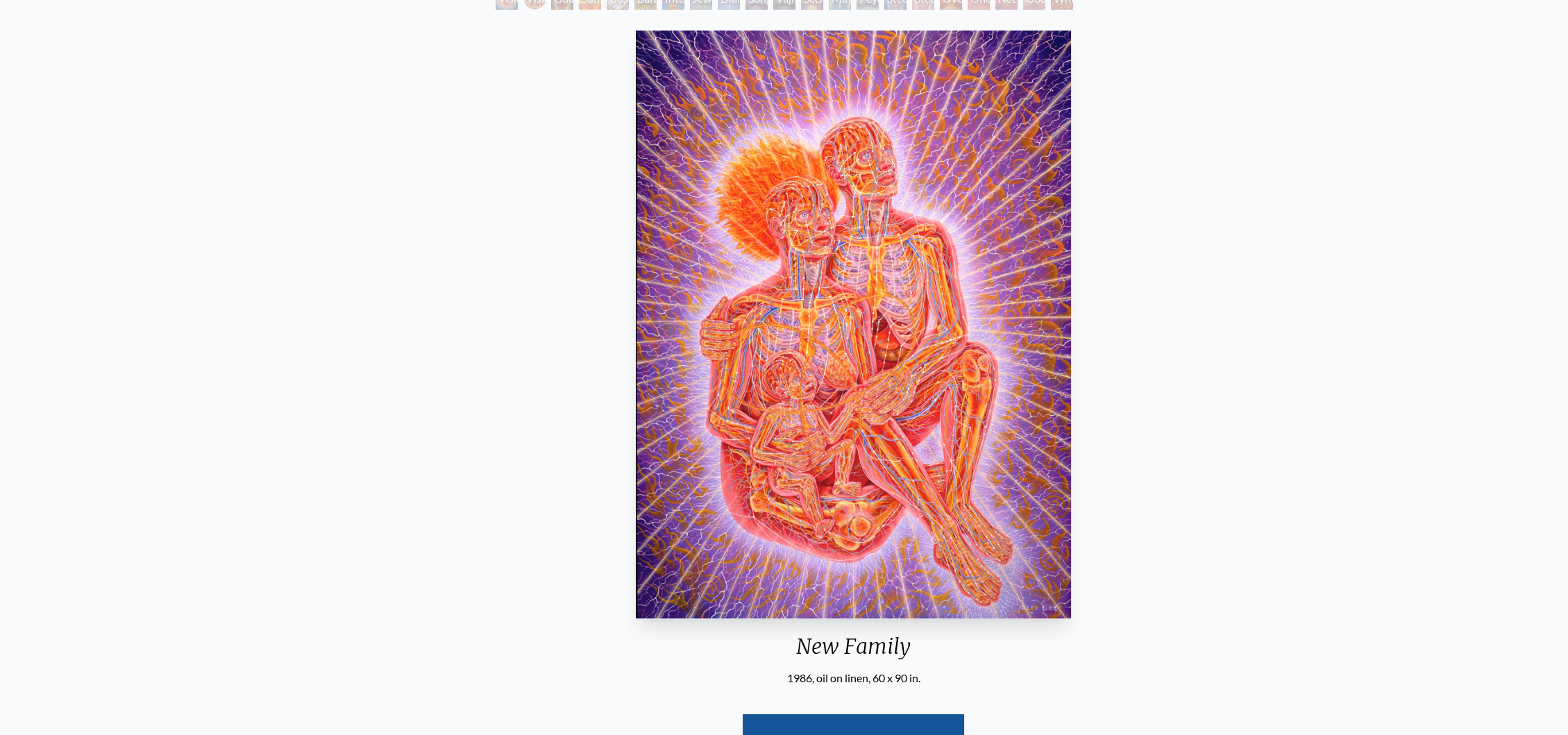
click at [689, 729] on div "New Family 1986, oil on linen, 60 x 90 in. Visit the CoSM Shop" at bounding box center [853, 406] width 1545 height 762
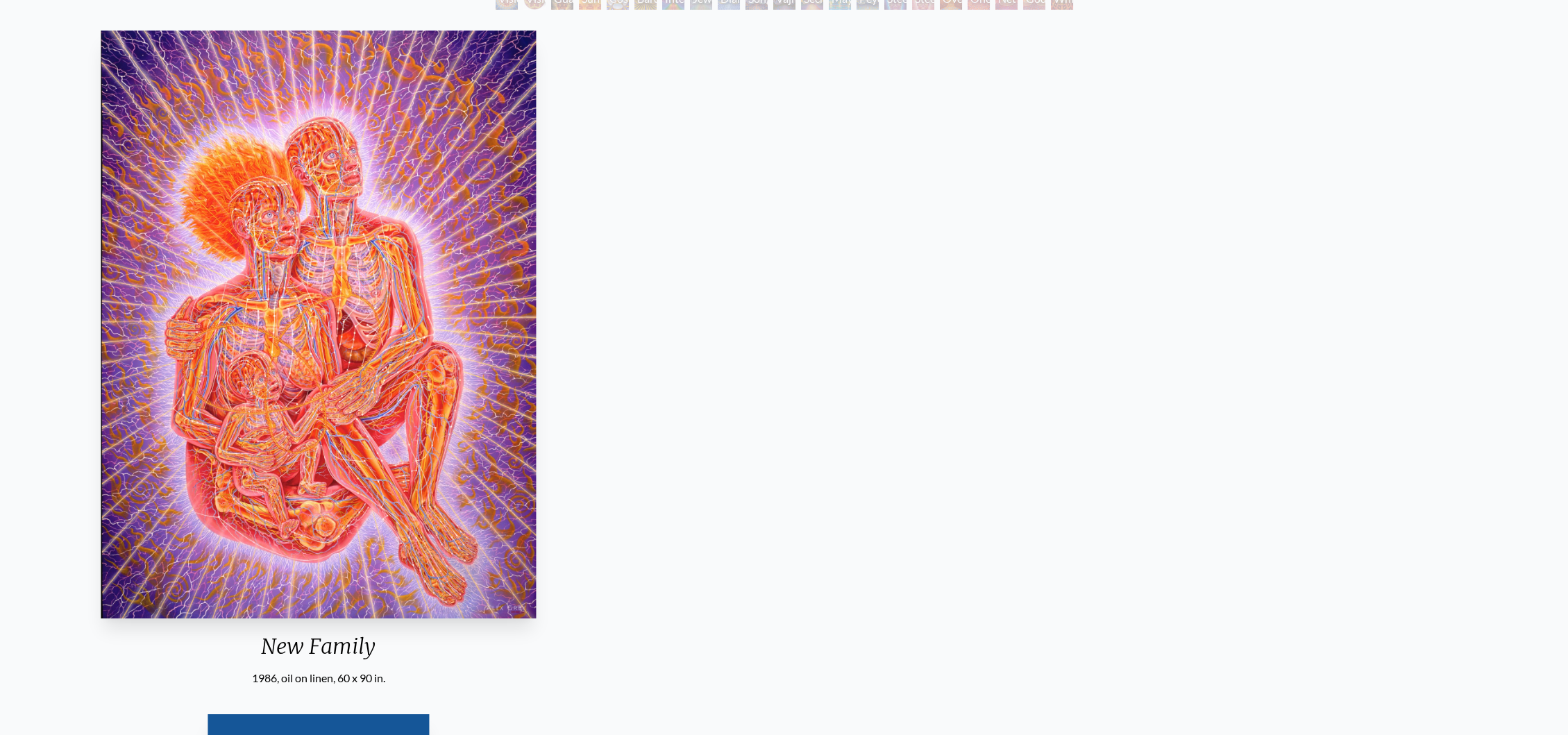
click at [101, 442] on img "22 / 133" at bounding box center [318, 325] width 434 height 588
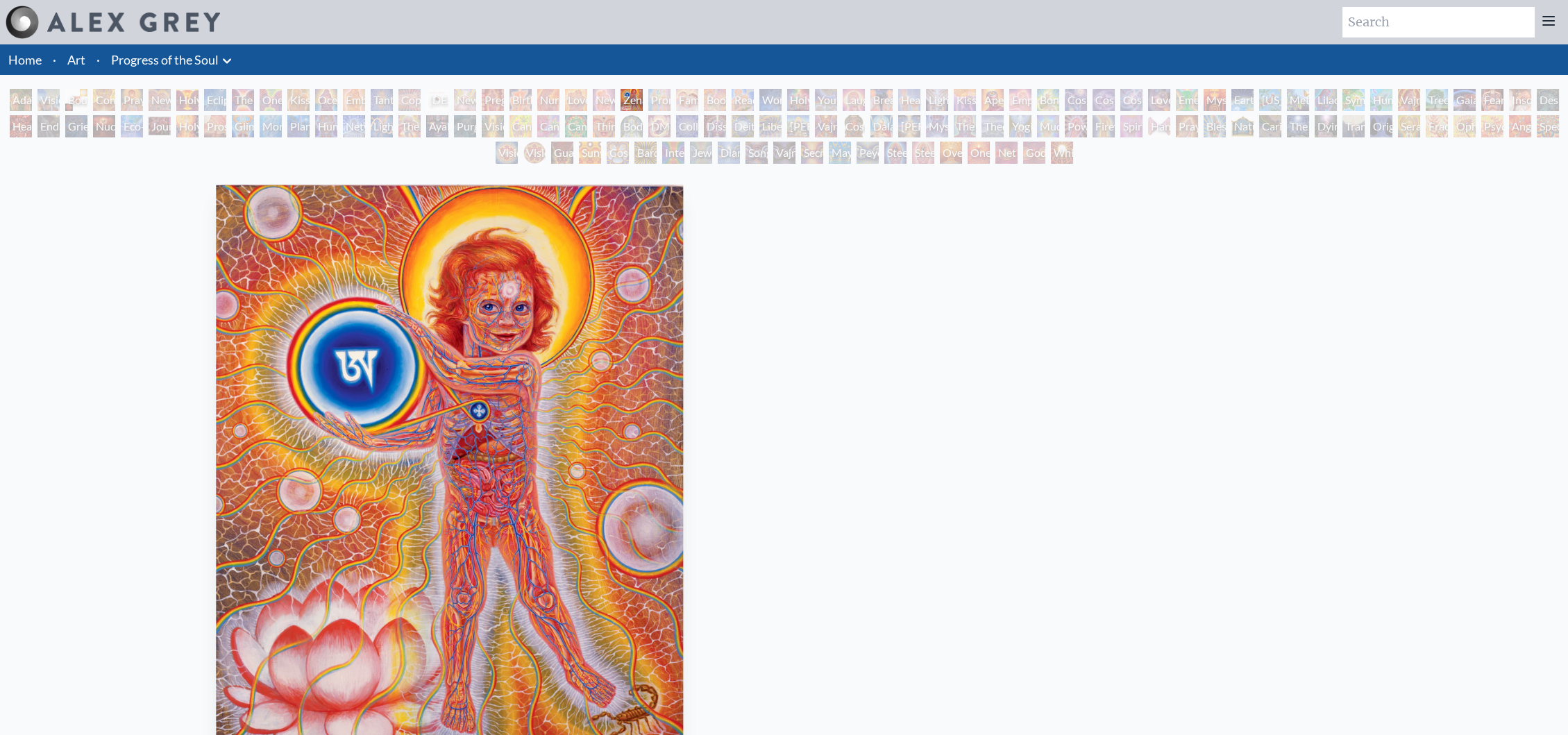
click at [0, 461] on div "Zena Lotus 1990, oil on linen, 24 x 30 in. Visit the CoSM Shop" at bounding box center [449, 560] width 1545 height 762
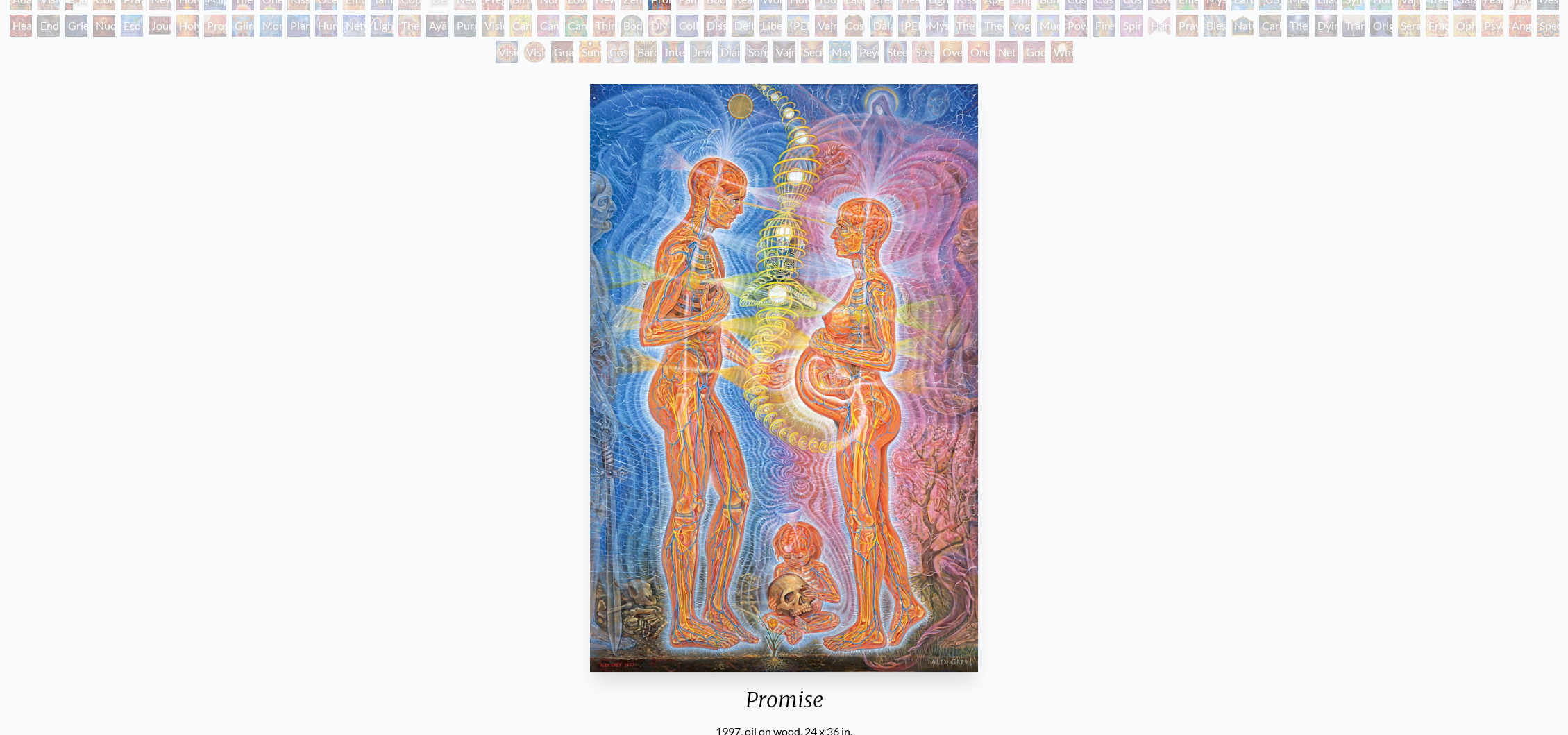
scroll to position [69, 0]
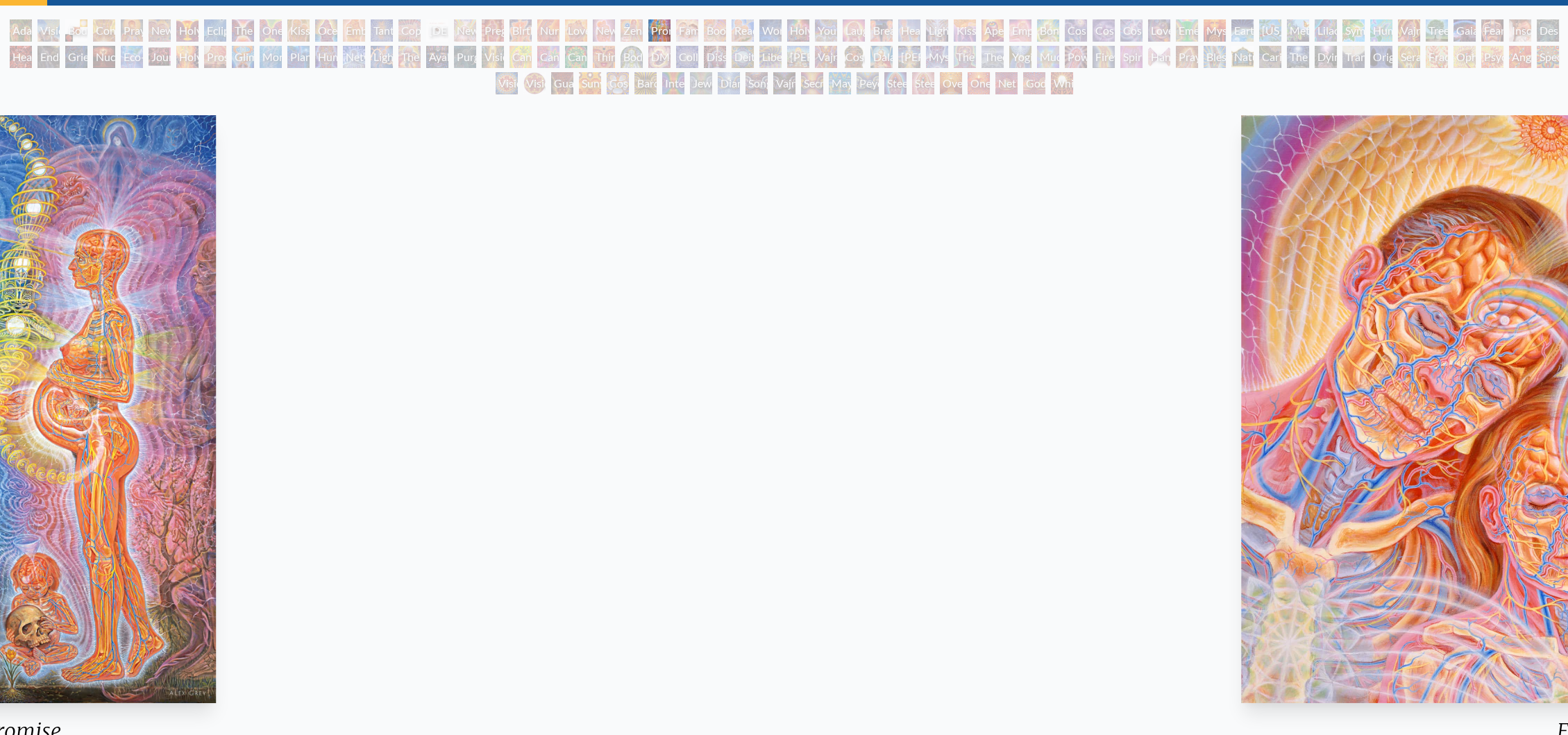
click at [113, 516] on img "24 / 133" at bounding box center [22, 410] width 388 height 588
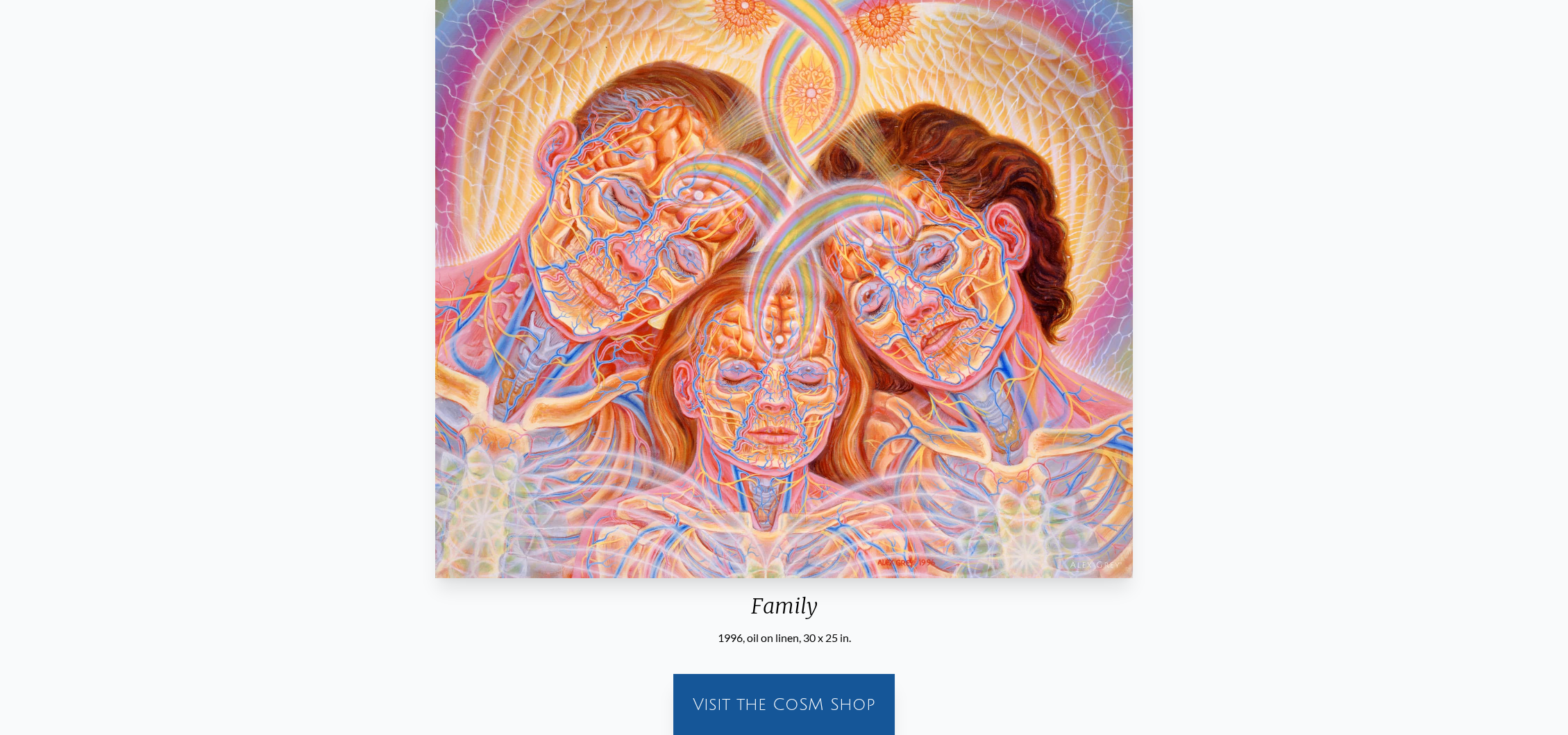
scroll to position [224, 0]
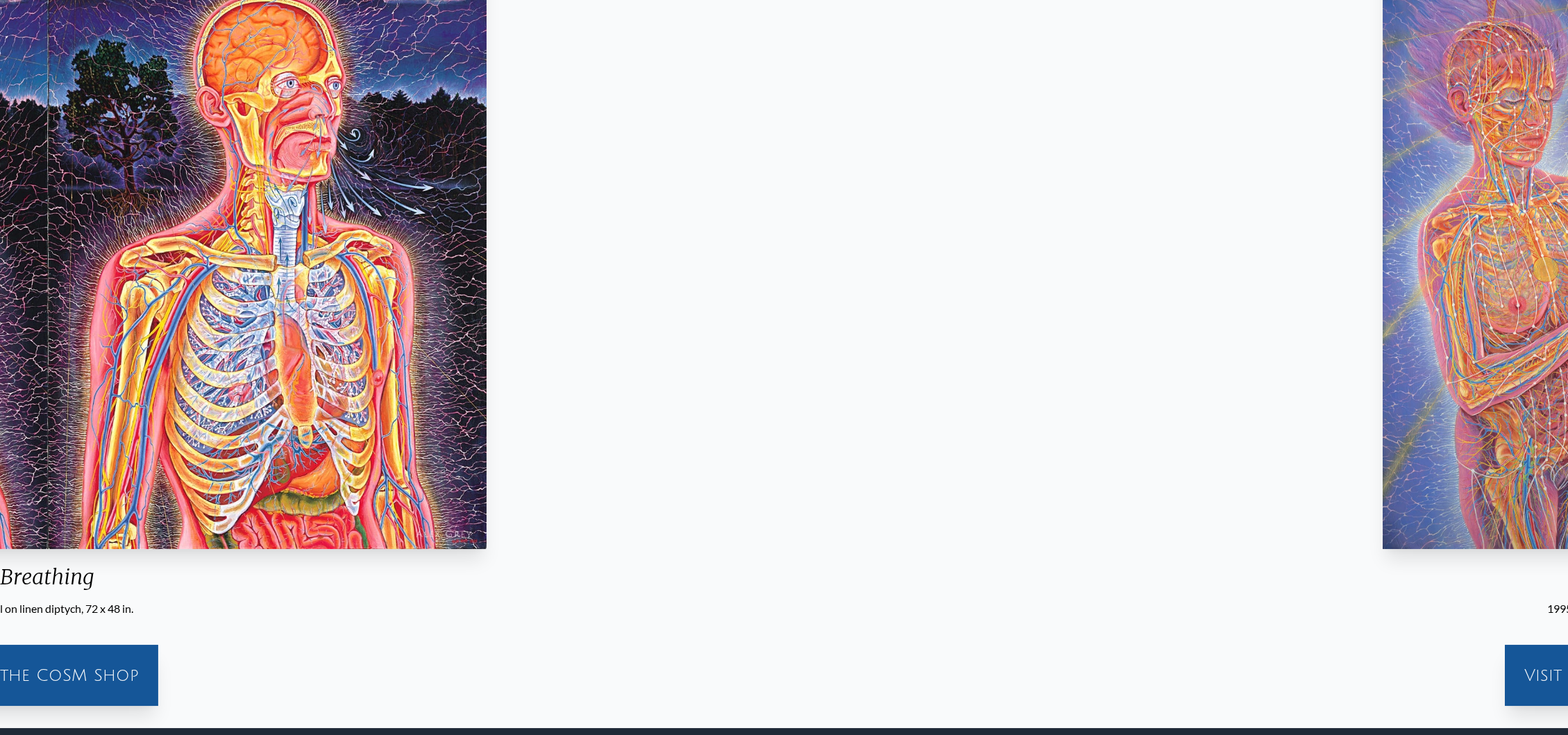
click at [241, 381] on div "Breathing 1984, oil on linen diptych, 72 x 48 in. Visit the CoSM Shop" at bounding box center [48, 337] width 1545 height 762
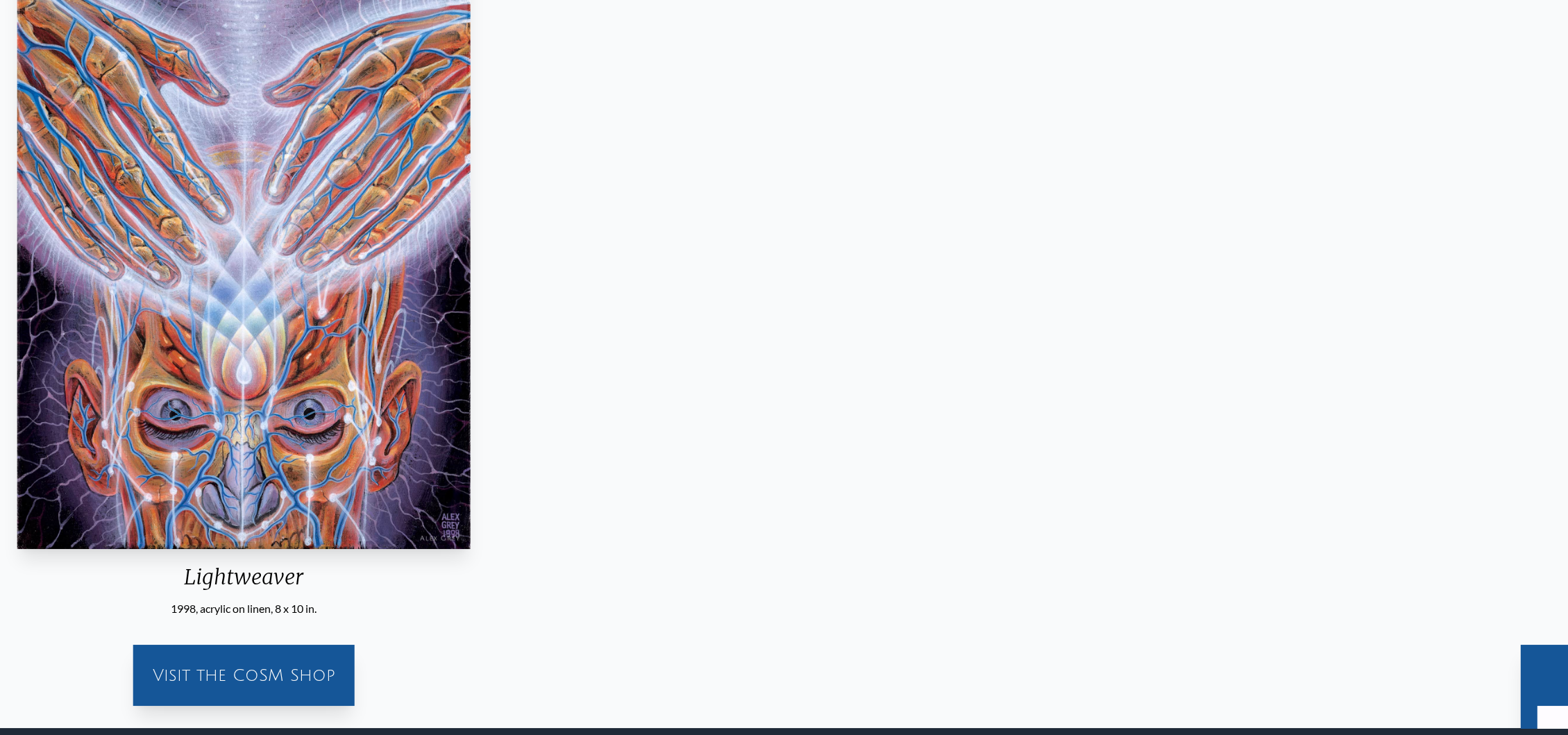
click at [202, 253] on div "Lightweaver 1998, acrylic on linen, 8 x 10 in. Visit the CoSM Shop" at bounding box center [244, 337] width 1545 height 762
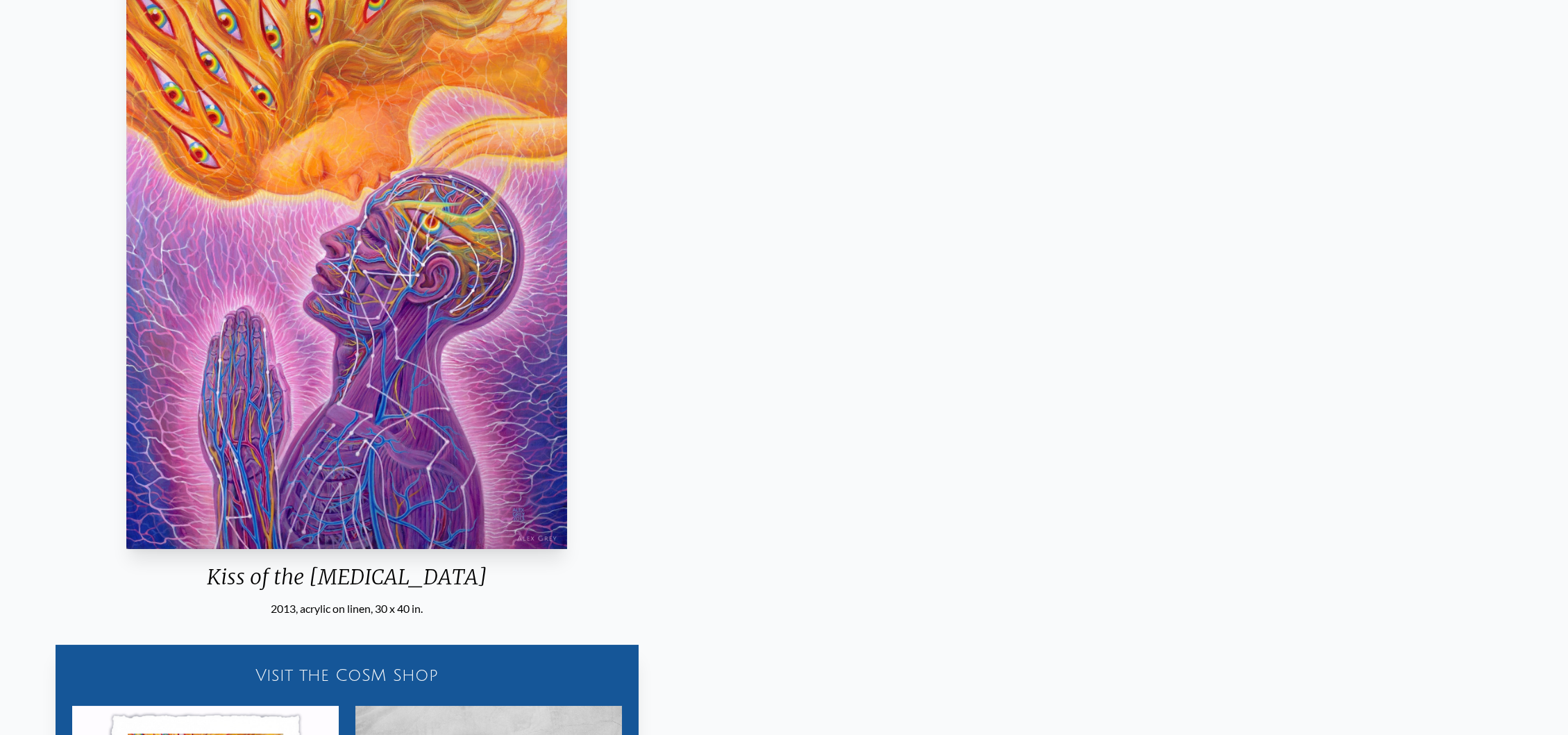
click at [299, 358] on div "Kiss of the [MEDICAL_DATA] 2013, acrylic on linen, 30 x 40 in. Visit the CoSM S…" at bounding box center [347, 492] width 1545 height 1073
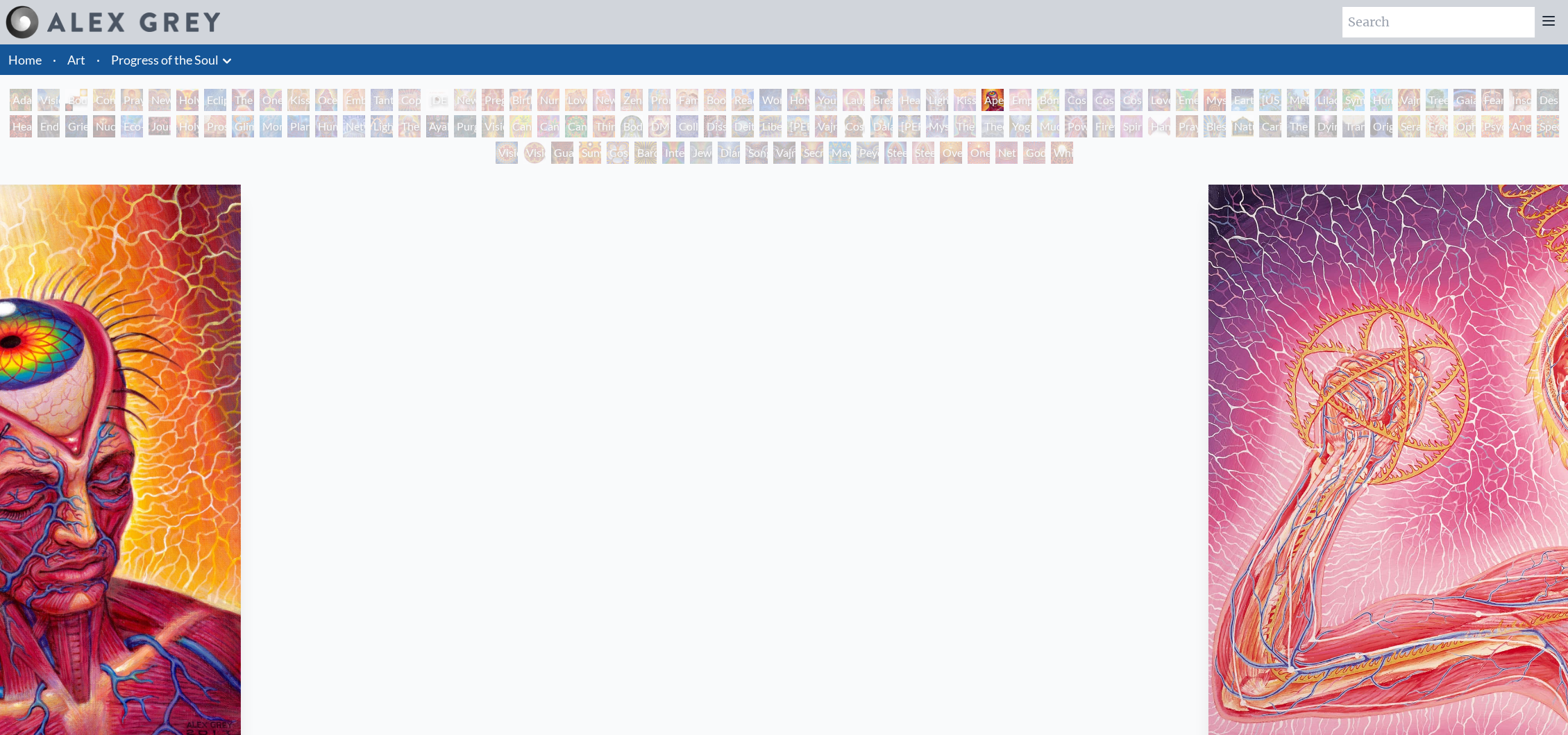
click at [173, 386] on div "Aperture 2013, acrylic on linen, 11 x 14 in. Visit the CoSM Shop" at bounding box center [23, 560] width 1545 height 762
